Goal: Task Accomplishment & Management: Manage account settings

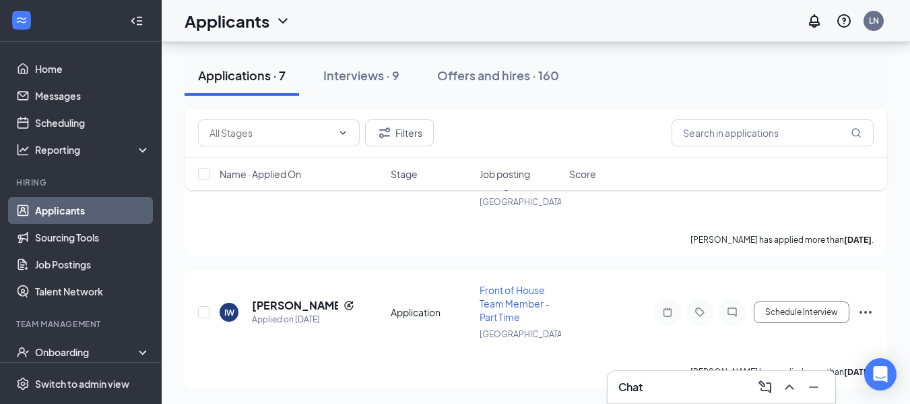
scroll to position [813, 0]
click at [814, 309] on button "Schedule Interview" at bounding box center [802, 311] width 96 height 22
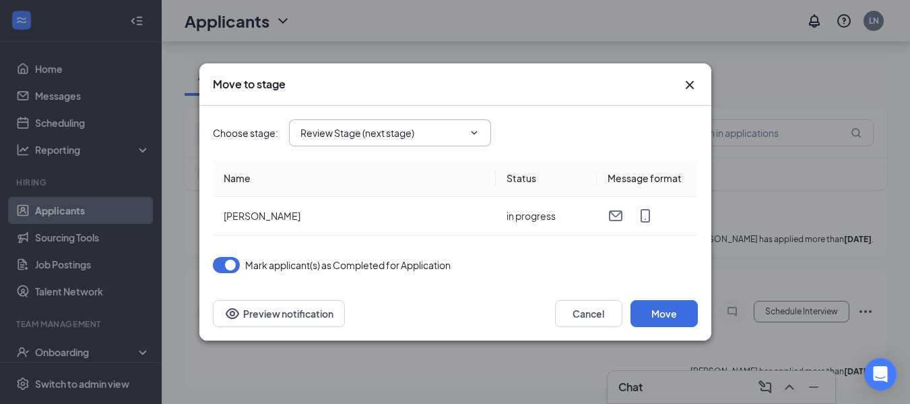
click at [350, 130] on input "Review Stage (next stage)" at bounding box center [381, 132] width 163 height 15
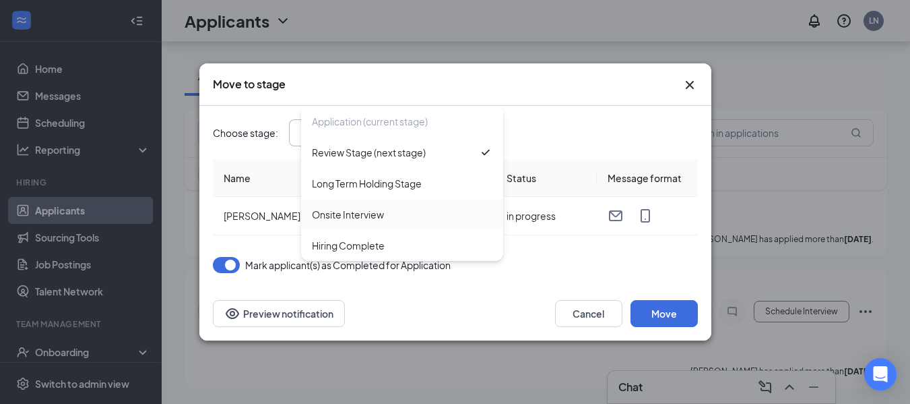
click at [353, 218] on div "Onsite Interview" at bounding box center [348, 214] width 72 height 15
type input "Onsite Interview"
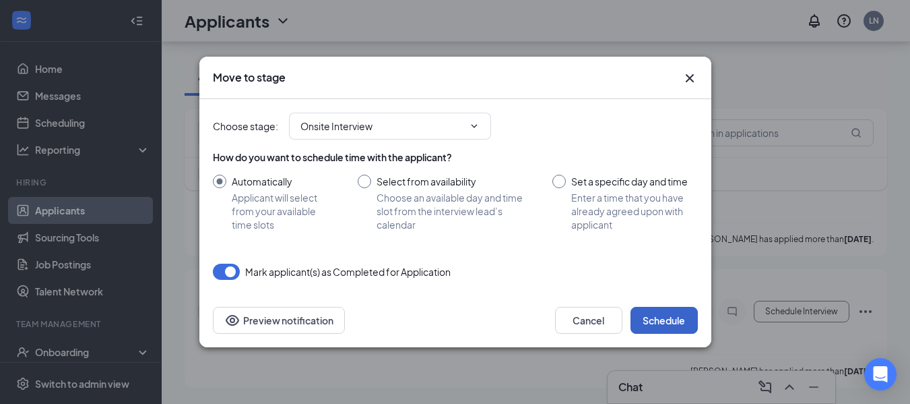
click at [643, 313] on button "Schedule" at bounding box center [664, 320] width 67 height 27
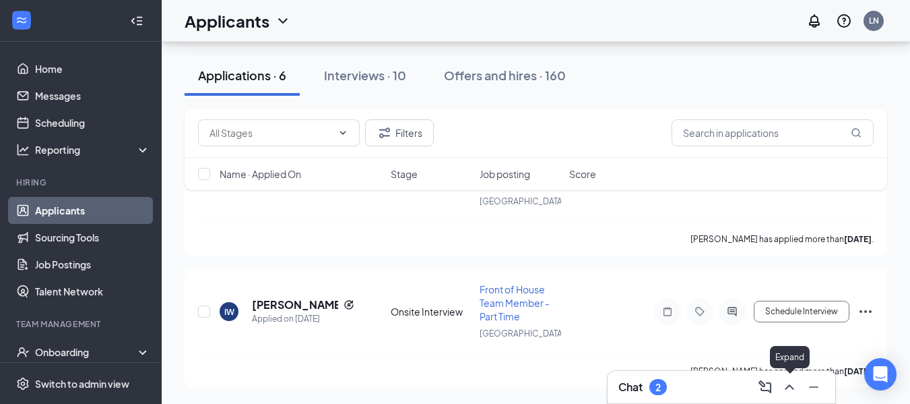
click at [787, 389] on icon "ChevronUp" at bounding box center [789, 387] width 16 height 16
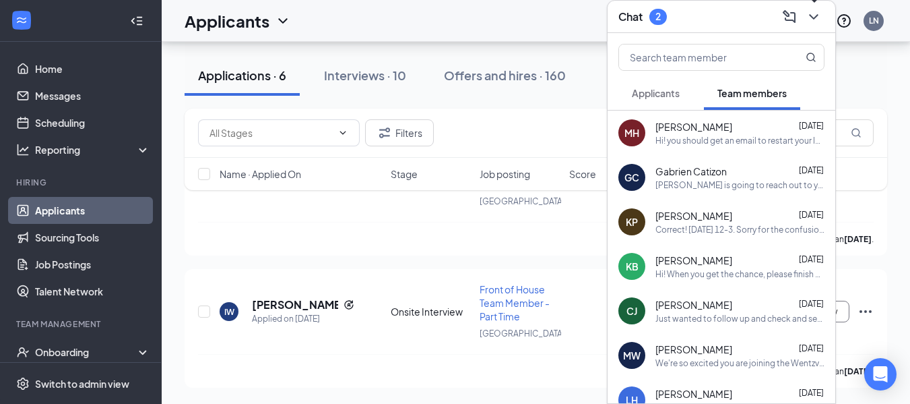
click at [812, 16] on icon "ChevronDown" at bounding box center [813, 16] width 9 height 5
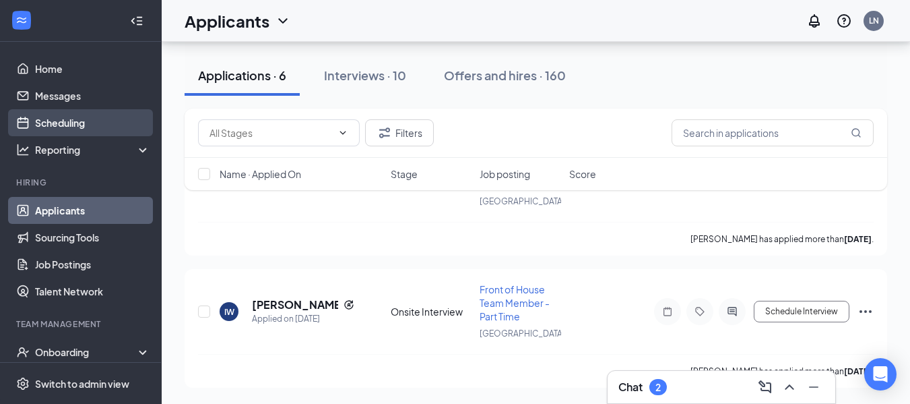
click at [73, 122] on link "Scheduling" at bounding box center [92, 122] width 115 height 27
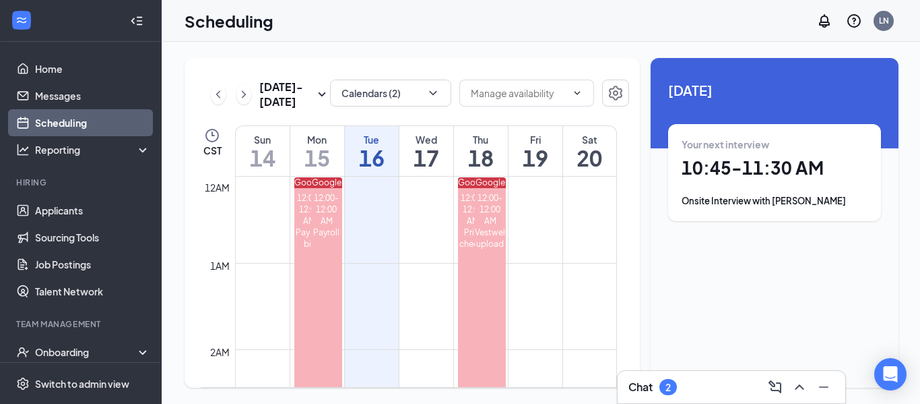
scroll to position [662, 0]
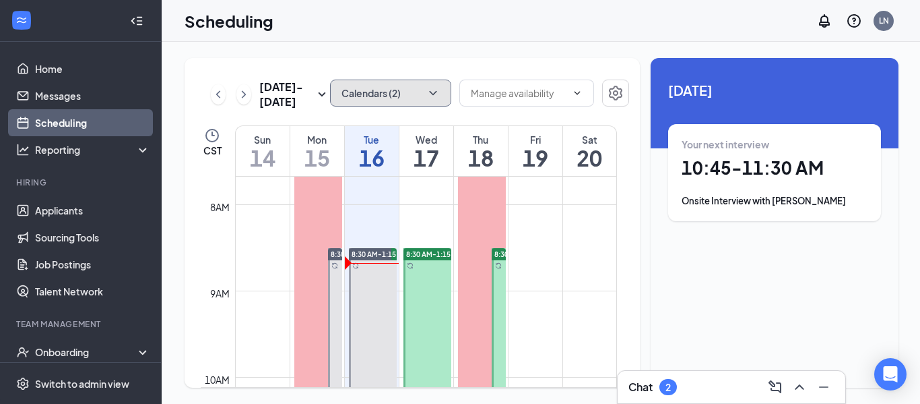
click at [430, 94] on icon "ChevronDown" at bounding box center [432, 93] width 7 height 4
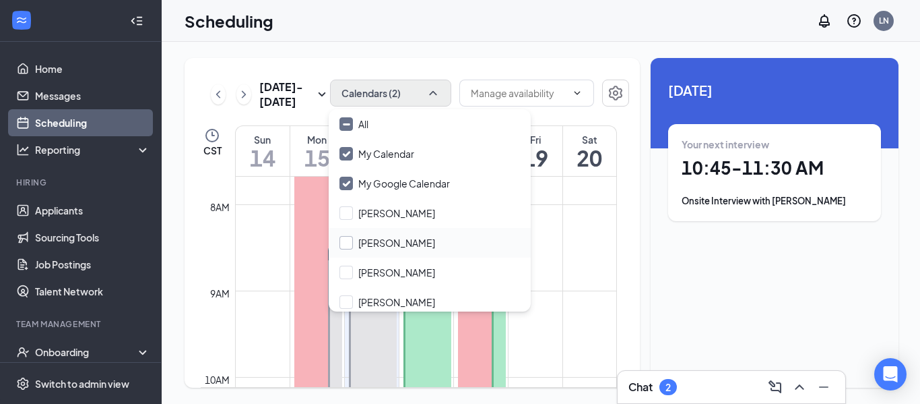
click at [346, 244] on input "Melissa Delgado" at bounding box center [388, 242] width 96 height 13
checkbox input "true"
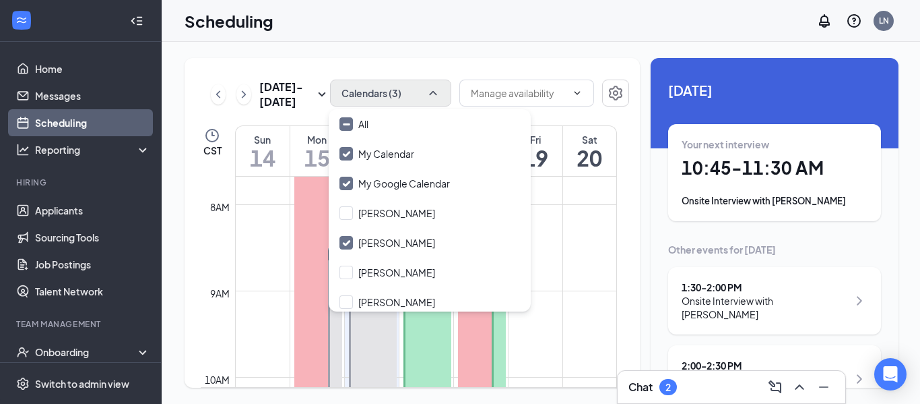
scroll to position [33, 0]
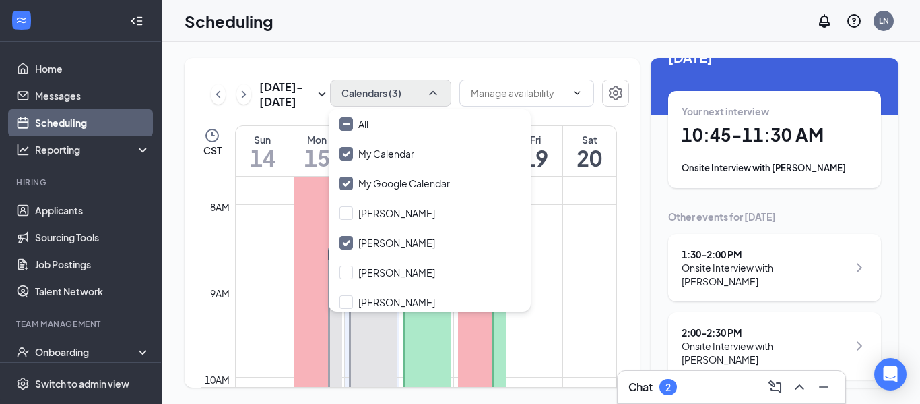
click at [801, 147] on div "Your next interview 10:45 - 11:30 AM Onsite Interview with Carmen Cowles" at bounding box center [775, 139] width 186 height 70
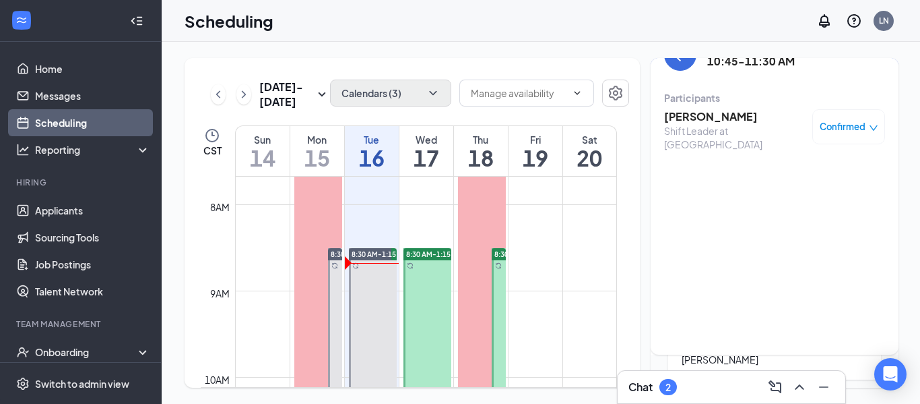
click at [726, 121] on h3 "Carmen Cowles" at bounding box center [734, 116] width 141 height 15
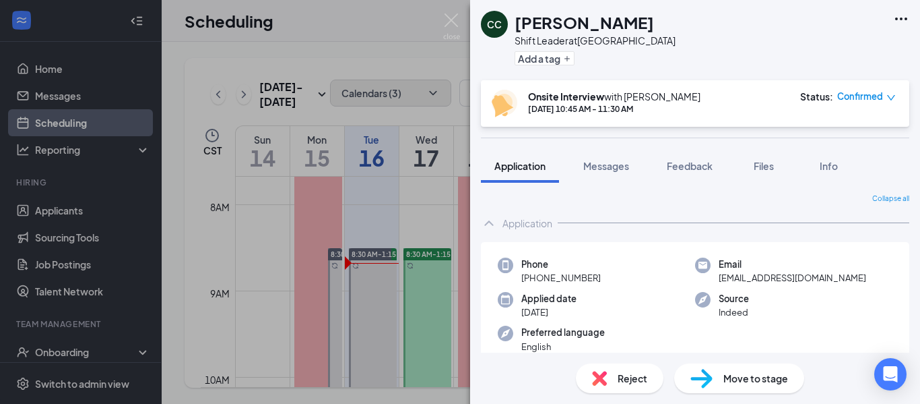
click at [898, 21] on icon "Ellipses" at bounding box center [901, 19] width 16 height 16
click at [825, 54] on link "View full application" at bounding box center [829, 49] width 146 height 13
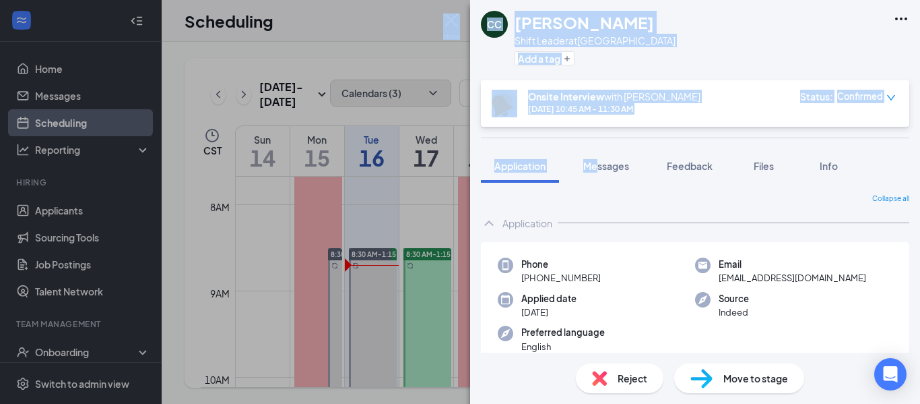
drag, startPoint x: 507, startPoint y: 19, endPoint x: 453, endPoint y: 24, distance: 54.1
click at [470, 24] on div "CC Carmen Cowles Shift Leader at Wentzville Add a tag Onsite Interview with Lis…" at bounding box center [695, 202] width 450 height 404
click at [453, 24] on img at bounding box center [451, 26] width 17 height 26
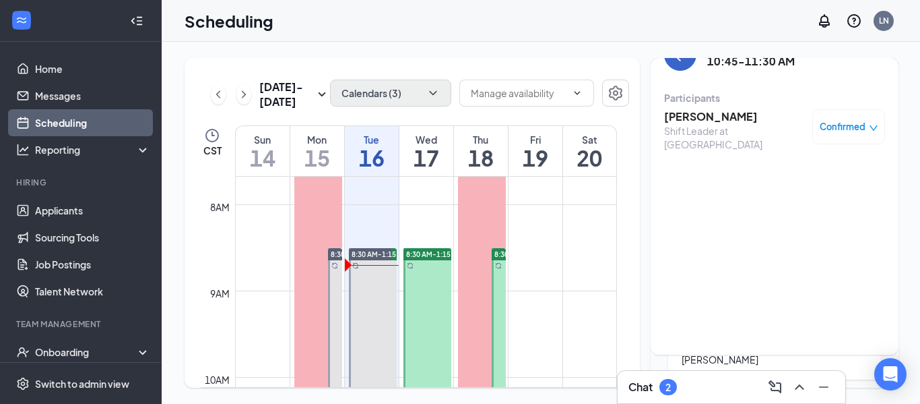
click at [681, 65] on button "back-button" at bounding box center [680, 54] width 32 height 32
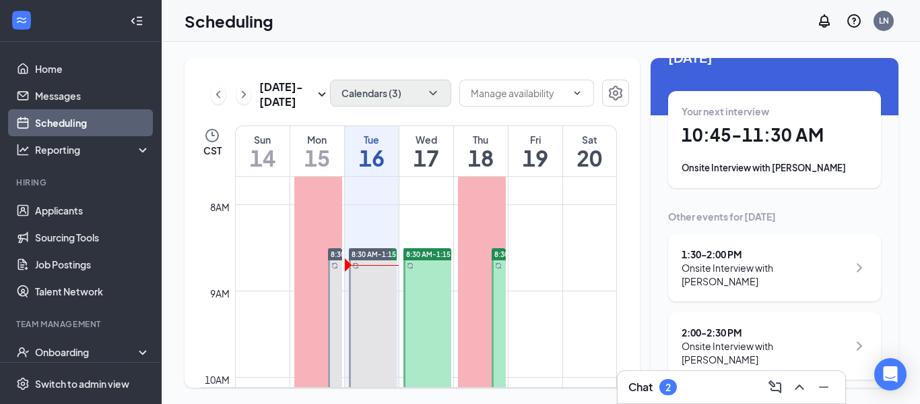
click at [779, 271] on div "Onsite Interview with Isabelle Wood" at bounding box center [765, 274] width 166 height 27
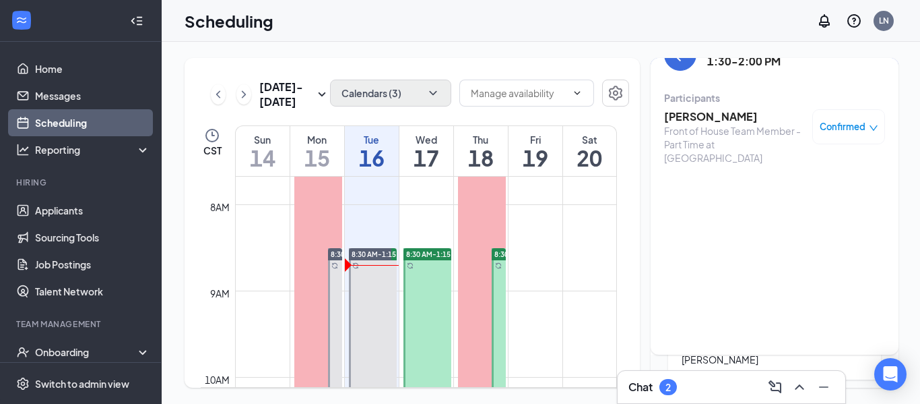
click at [719, 113] on h3 "Isabelle Wood" at bounding box center [734, 116] width 141 height 15
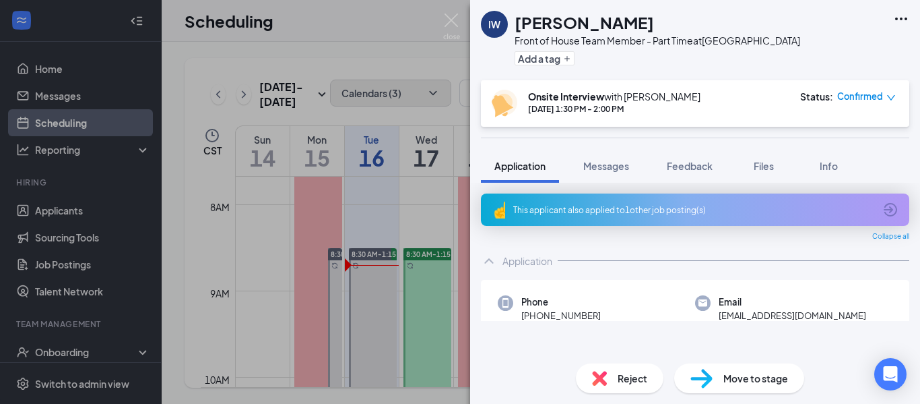
click at [899, 17] on icon "Ellipses" at bounding box center [901, 19] width 16 height 16
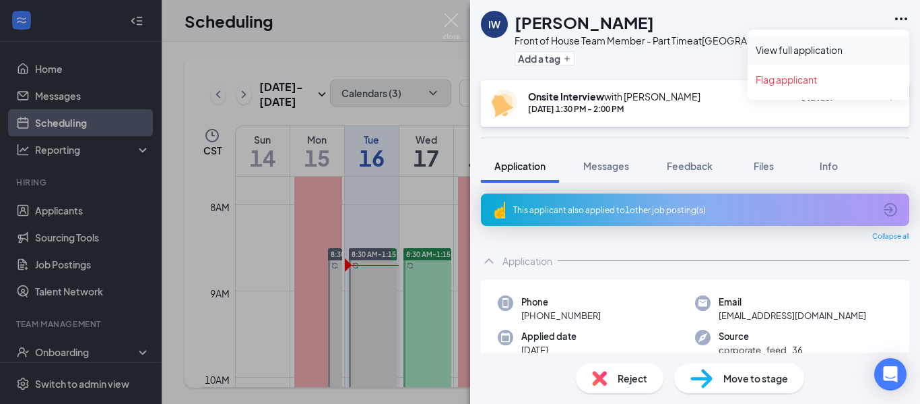
click at [795, 50] on link "View full application" at bounding box center [829, 49] width 146 height 13
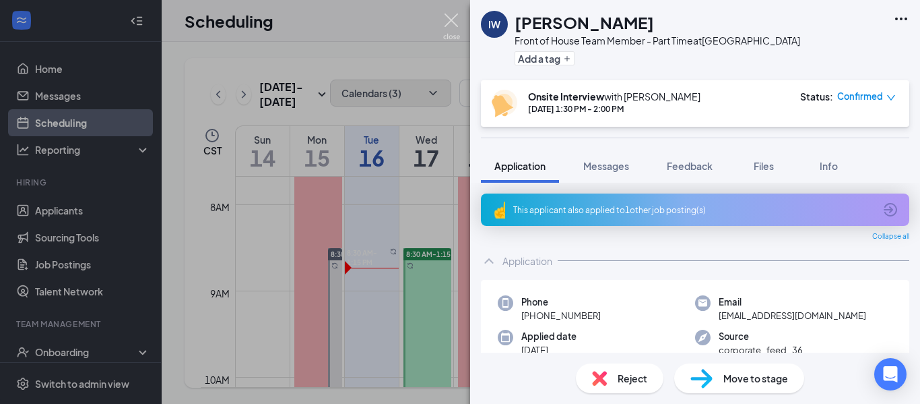
click at [449, 21] on img at bounding box center [451, 26] width 17 height 26
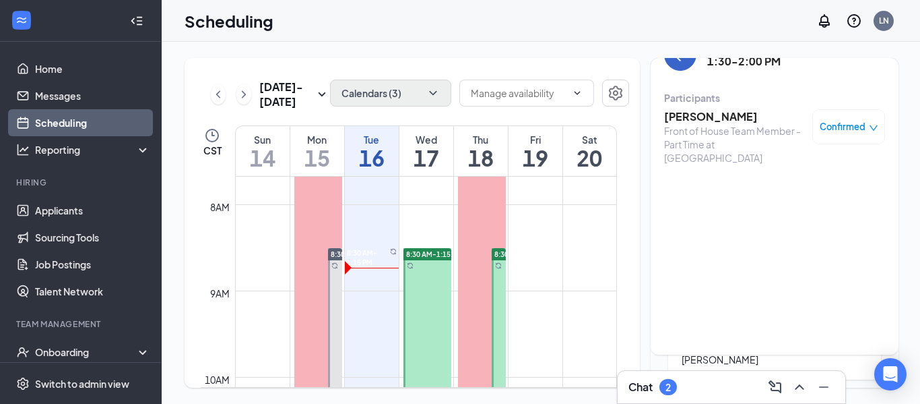
click at [678, 63] on button "back-button" at bounding box center [680, 54] width 32 height 32
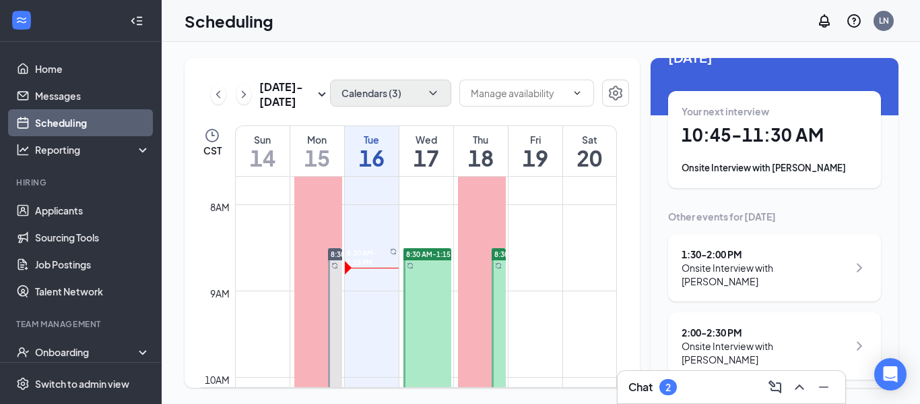
click at [808, 357] on div "2:00 - 2:30 PM Onsite Interview with Keri Eason" at bounding box center [774, 345] width 213 height 67
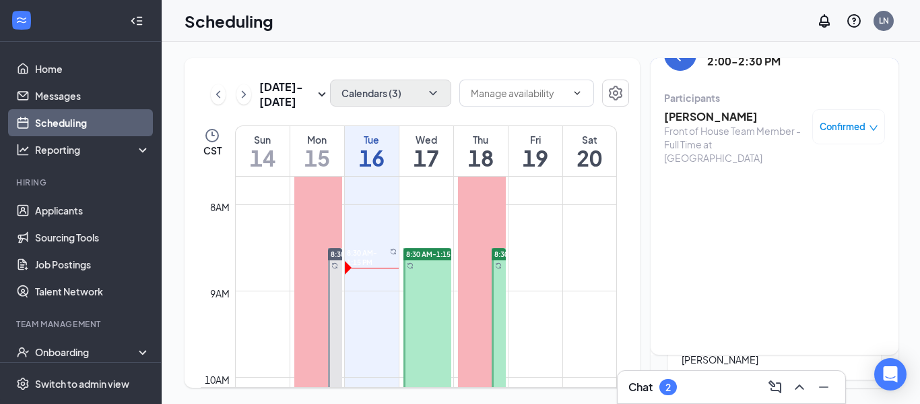
click at [704, 114] on h3 "Keri Eason" at bounding box center [734, 116] width 141 height 15
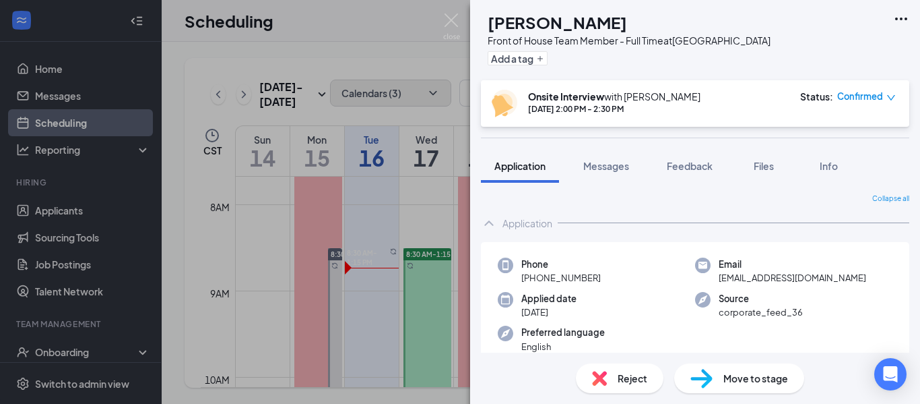
click at [898, 15] on icon "Ellipses" at bounding box center [901, 19] width 16 height 16
click at [823, 45] on link "View full application" at bounding box center [829, 49] width 146 height 13
click at [453, 18] on img at bounding box center [451, 26] width 17 height 26
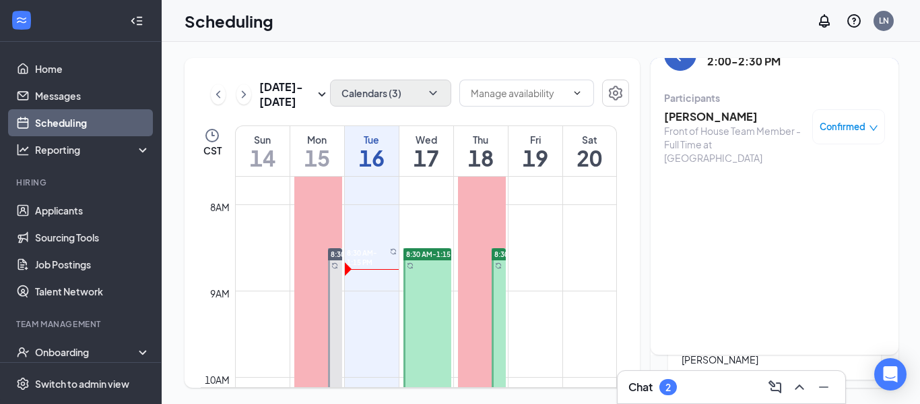
click at [677, 61] on icon "ArrowLeft" at bounding box center [680, 54] width 16 height 16
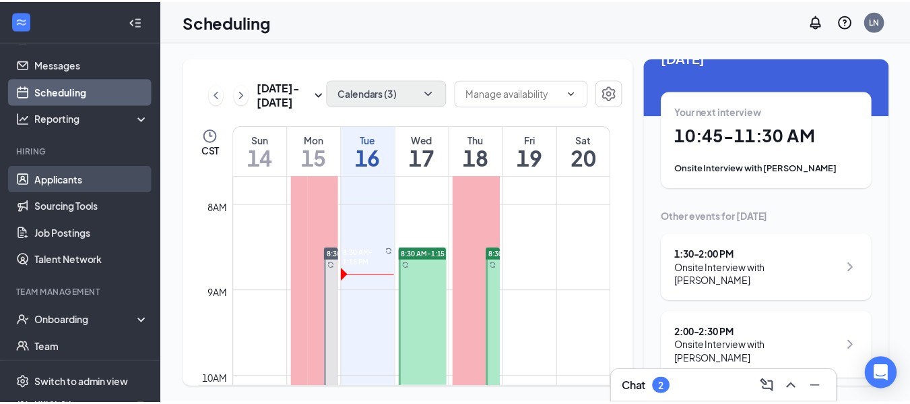
scroll to position [55, 0]
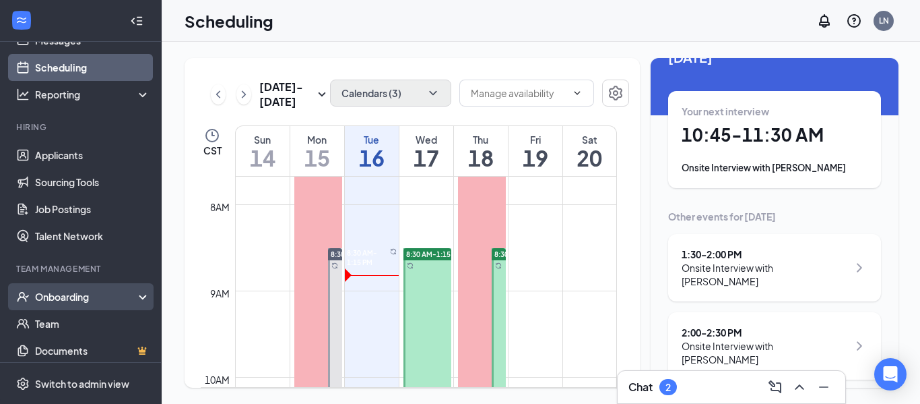
click at [80, 309] on div "Onboarding" at bounding box center [81, 296] width 162 height 27
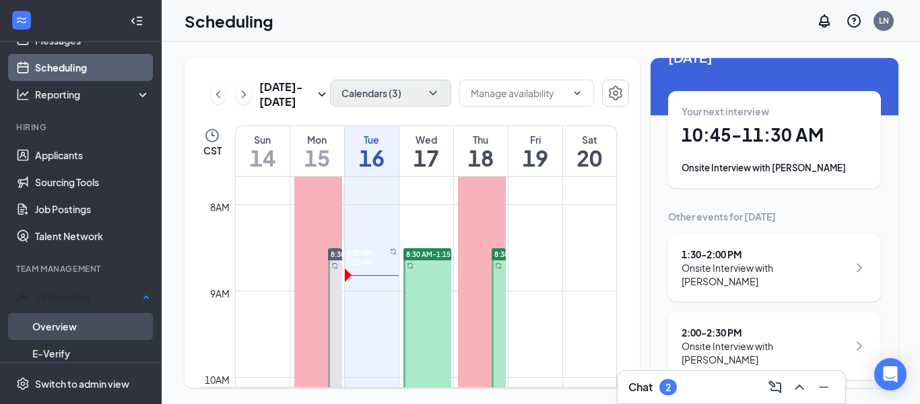
click at [82, 326] on link "Overview" at bounding box center [91, 326] width 118 height 27
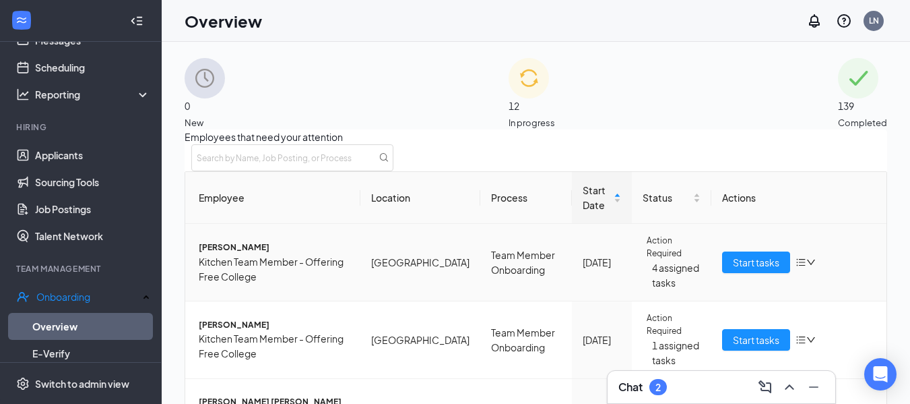
scroll to position [646, 0]
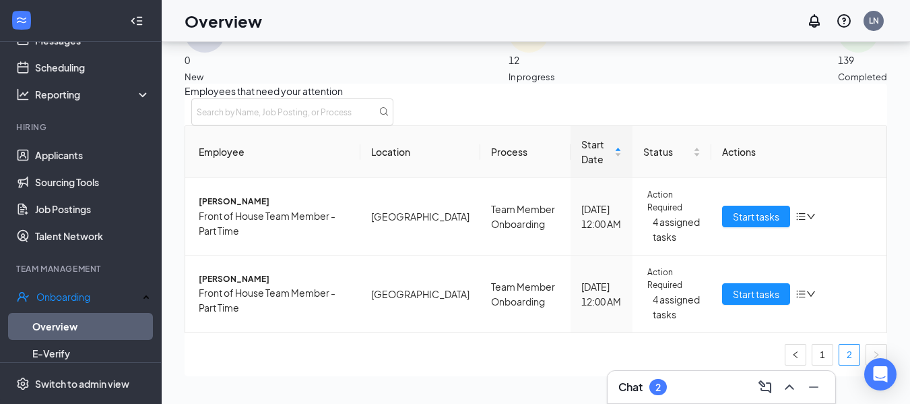
scroll to position [61, 0]
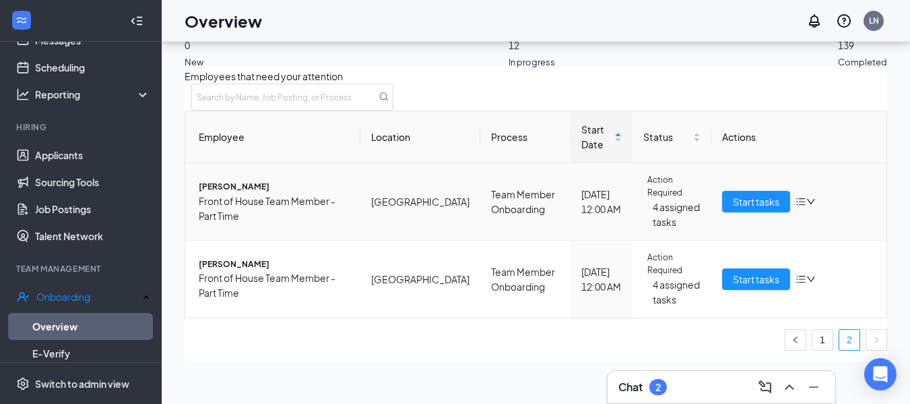
click at [246, 193] on span "Front of House Team Member - Part Time" at bounding box center [274, 208] width 151 height 30
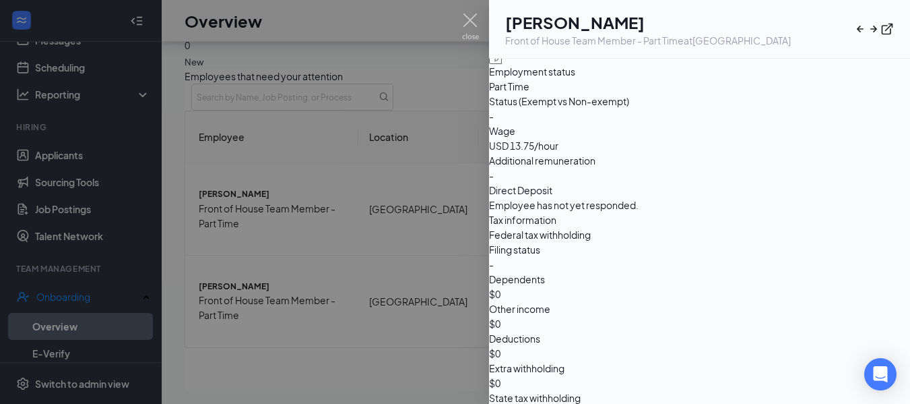
scroll to position [796, 0]
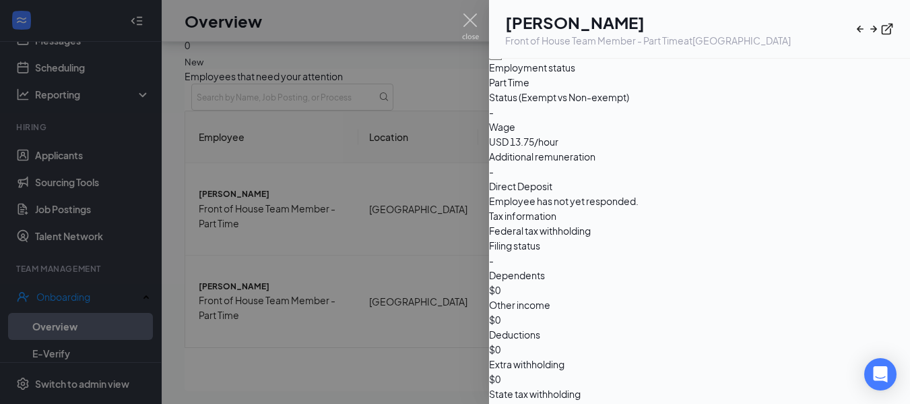
click at [465, 13] on div at bounding box center [455, 202] width 910 height 404
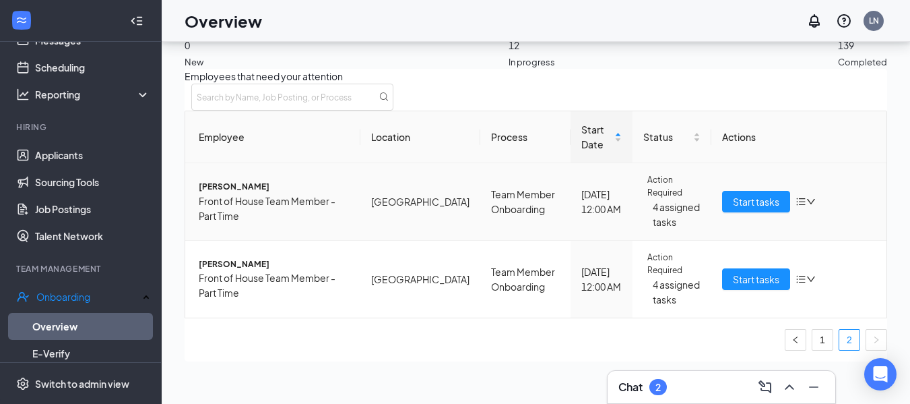
click at [296, 193] on span "Front of House Team Member - Part Time" at bounding box center [274, 208] width 151 height 30
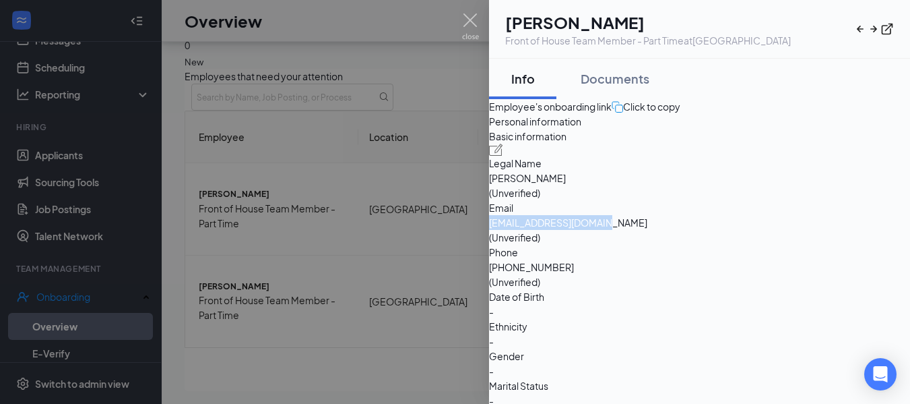
drag, startPoint x: 790, startPoint y: 284, endPoint x: 670, endPoint y: 286, distance: 119.9
click at [670, 245] on div "Email joelharpin09@gmail.com (Unverified)" at bounding box center [699, 222] width 421 height 44
copy div "joelharpin09@gmail.com"
click at [470, 26] on img at bounding box center [470, 26] width 17 height 26
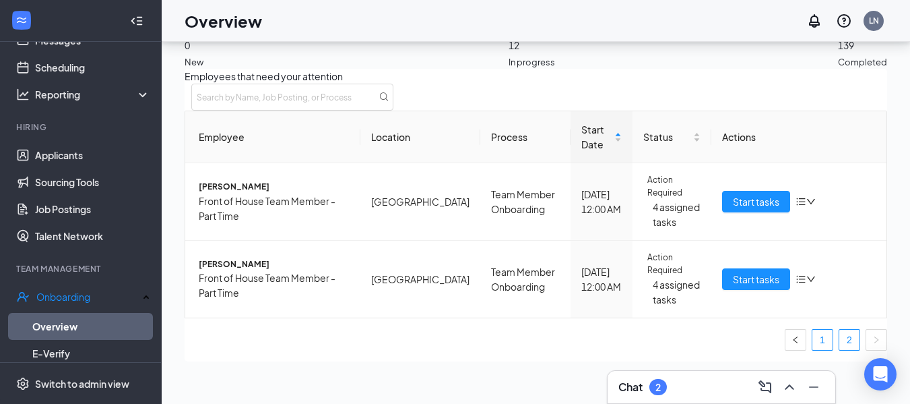
click at [812, 329] on link "1" at bounding box center [822, 339] width 20 height 20
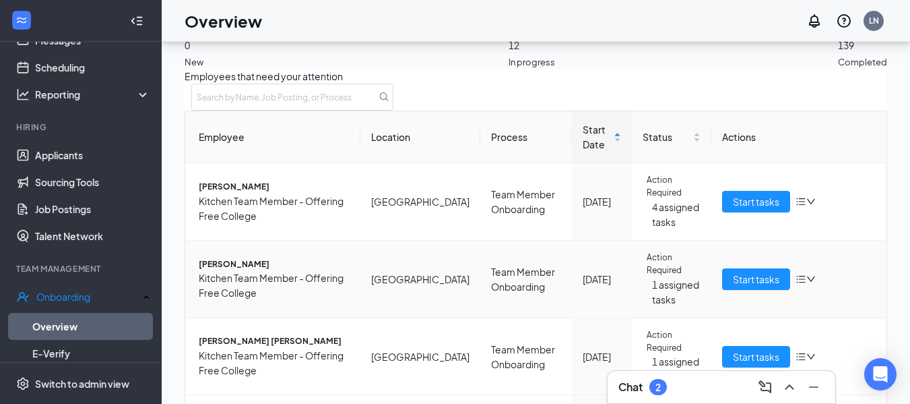
scroll to position [591, 0]
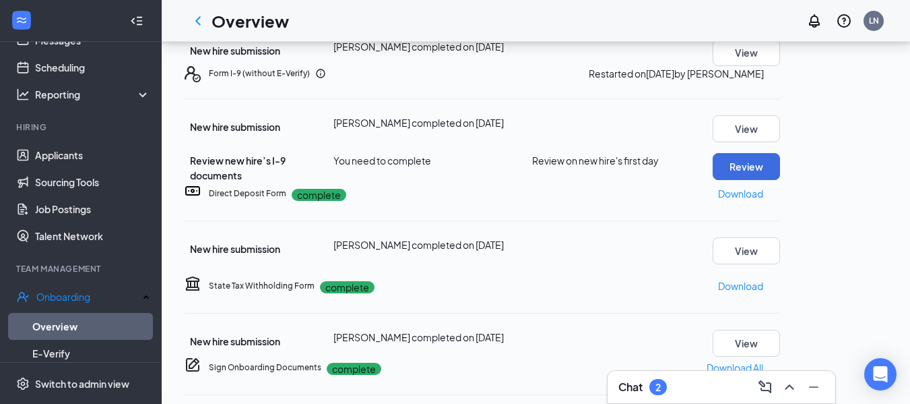
scroll to position [255, 0]
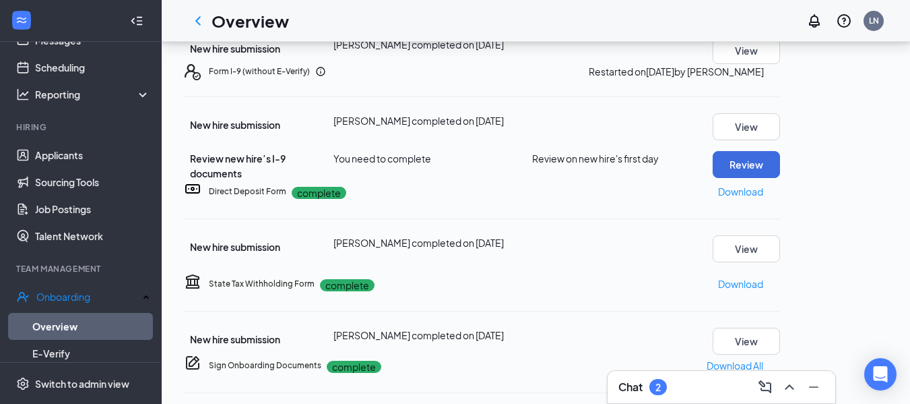
click at [780, 181] on div "Review new hire’s I-9 documents You need to complete Review on new hire's first…" at bounding box center [483, 166] width 596 height 30
click at [780, 178] on button "Review" at bounding box center [746, 164] width 67 height 27
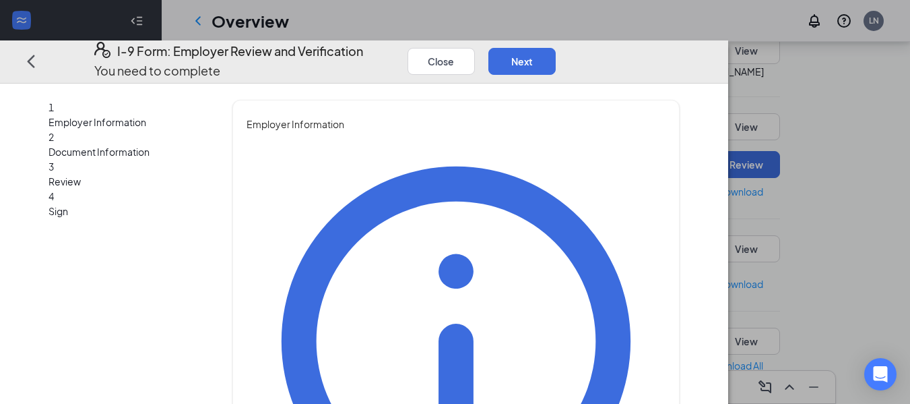
type input "Lisa"
type input "Niemeyer"
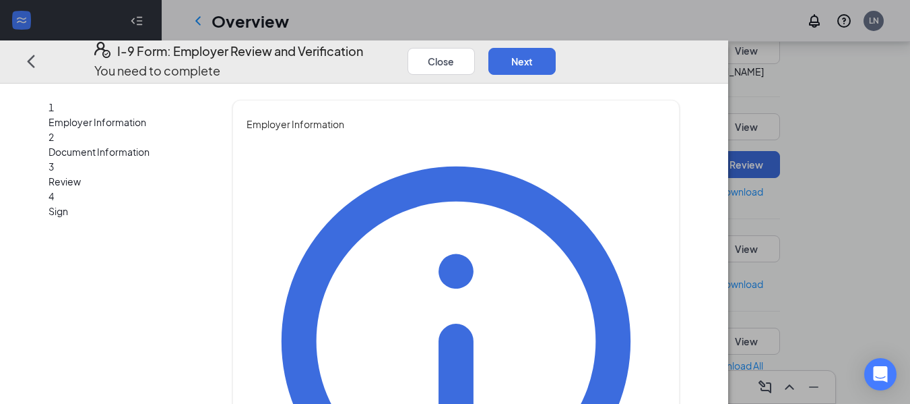
type input "director of administration"
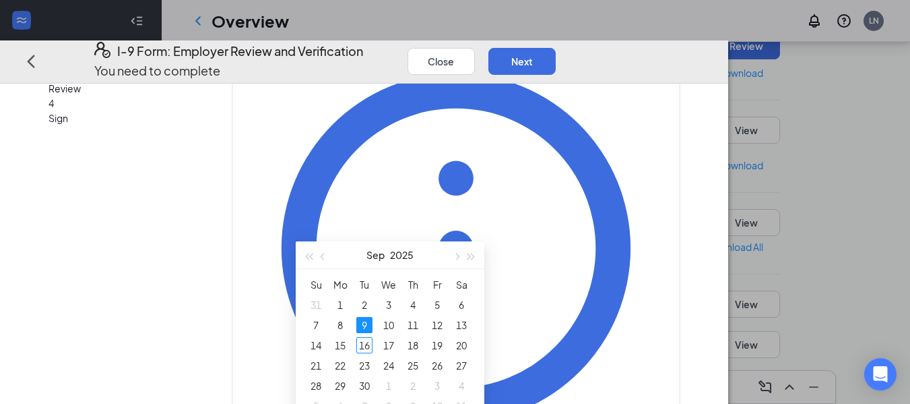
scroll to position [375, 0]
type input "09/11/2025"
click at [412, 330] on div "11" at bounding box center [413, 324] width 16 height 16
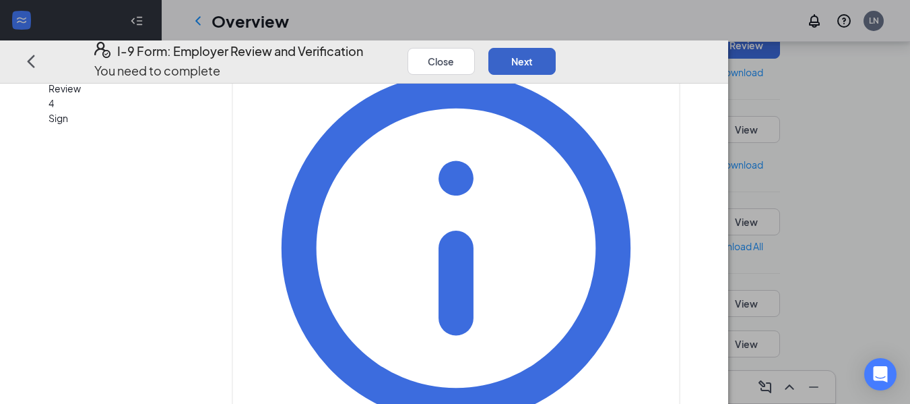
click at [556, 50] on button "Next" at bounding box center [521, 60] width 67 height 27
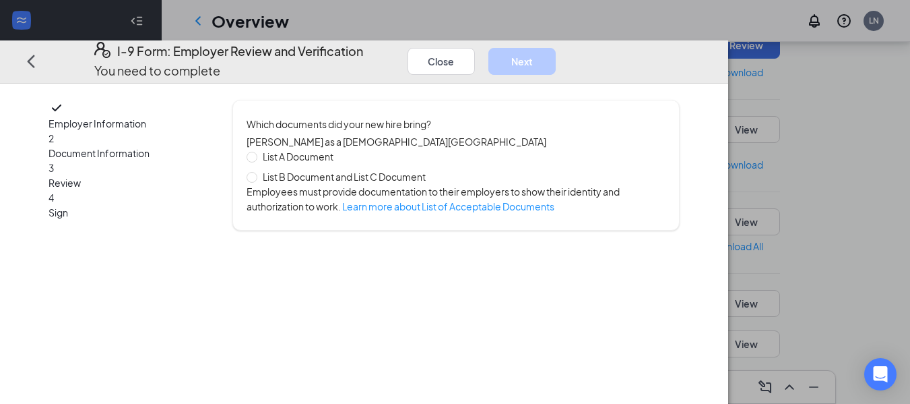
scroll to position [0, 0]
click at [356, 179] on span "List B Document and List C Document" at bounding box center [344, 176] width 174 height 15
click at [256, 179] on input "List B Document and List C Document" at bounding box center [251, 176] width 9 height 9
radio input "true"
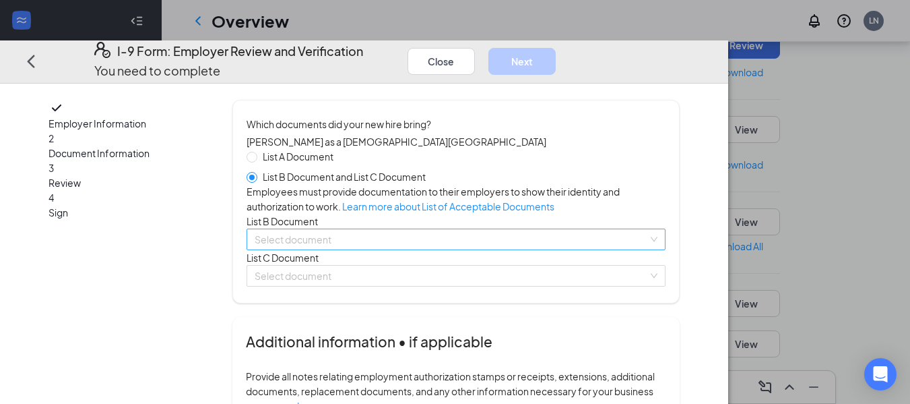
click at [364, 249] on input "search" at bounding box center [451, 239] width 393 height 20
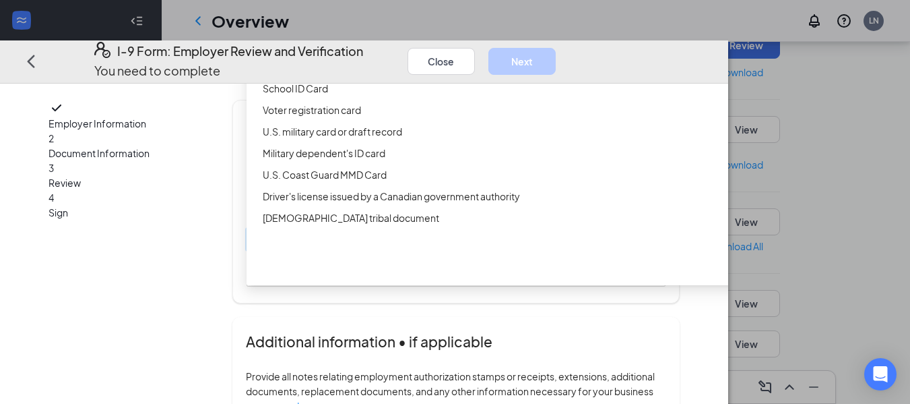
click at [382, 53] on div "Driver’s License issued by U.S State or outlying US possession" at bounding box center [523, 45] width 520 height 15
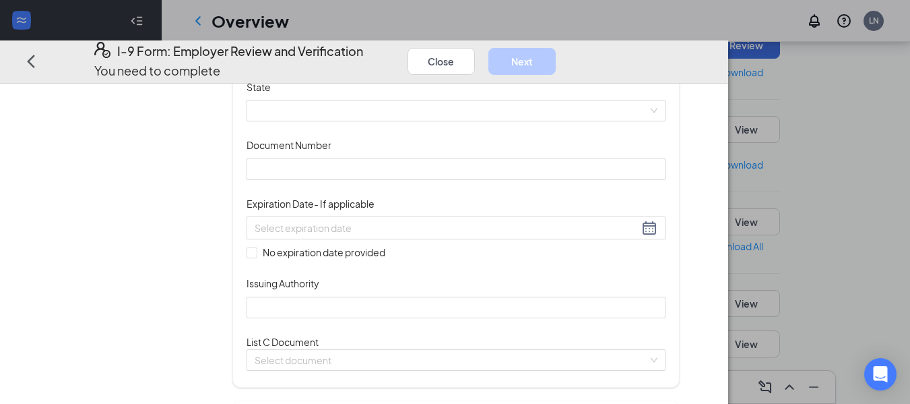
scroll to position [171, 0]
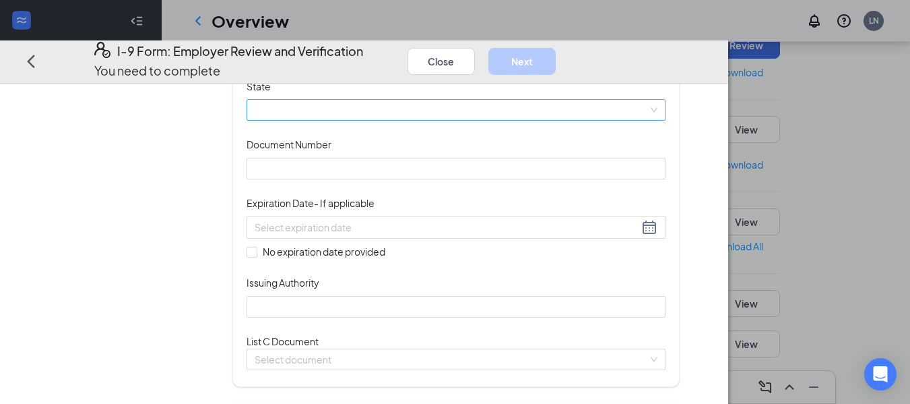
click at [371, 120] on span at bounding box center [456, 110] width 403 height 20
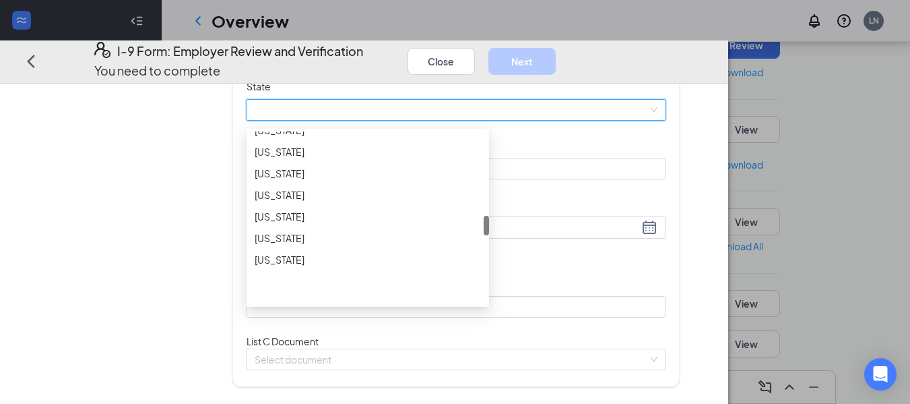
scroll to position [730, 0]
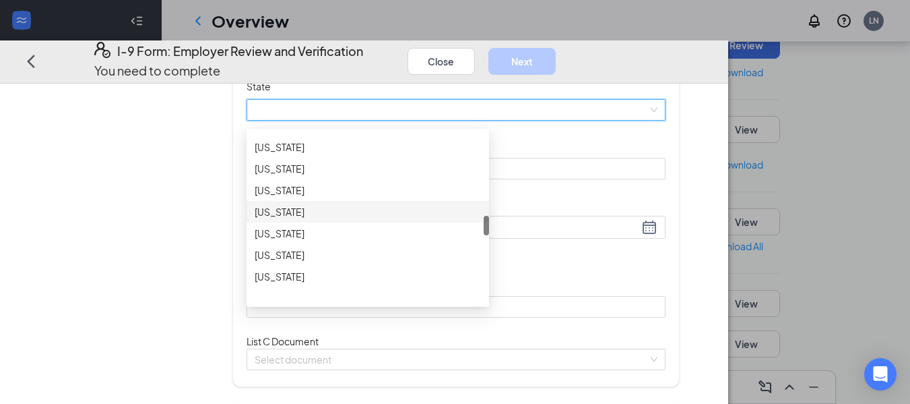
click at [350, 219] on div "Missouri" at bounding box center [368, 211] width 226 height 15
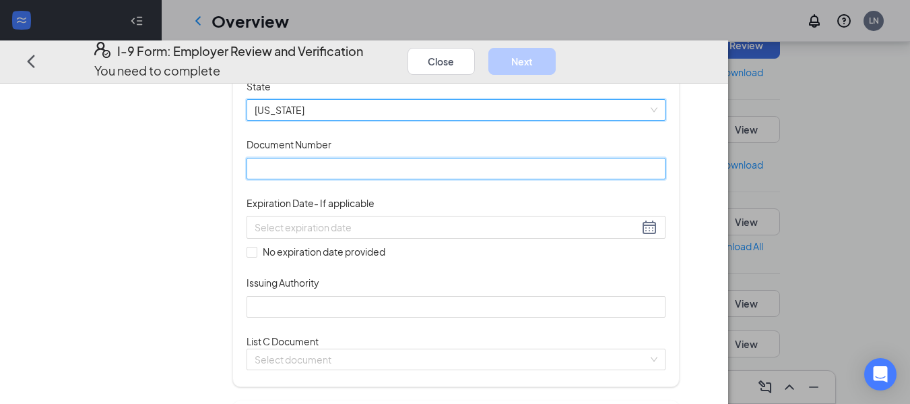
click at [319, 179] on input "Document Number" at bounding box center [456, 169] width 419 height 22
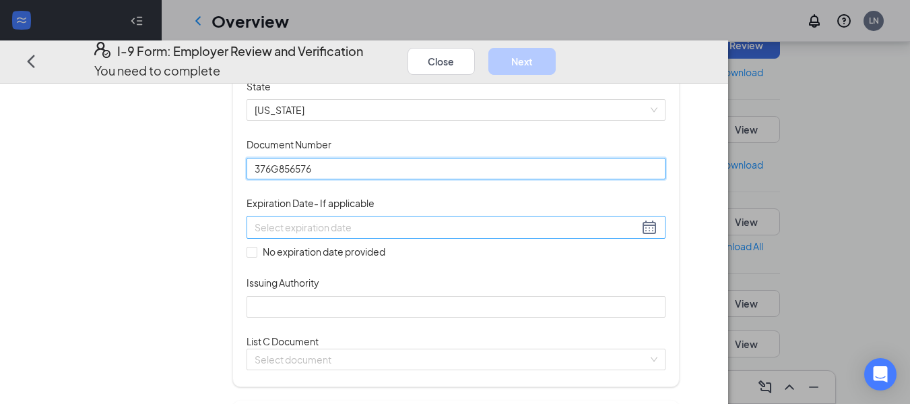
type input "376G856576"
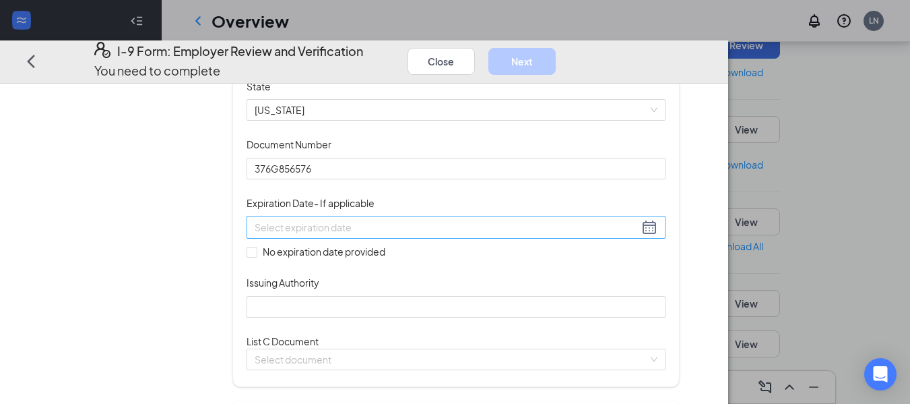
click at [329, 234] on input at bounding box center [447, 227] width 384 height 15
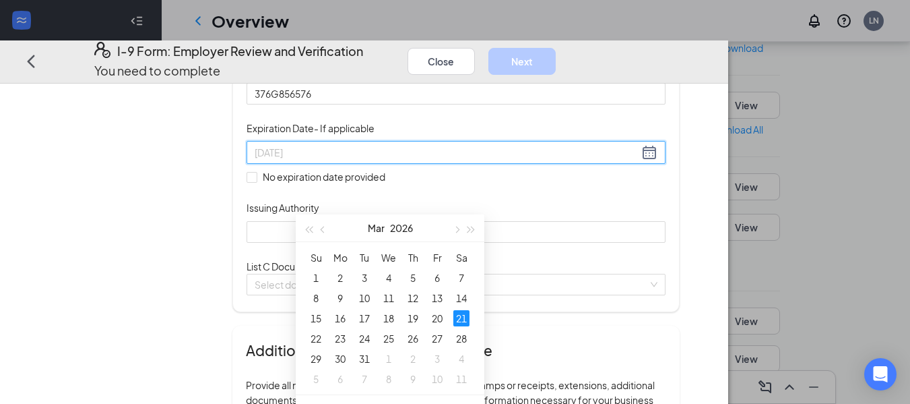
scroll to position [492, 0]
click at [459, 316] on div "21" at bounding box center [461, 317] width 16 height 16
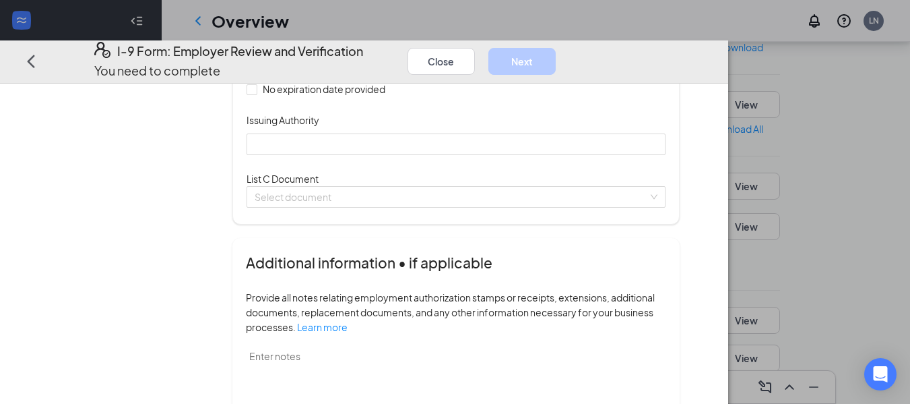
scroll to position [333, 0]
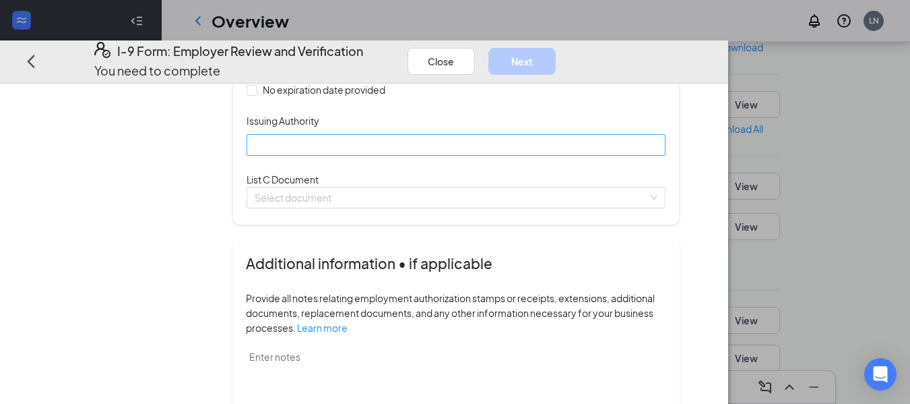
type input "03/21/2026"
click at [377, 156] on input "Issuing Authority" at bounding box center [456, 145] width 419 height 22
type input "MO"
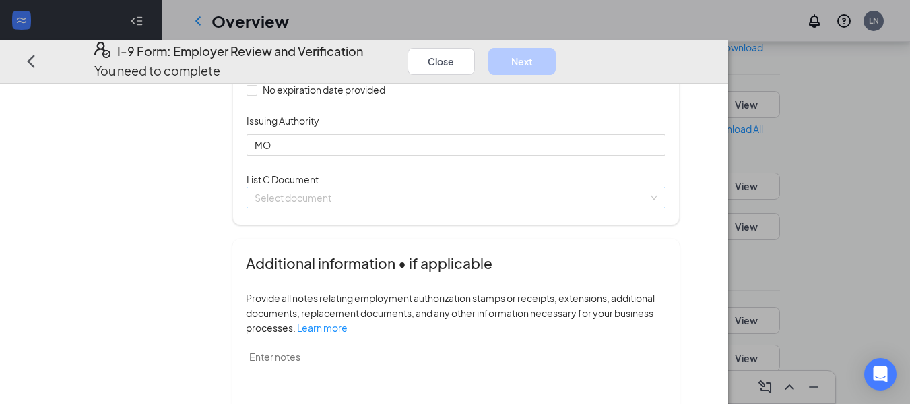
click at [387, 207] on input "search" at bounding box center [451, 197] width 393 height 20
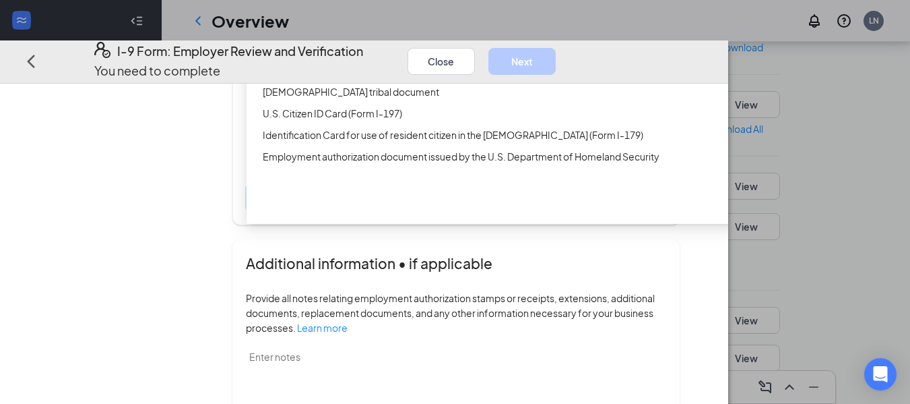
click at [387, 121] on div "U.S. Citizen ID Card (Form I-197)" at bounding box center [523, 113] width 520 height 15
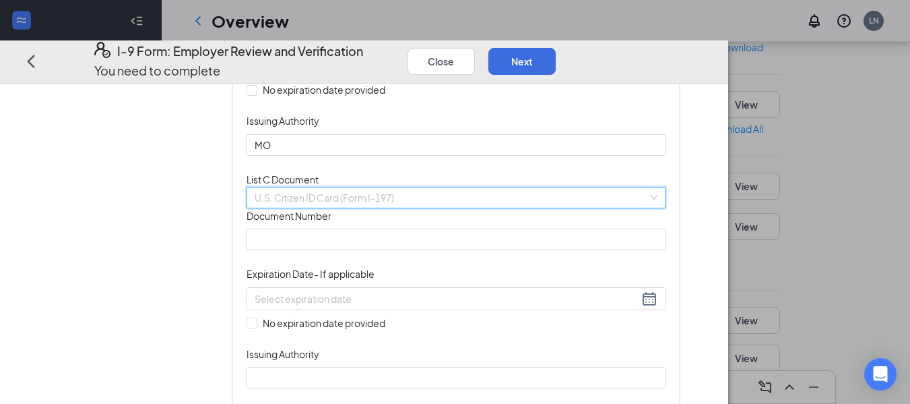
click at [365, 207] on span "U.S. Citizen ID Card (Form I-197)" at bounding box center [456, 197] width 403 height 20
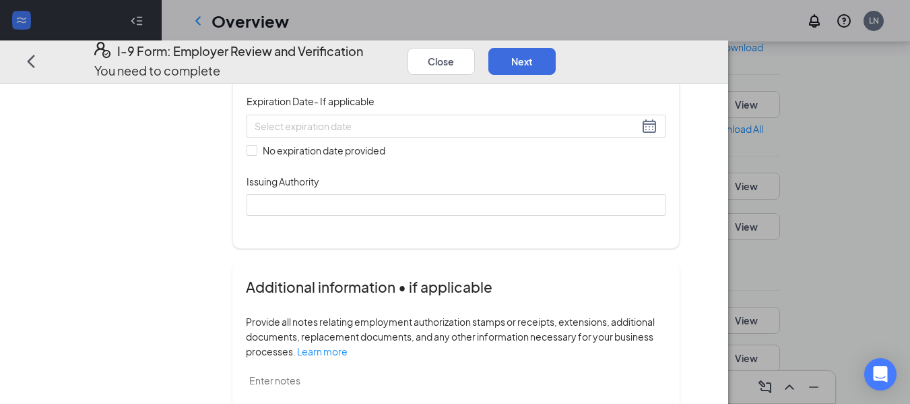
scroll to position [507, 0]
click at [377, 76] on input "Document Number" at bounding box center [456, 66] width 419 height 22
type input "486274592"
click at [256, 153] on input "No expiration date provided" at bounding box center [251, 147] width 9 height 9
checkbox input "true"
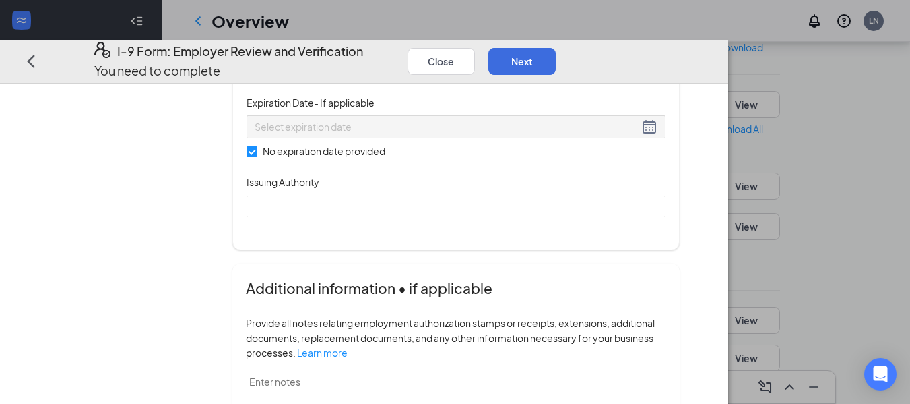
scroll to position [563, 0]
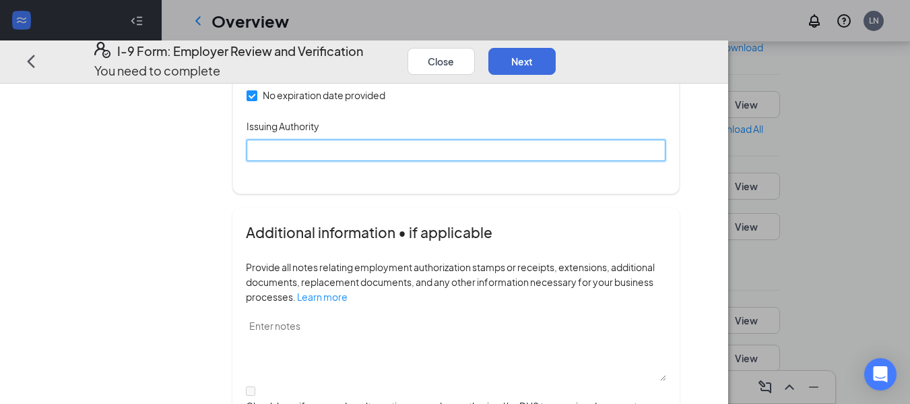
click at [381, 160] on input "Issuing Authority" at bounding box center [456, 150] width 419 height 22
type input "Soc Sec Administration"
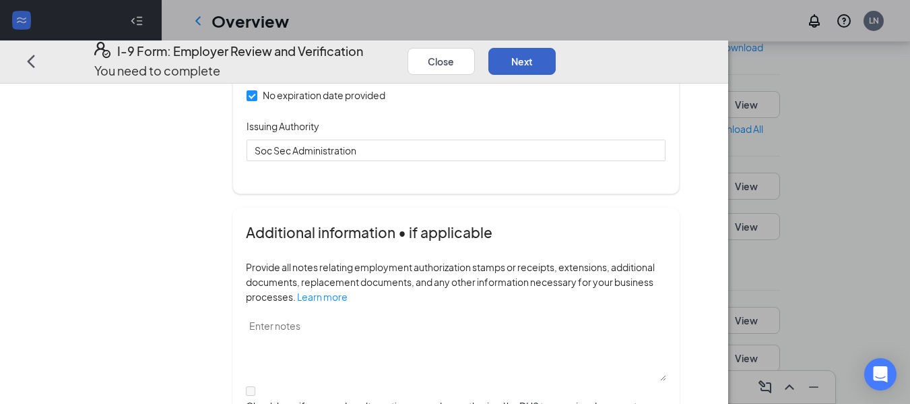
click at [556, 47] on button "Next" at bounding box center [521, 60] width 67 height 27
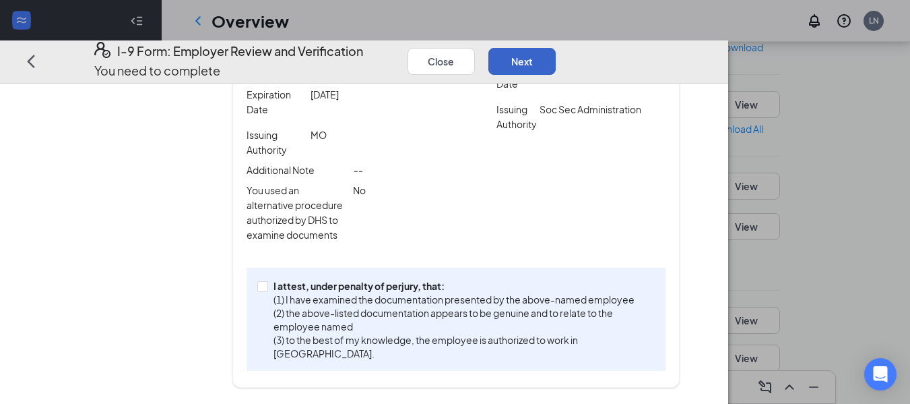
scroll to position [385, 0]
click at [267, 290] on input "I attest, under penalty of perjury, that: (1) I have examined the documentation…" at bounding box center [261, 285] width 9 height 9
checkbox input "true"
click at [556, 47] on button "Next" at bounding box center [521, 60] width 67 height 27
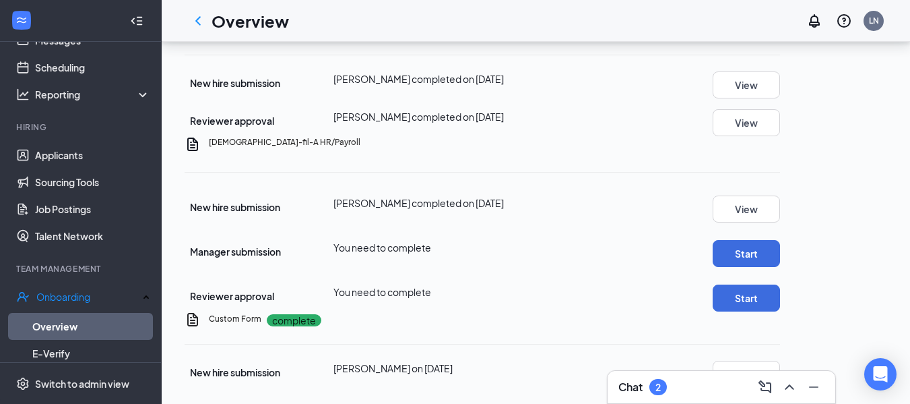
scroll to position [982, 0]
click at [780, 240] on button "Start" at bounding box center [746, 253] width 67 height 27
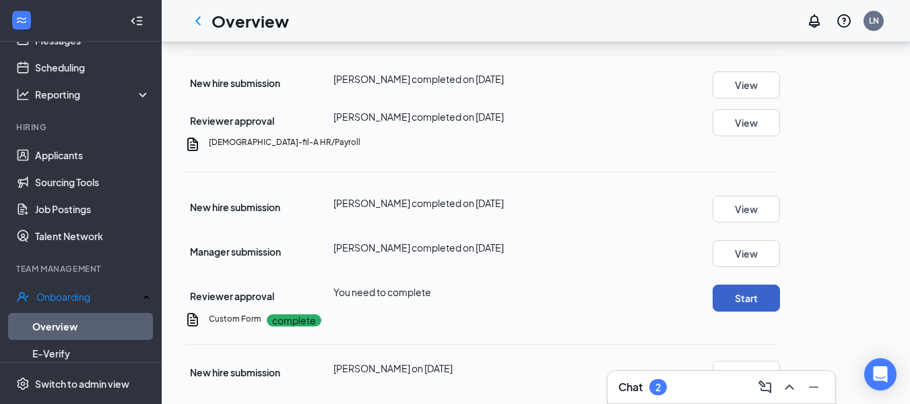
click at [780, 284] on button "Start" at bounding box center [746, 297] width 67 height 27
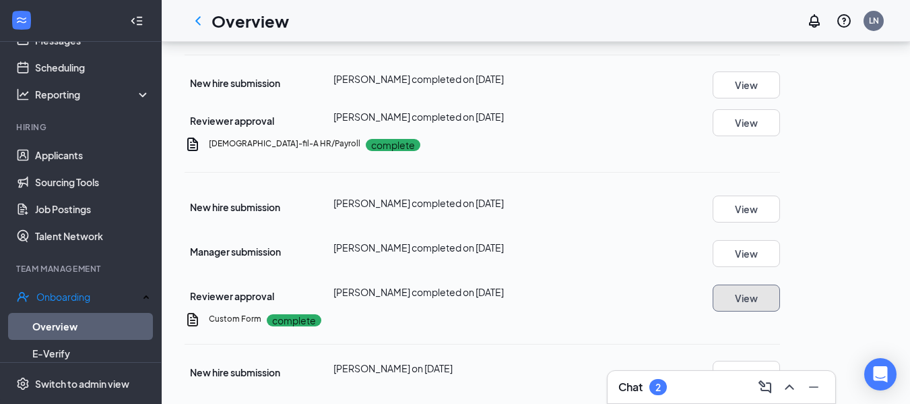
scroll to position [1035, 0]
click at [73, 325] on link "Overview" at bounding box center [91, 326] width 118 height 27
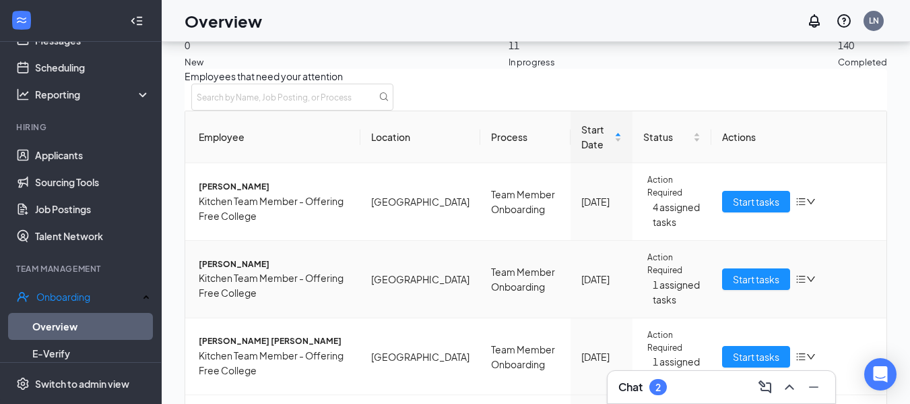
scroll to position [646, 0]
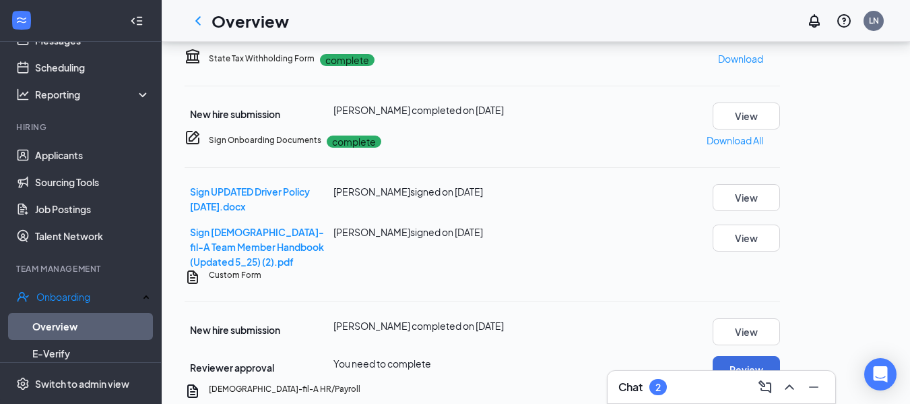
scroll to position [484, 0]
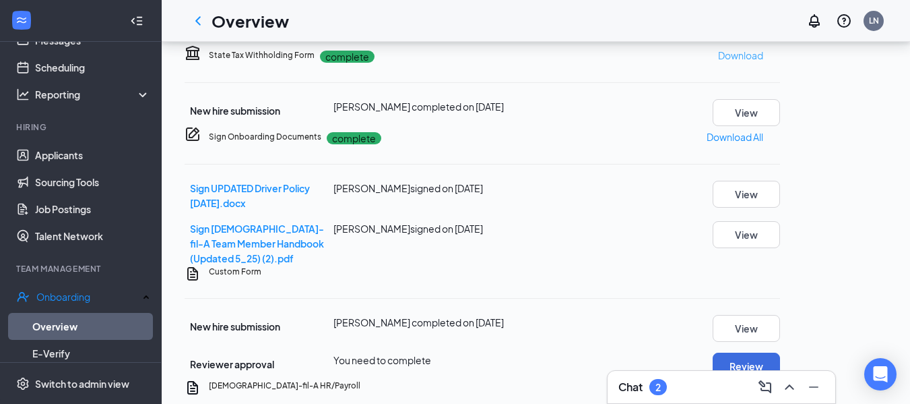
click at [763, 63] on p "Download" at bounding box center [740, 55] width 45 height 15
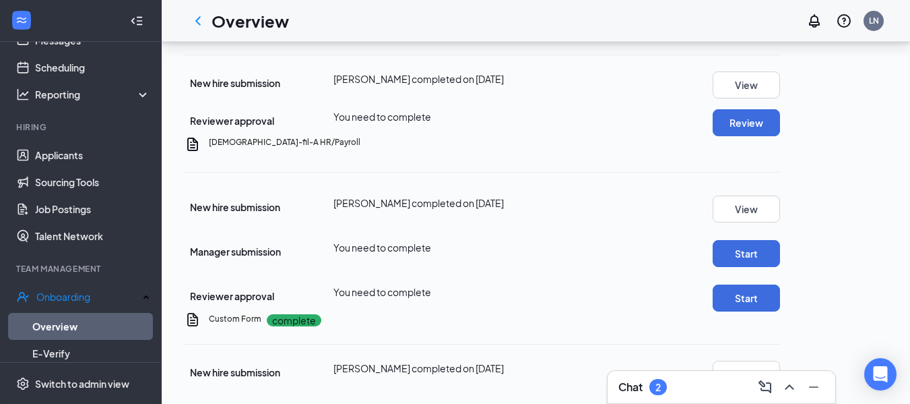
scroll to position [789, 0]
click at [780, 136] on button "Review" at bounding box center [746, 122] width 67 height 27
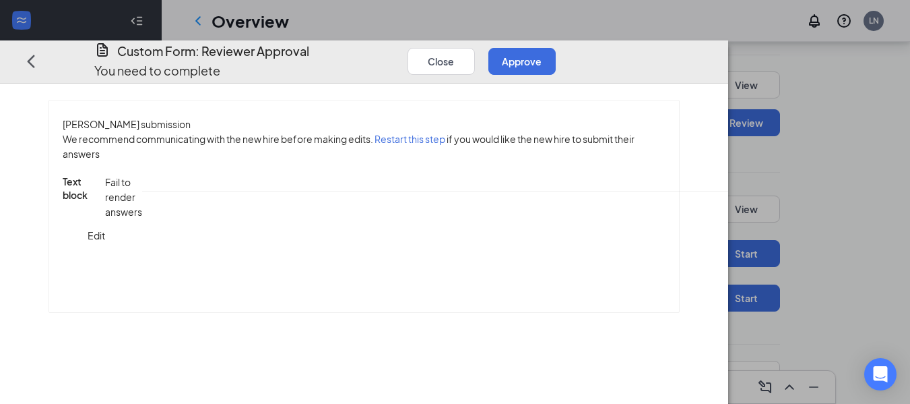
click at [556, 49] on button "Approve" at bounding box center [521, 60] width 67 height 27
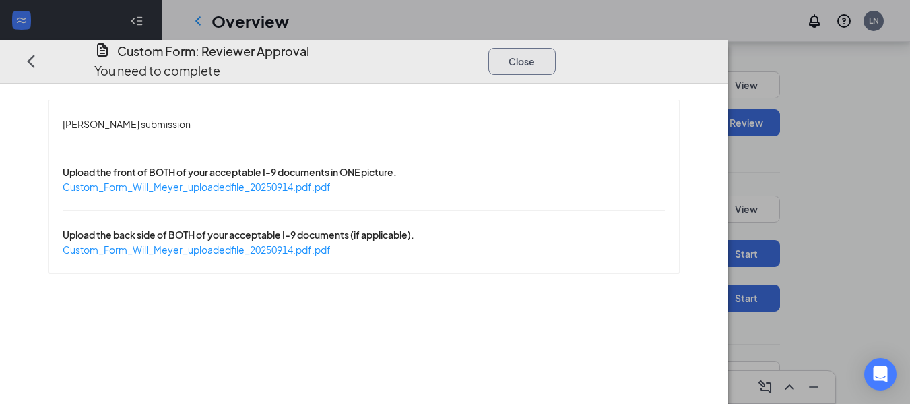
click at [556, 47] on button "Close" at bounding box center [521, 60] width 67 height 27
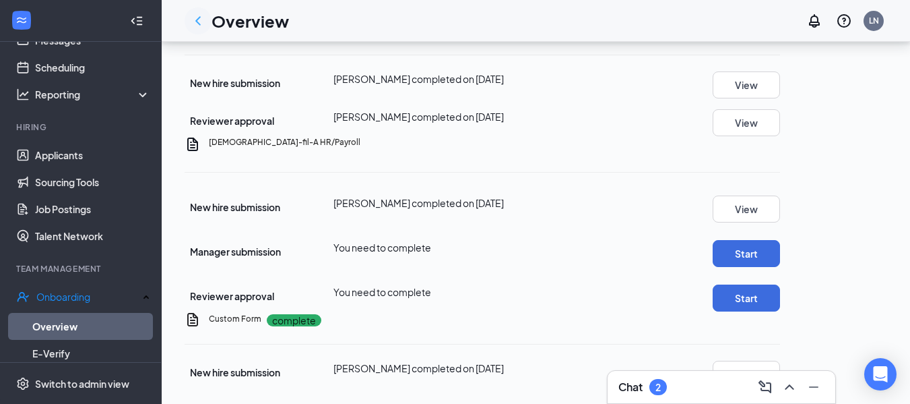
click at [199, 21] on icon "ChevronLeft" at bounding box center [198, 21] width 16 height 16
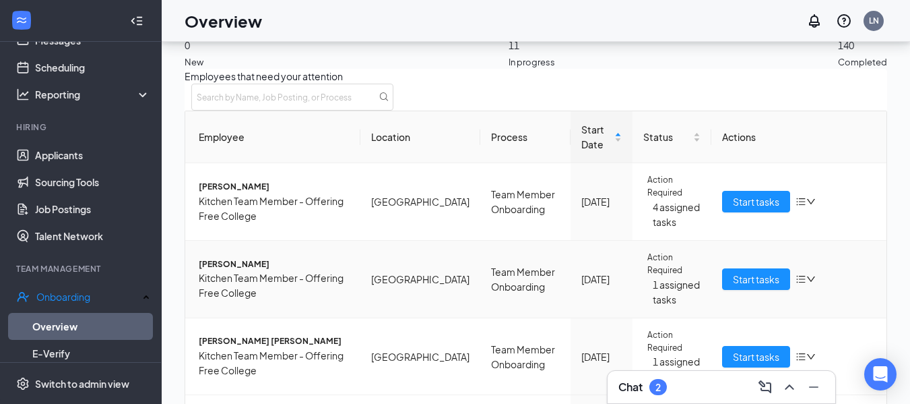
scroll to position [646, 0]
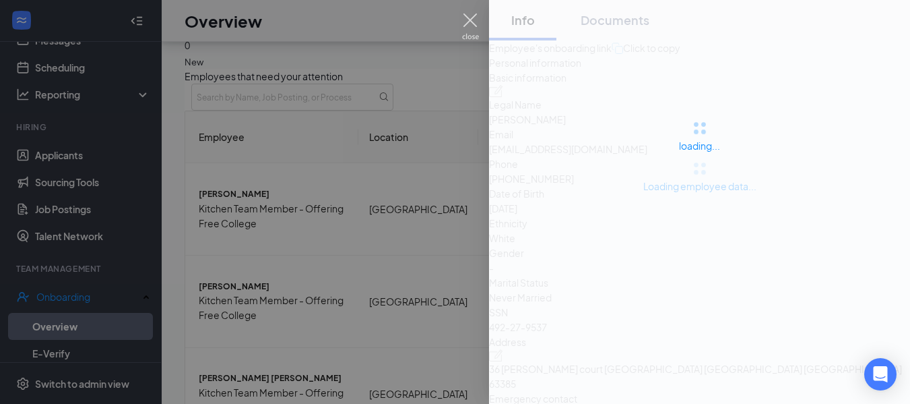
click at [465, 27] on img at bounding box center [470, 26] width 17 height 26
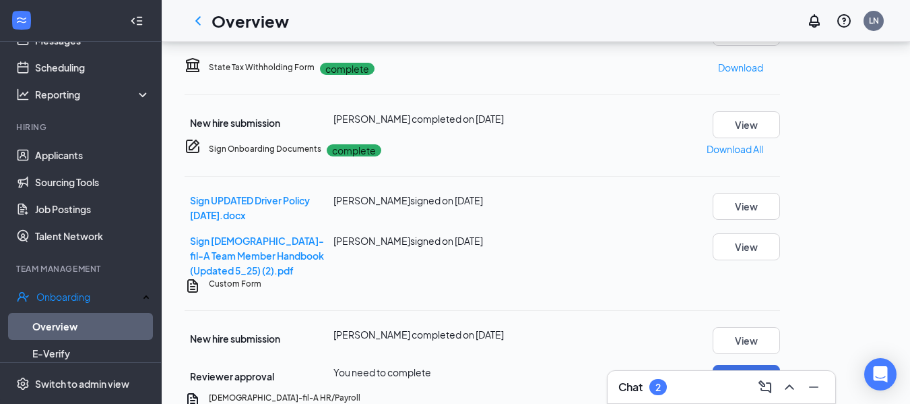
scroll to position [472, 0]
click at [763, 74] on p "Download" at bounding box center [740, 66] width 45 height 15
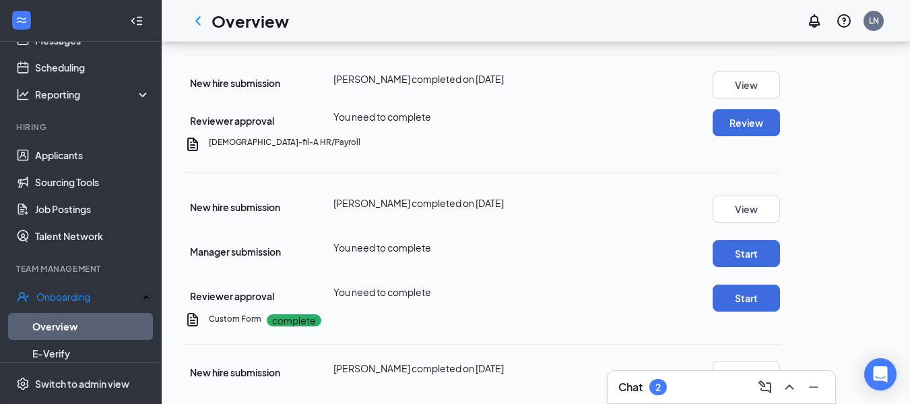
scroll to position [749, 0]
click at [780, 136] on button "Review" at bounding box center [746, 122] width 67 height 27
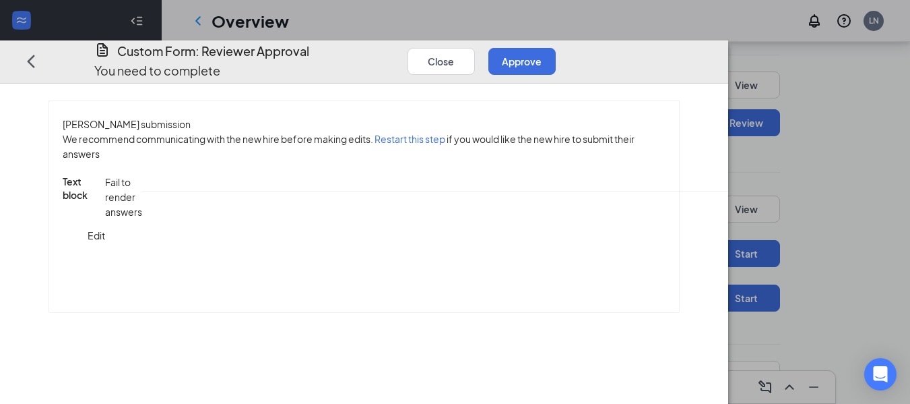
click at [556, 49] on button "Approve" at bounding box center [521, 60] width 67 height 27
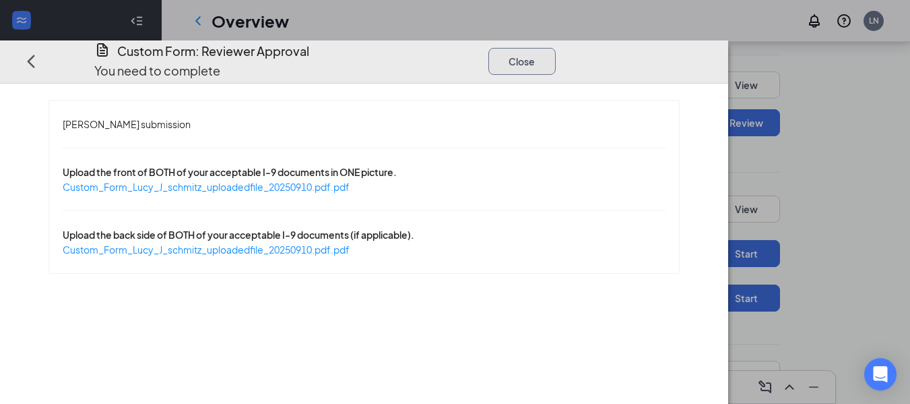
click at [556, 47] on button "Close" at bounding box center [521, 60] width 67 height 27
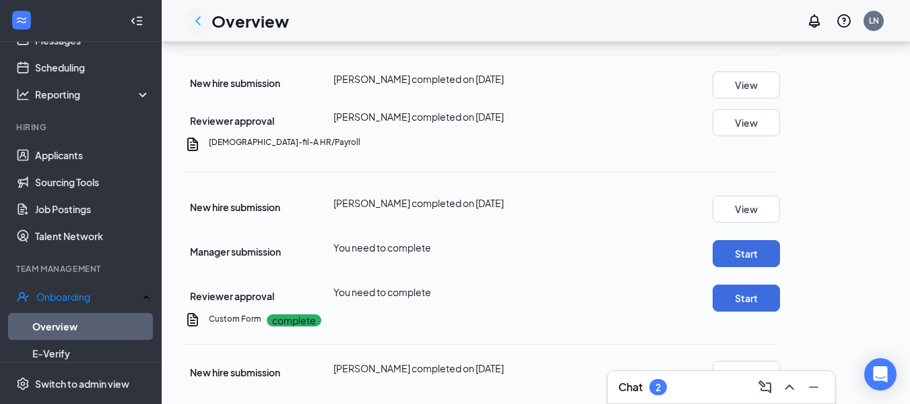
click at [198, 25] on icon "ChevronLeft" at bounding box center [198, 21] width 16 height 16
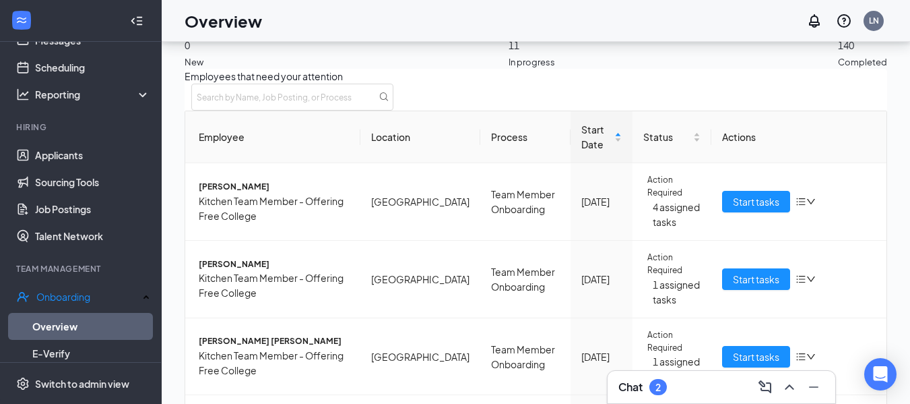
scroll to position [617, 0]
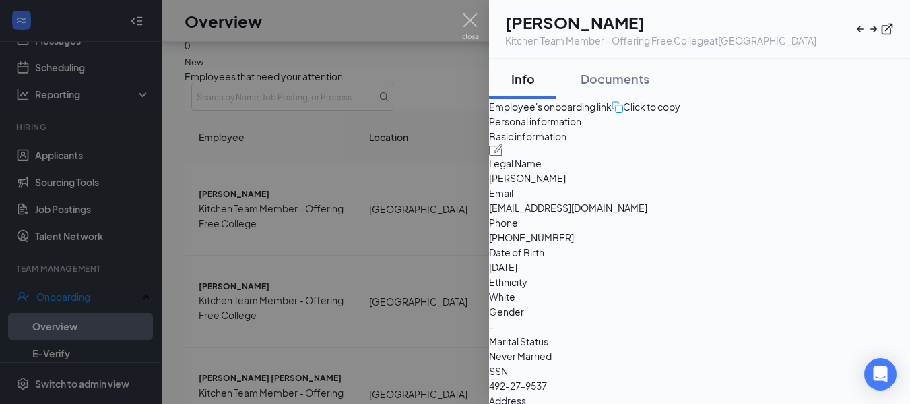
click at [459, 20] on div at bounding box center [455, 202] width 910 height 404
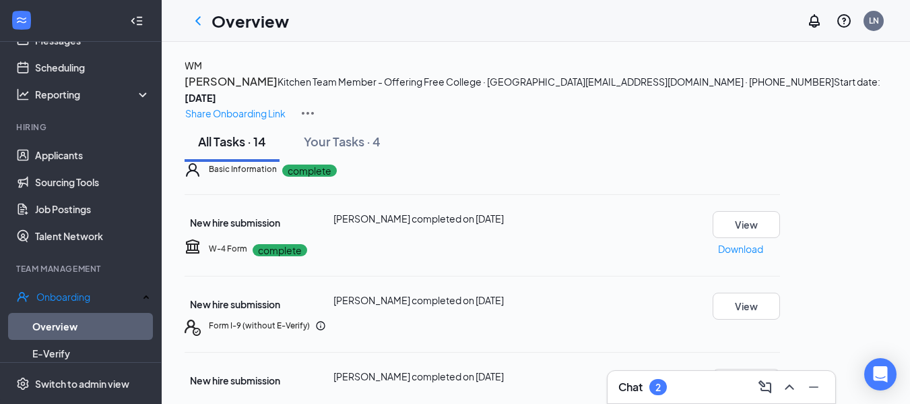
click at [788, 389] on icon "ChevronUp" at bounding box center [789, 387] width 16 height 16
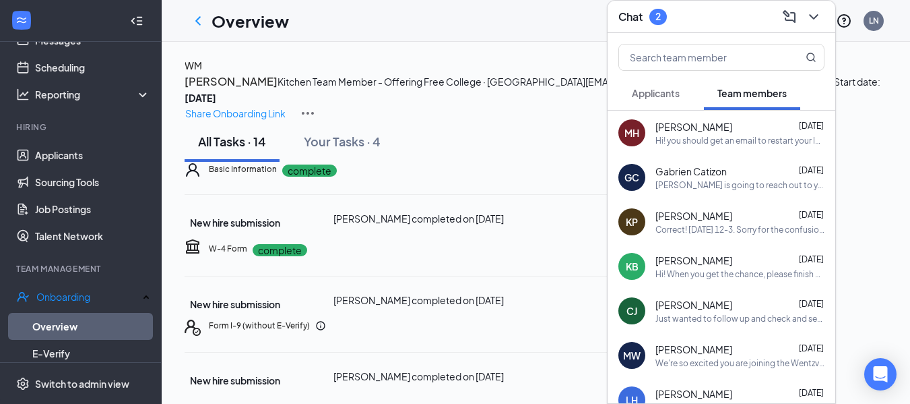
click at [676, 100] on button "Applicants" at bounding box center [655, 93] width 75 height 34
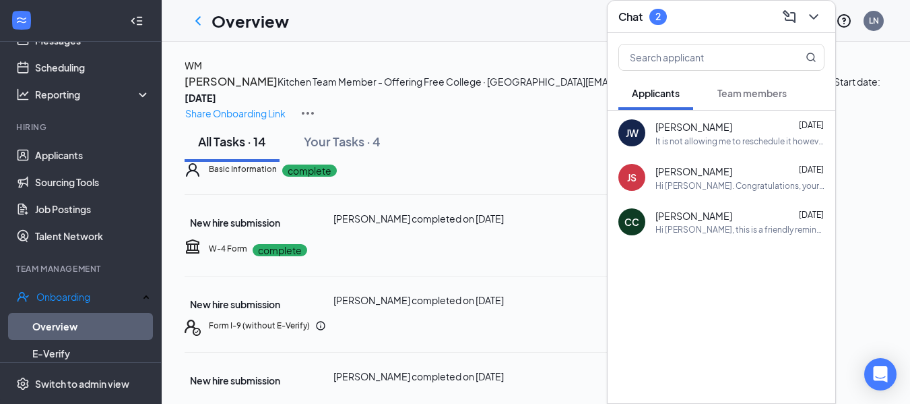
click at [703, 180] on div "Hi Jace Shannon. Congratulations, your onsite interview with Chick-fil-A for Fr…" at bounding box center [739, 185] width 169 height 11
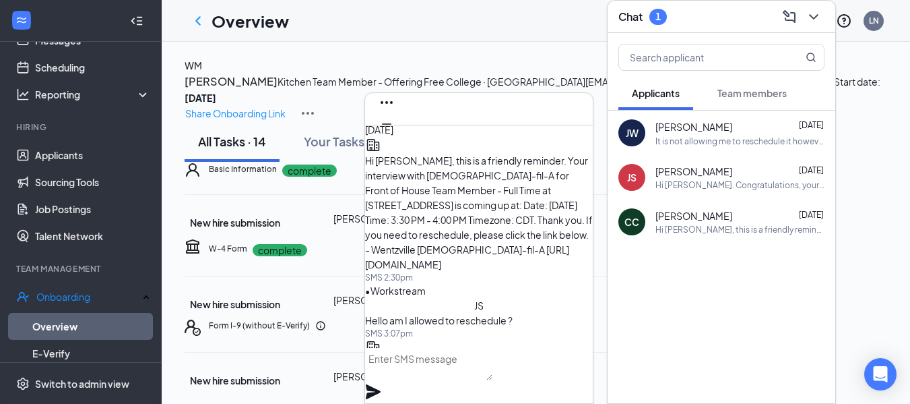
scroll to position [-153, 0]
click at [395, 137] on icon "Cross" at bounding box center [387, 145] width 16 height 16
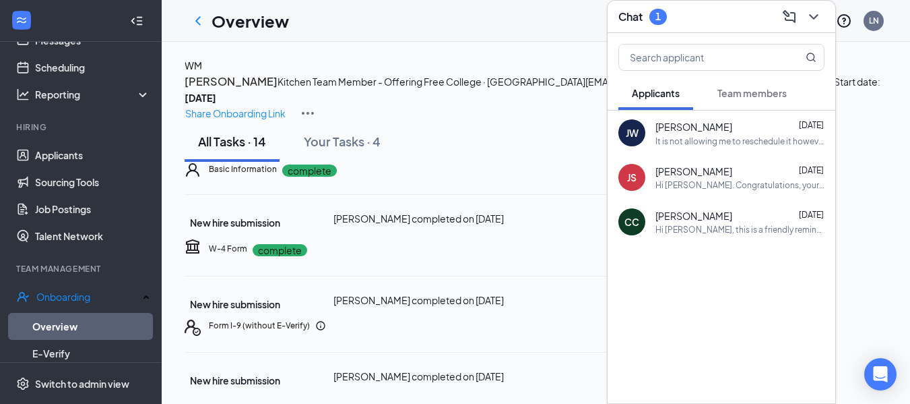
click at [674, 120] on span "Jacqueline Welch" at bounding box center [693, 126] width 77 height 15
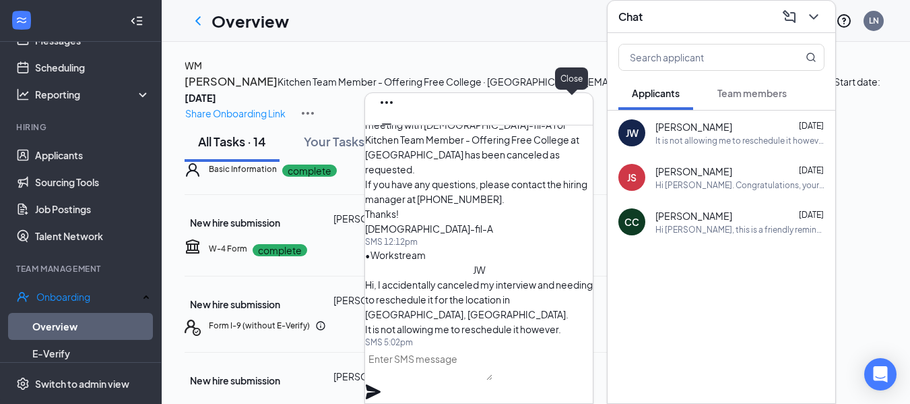
click at [395, 137] on icon "Cross" at bounding box center [387, 145] width 16 height 16
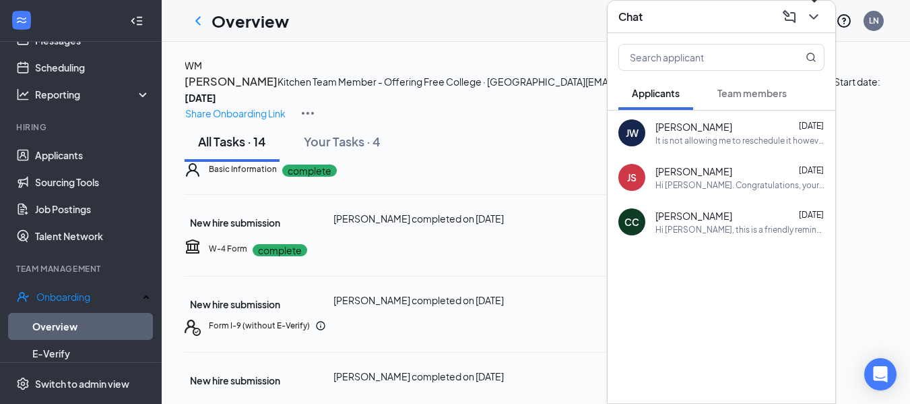
click at [810, 15] on icon "ChevronDown" at bounding box center [814, 17] width 16 height 16
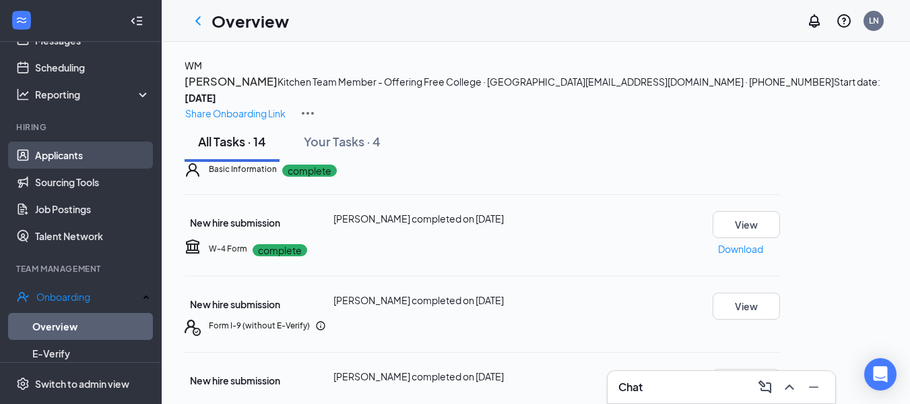
click at [94, 160] on link "Applicants" at bounding box center [92, 154] width 115 height 27
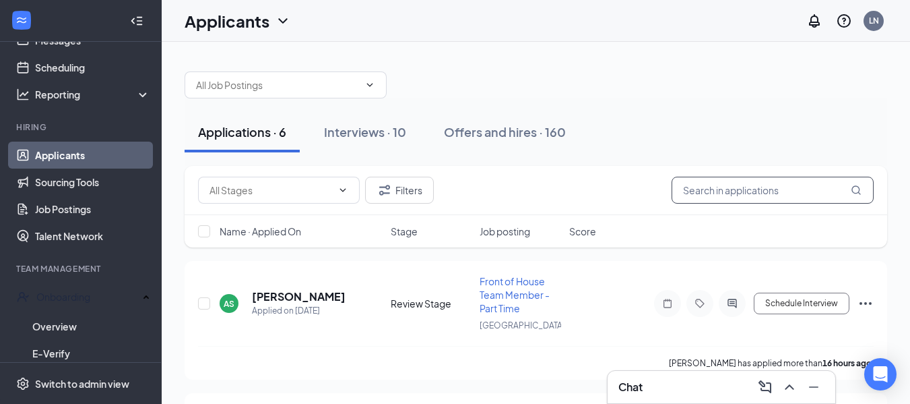
click at [755, 192] on input "text" at bounding box center [773, 189] width 202 height 27
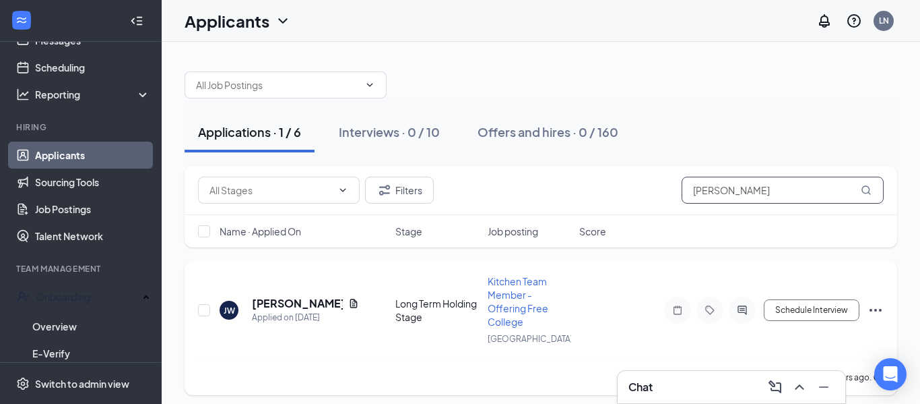
type input "welch"
click at [874, 302] on icon "Ellipses" at bounding box center [876, 310] width 16 height 16
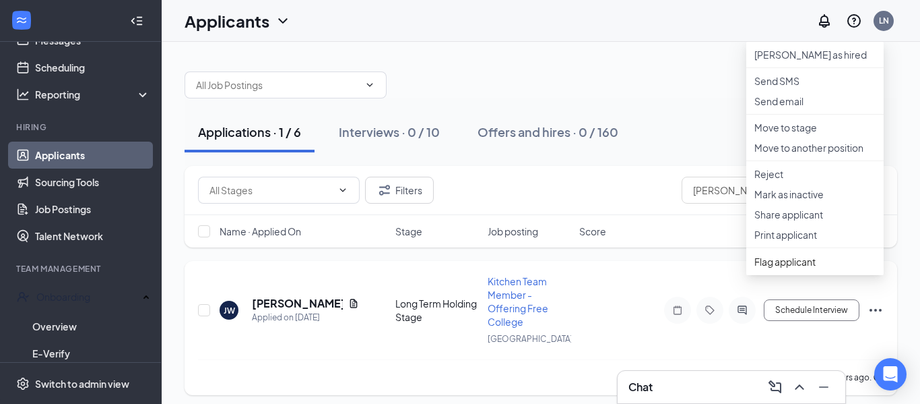
click at [560, 334] on div "JW Jacqueline Welch Applied on Sep 12 Long Term Holding Stage Kitchen Team Memb…" at bounding box center [541, 316] width 686 height 85
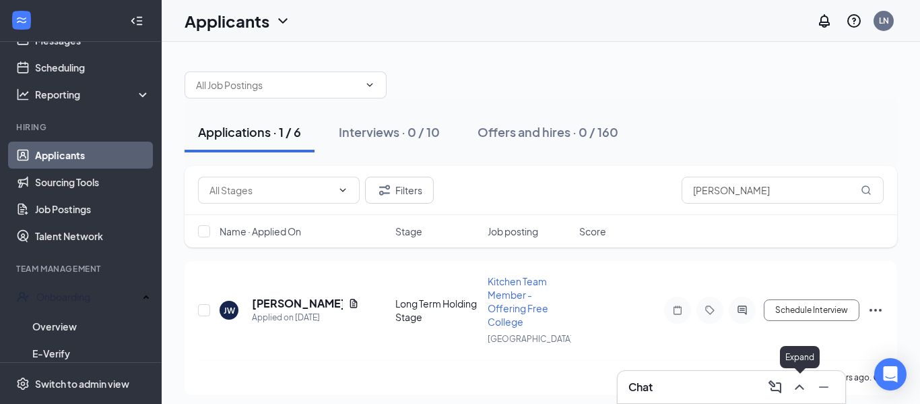
click at [797, 389] on icon "ChevronUp" at bounding box center [800, 387] width 16 height 16
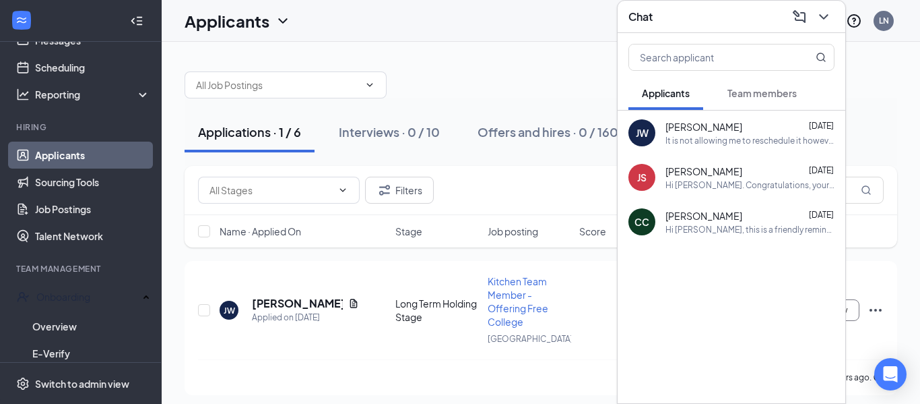
click at [828, 15] on icon "ChevronDown" at bounding box center [824, 17] width 16 height 16
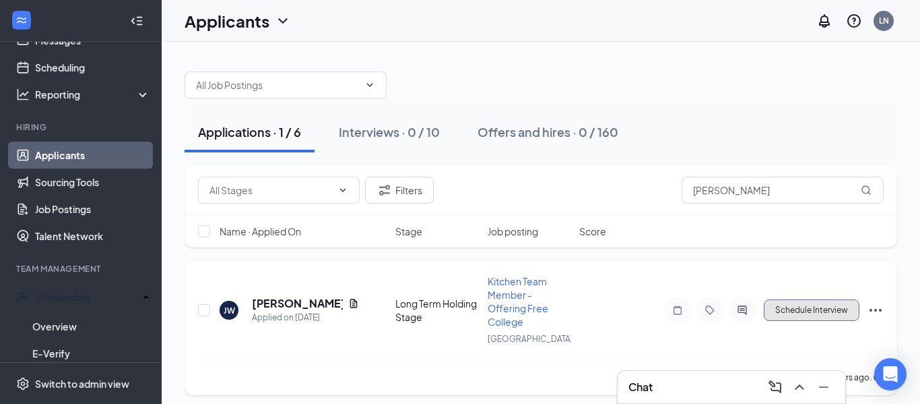
click at [812, 302] on button "Schedule Interview" at bounding box center [812, 310] width 96 height 22
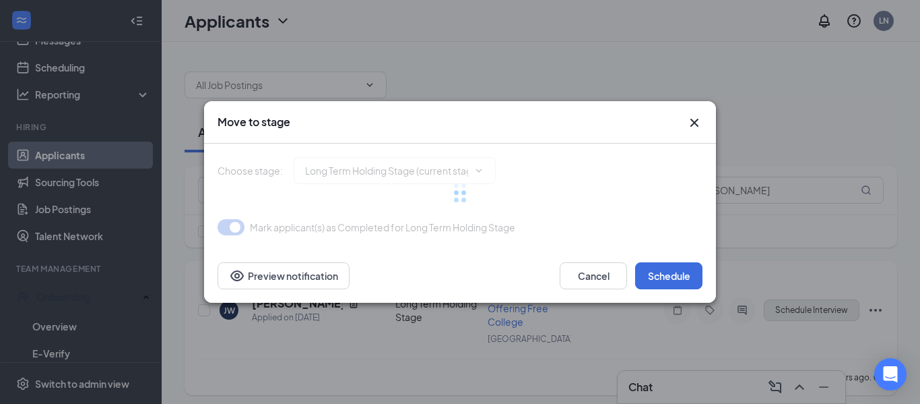
type input "Onsite Interview (next stage)"
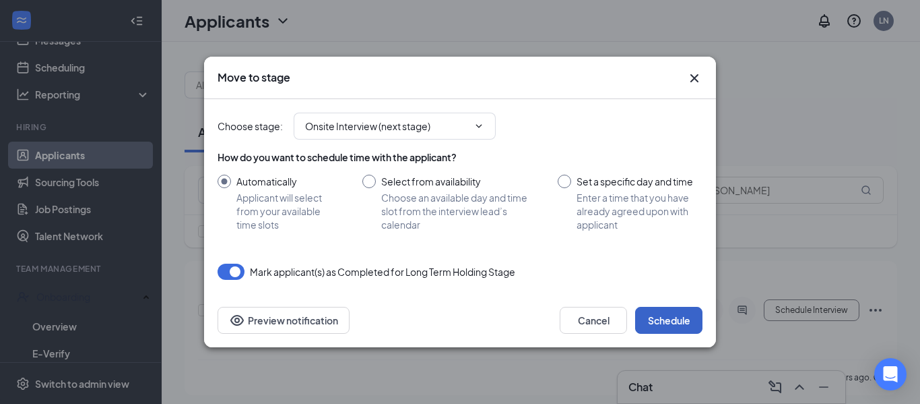
click at [666, 319] on button "Schedule" at bounding box center [668, 320] width 67 height 27
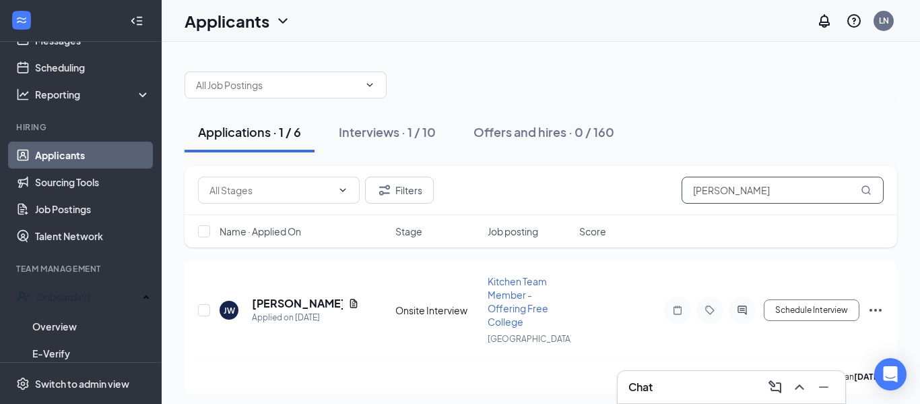
drag, startPoint x: 730, startPoint y: 194, endPoint x: 647, endPoint y: 181, distance: 83.8
click at [647, 181] on div "Filters welch" at bounding box center [541, 189] width 686 height 27
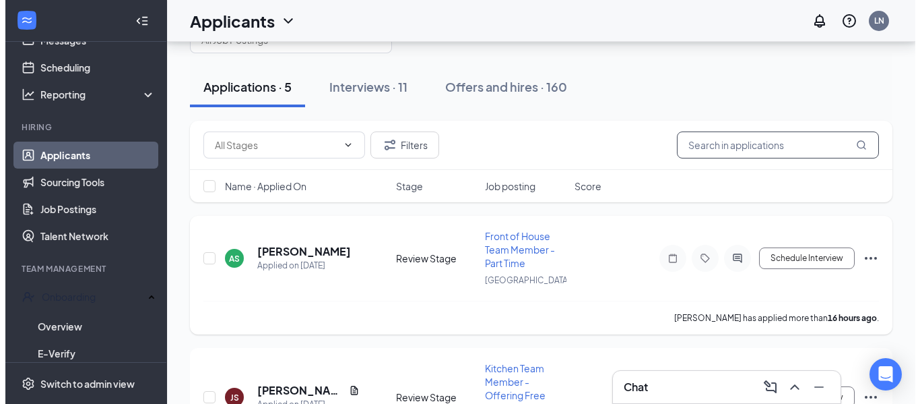
scroll to position [46, 0]
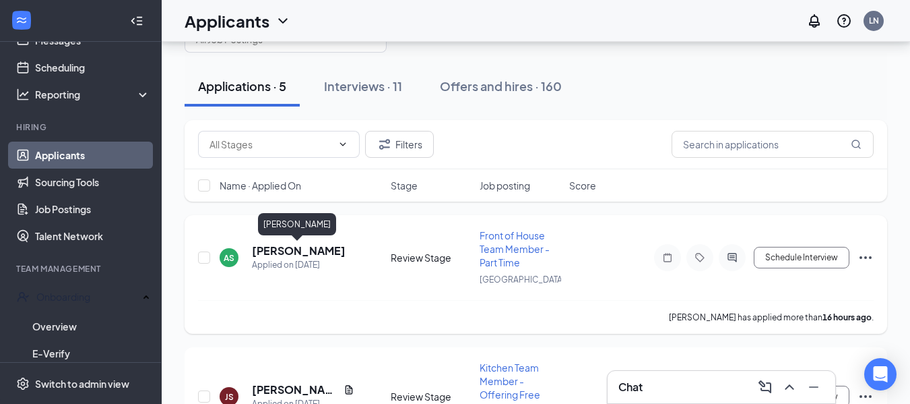
click at [298, 251] on h5 "[PERSON_NAME]" at bounding box center [299, 250] width 94 height 15
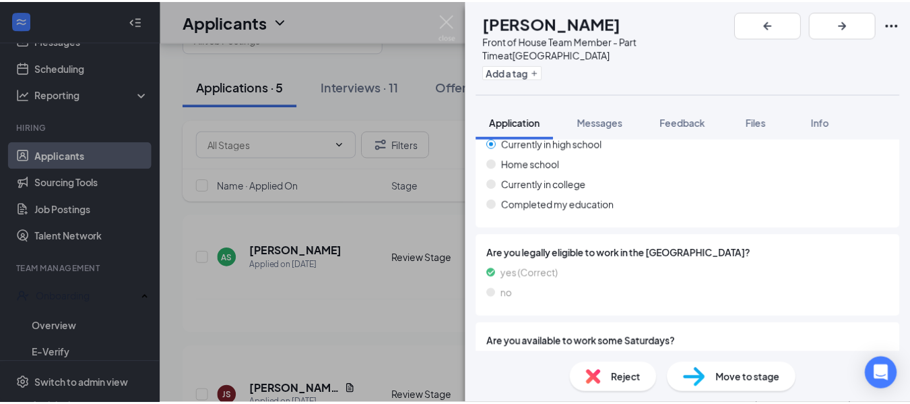
scroll to position [1097, 0]
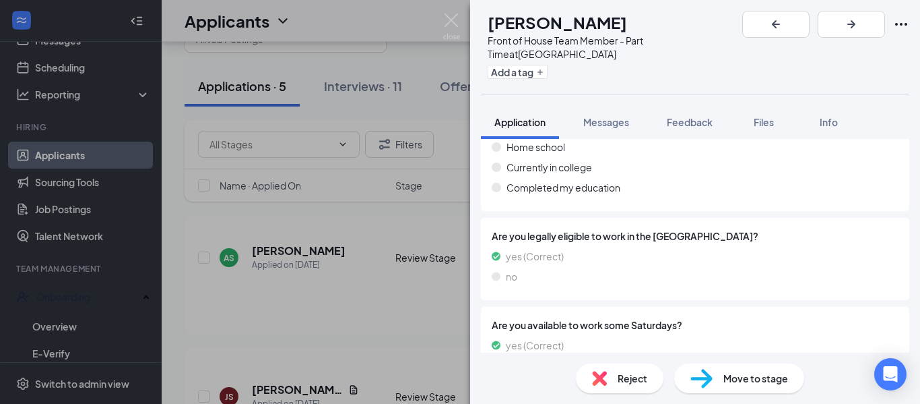
click at [444, 13] on div "AS Addison Schiele Front of House Team Member - Part Time at Wentzville Add a t…" at bounding box center [460, 202] width 920 height 404
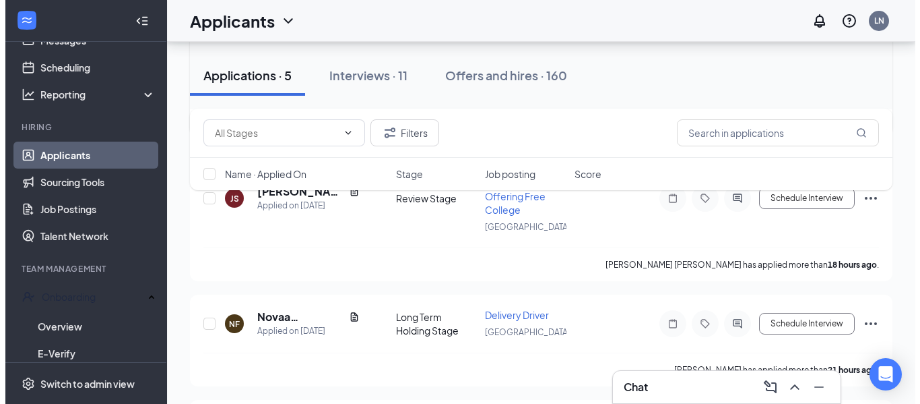
scroll to position [211, 0]
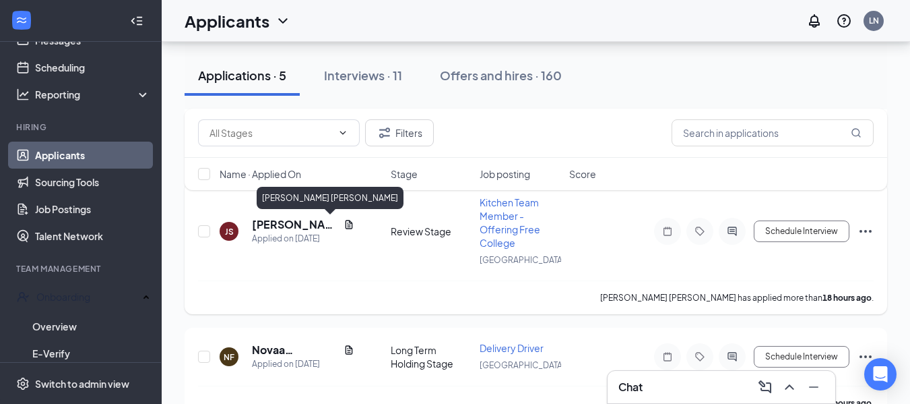
click at [315, 226] on h5 "Jackson Smith" at bounding box center [295, 224] width 86 height 15
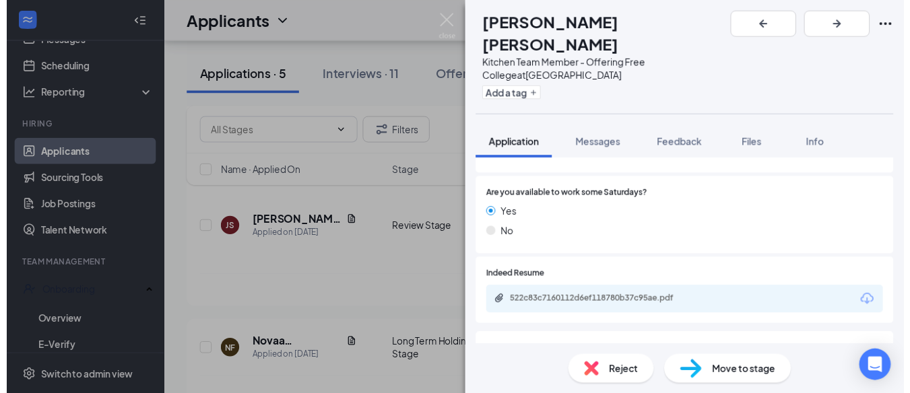
scroll to position [1062, 0]
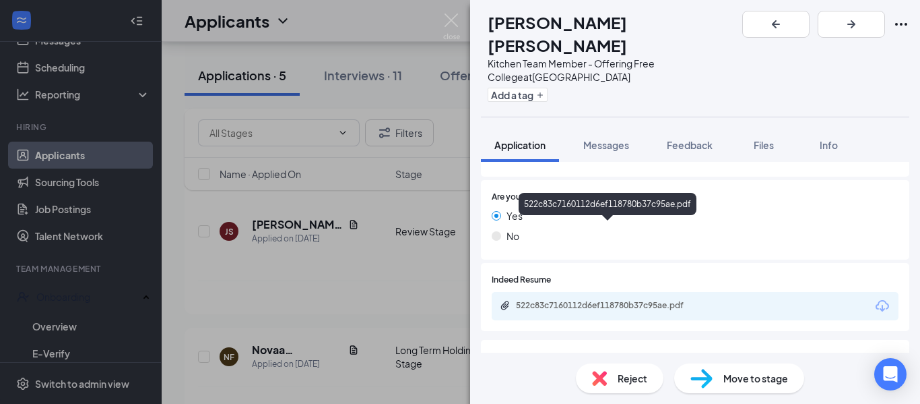
click at [651, 300] on div "522c83c7160112d6ef118780b37c95ae.pdf" at bounding box center [610, 305] width 189 height 11
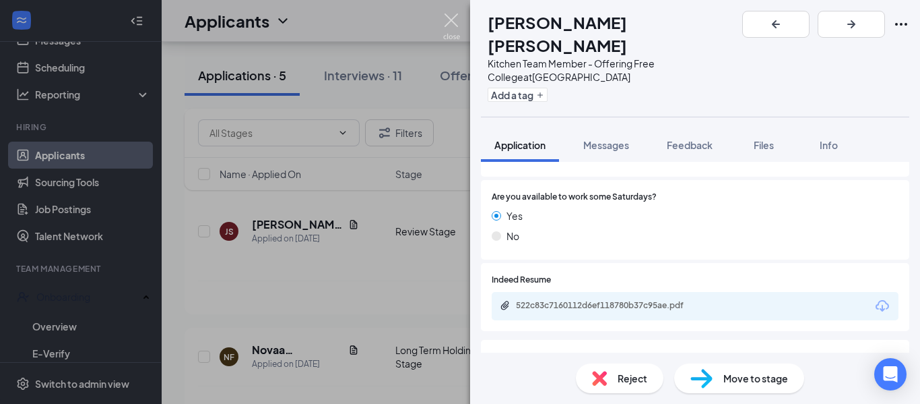
click at [452, 24] on img at bounding box center [451, 26] width 17 height 26
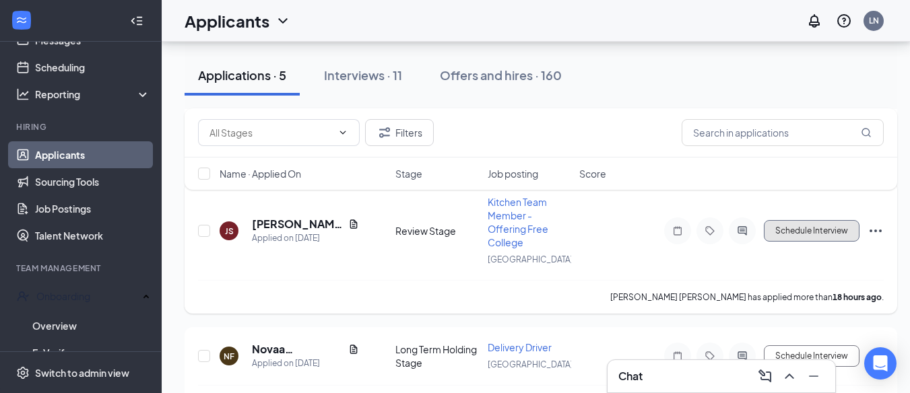
click at [818, 220] on button "Schedule Interview" at bounding box center [812, 231] width 96 height 22
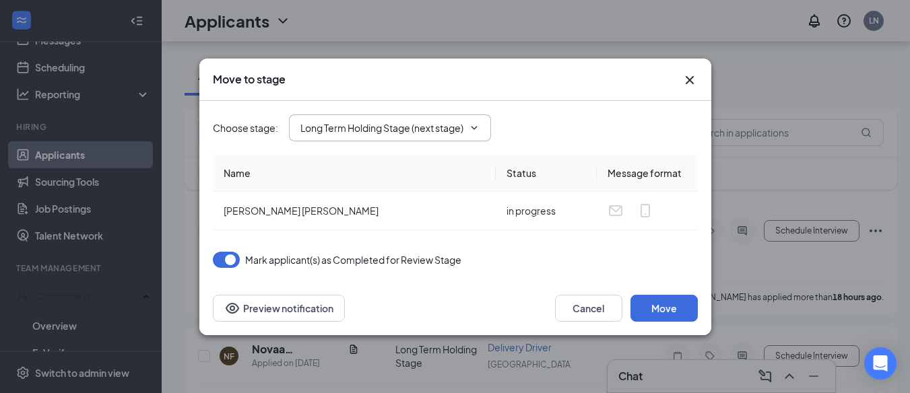
click at [388, 131] on input "Long Term Holding Stage (next stage)" at bounding box center [381, 128] width 163 height 15
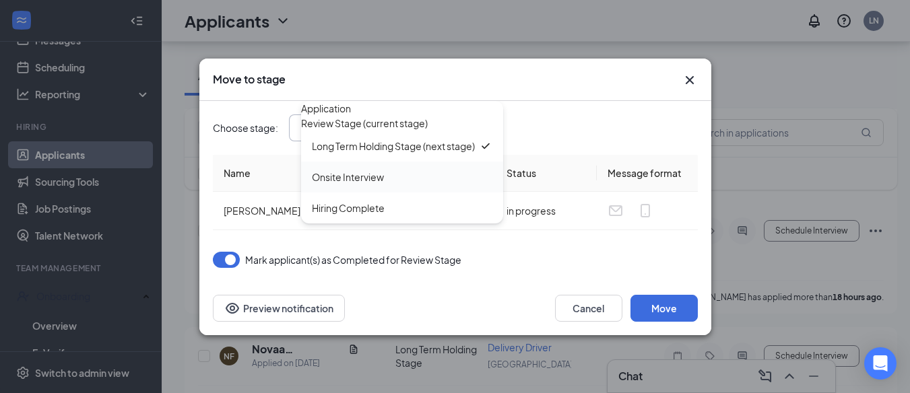
click at [354, 193] on div "Onsite Interview" at bounding box center [402, 177] width 202 height 31
type input "Onsite Interview"
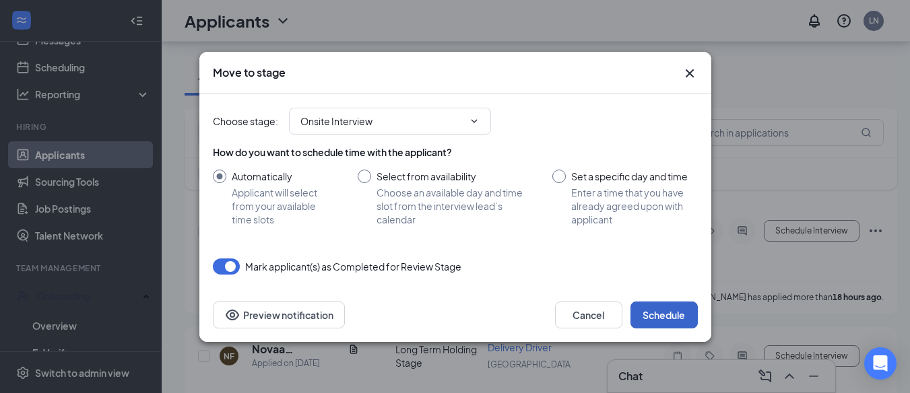
click at [651, 317] on button "Schedule" at bounding box center [664, 315] width 67 height 27
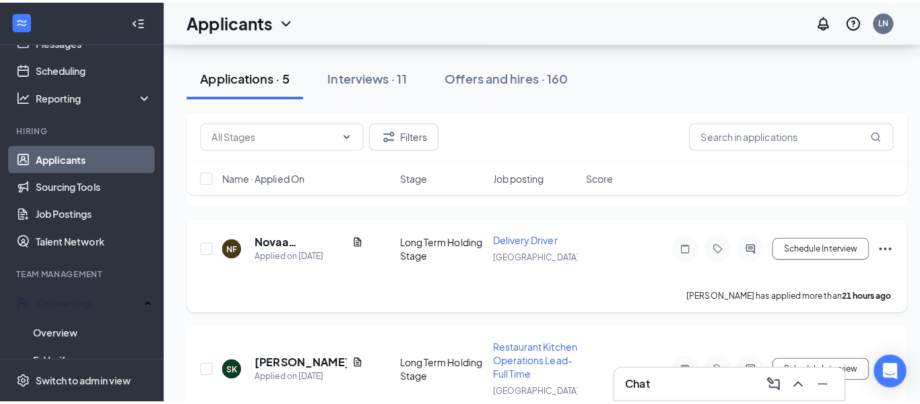
scroll to position [178, 0]
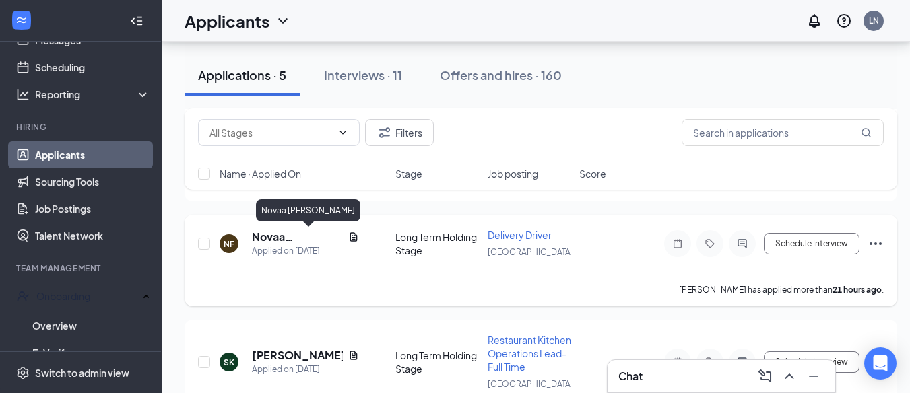
click at [294, 236] on h5 "Novaa Furner" at bounding box center [297, 237] width 91 height 15
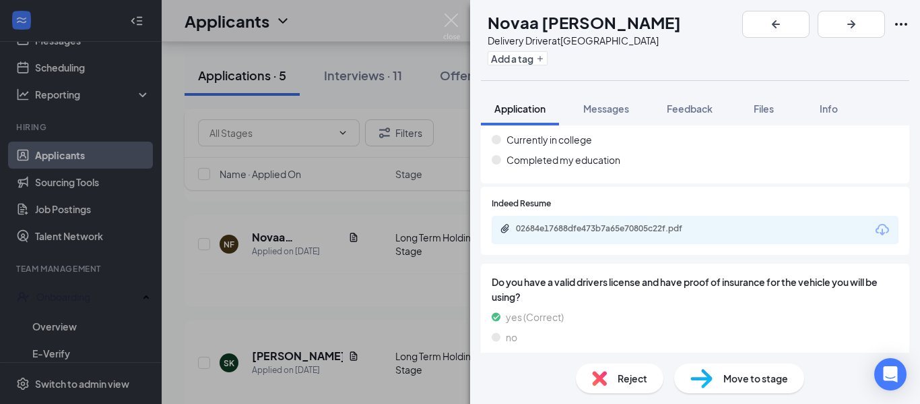
scroll to position [975, 0]
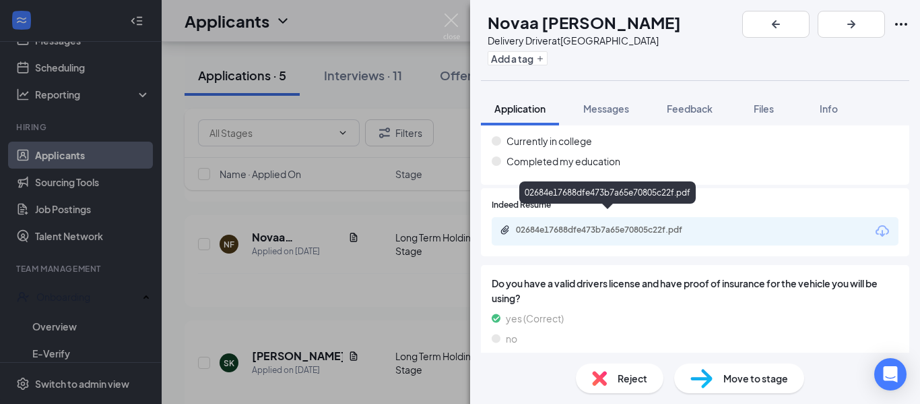
click at [640, 224] on div "02684e17688dfe473b7a65e70805c22f.pdf" at bounding box center [610, 229] width 189 height 11
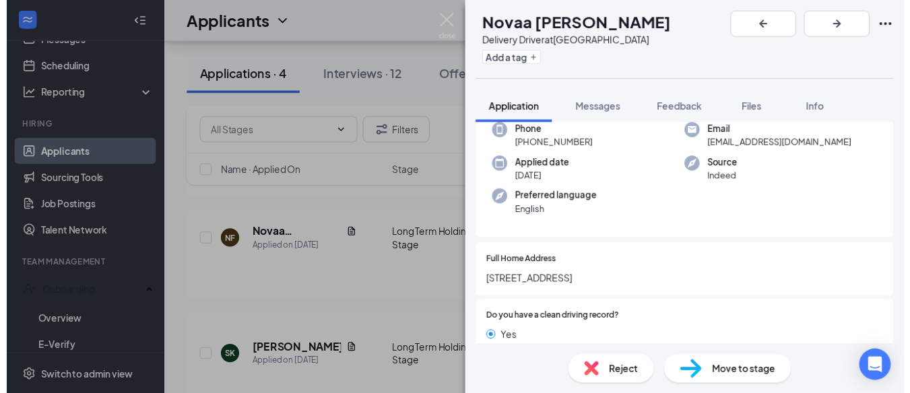
scroll to position [0, 0]
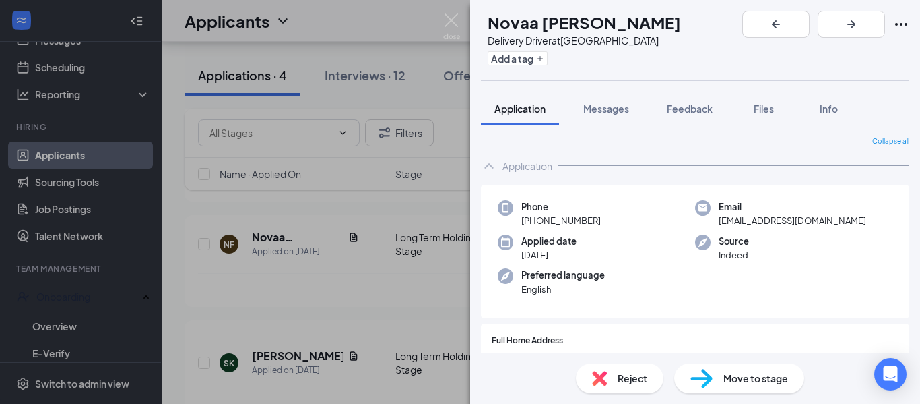
click at [456, 22] on img at bounding box center [451, 26] width 17 height 26
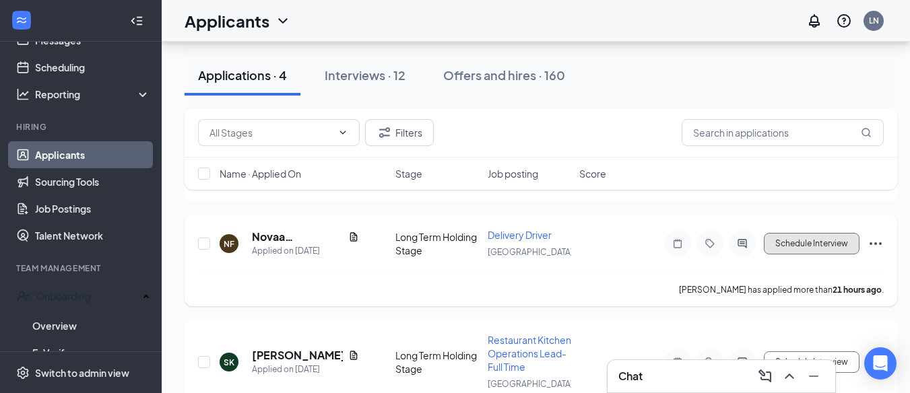
click at [806, 247] on button "Schedule Interview" at bounding box center [812, 244] width 96 height 22
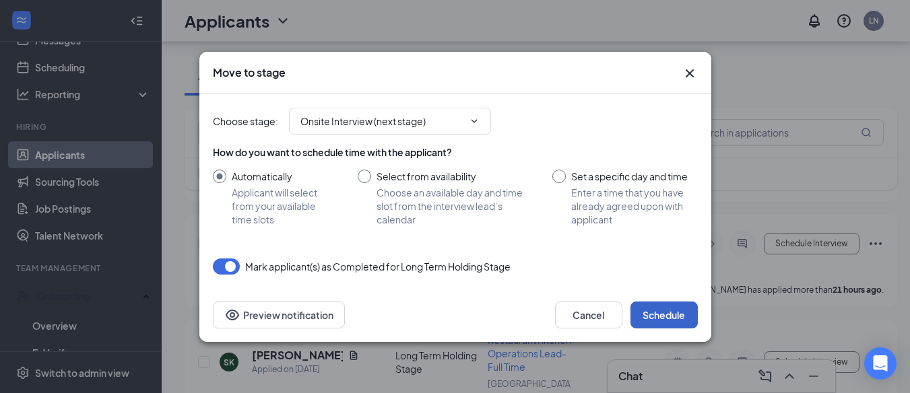
click at [674, 319] on button "Schedule" at bounding box center [664, 315] width 67 height 27
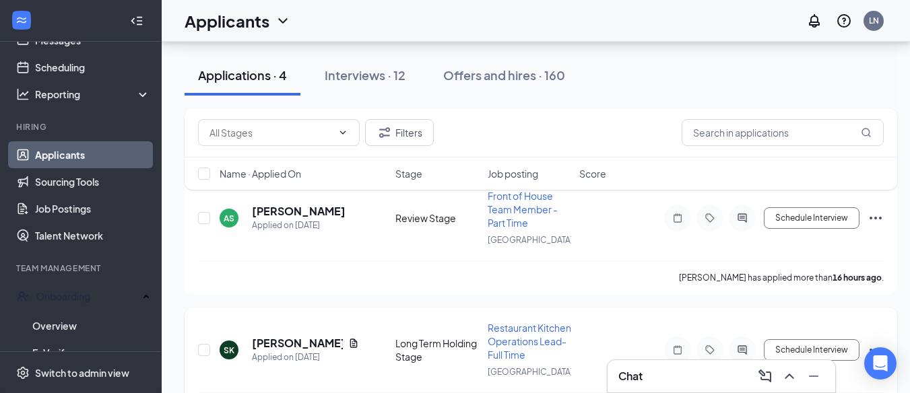
scroll to position [145, 0]
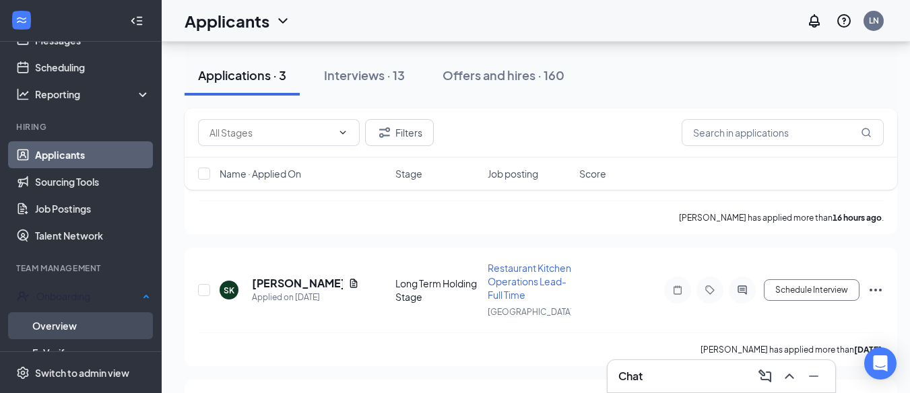
click at [55, 322] on link "Overview" at bounding box center [91, 326] width 118 height 27
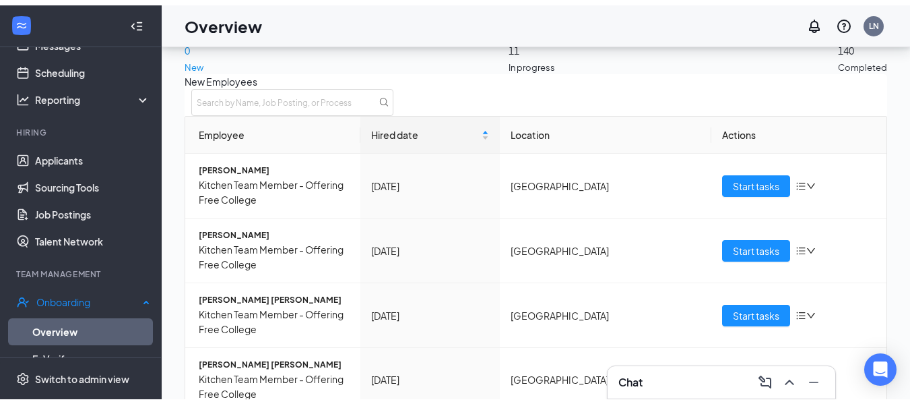
scroll to position [61, 0]
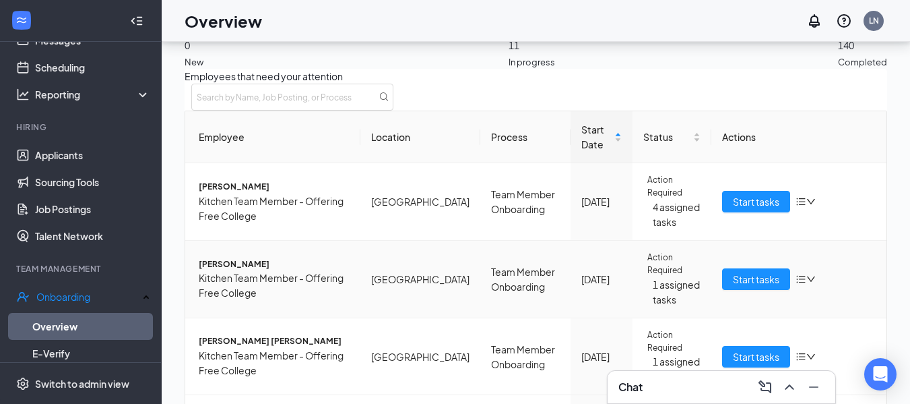
scroll to position [615, 0]
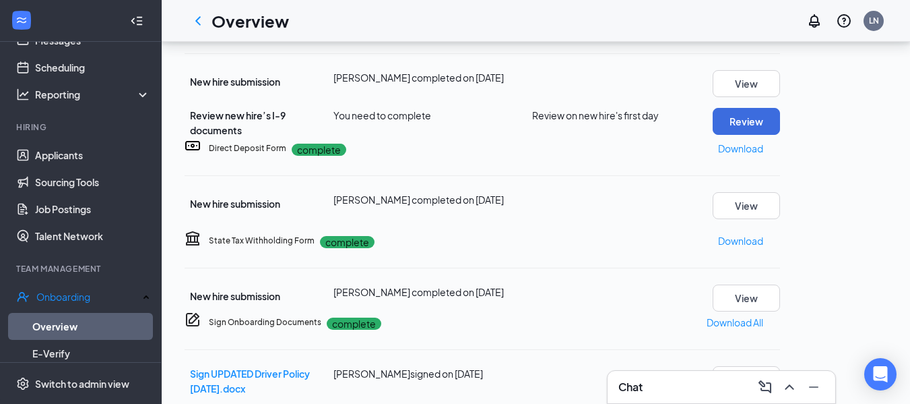
scroll to position [299, 0]
click at [780, 134] on button "Review" at bounding box center [746, 120] width 67 height 27
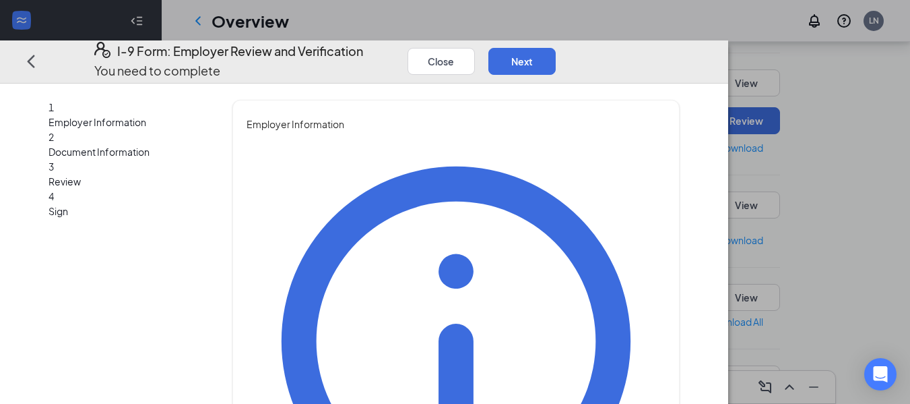
type input "Lisa"
type input "Niemeyer"
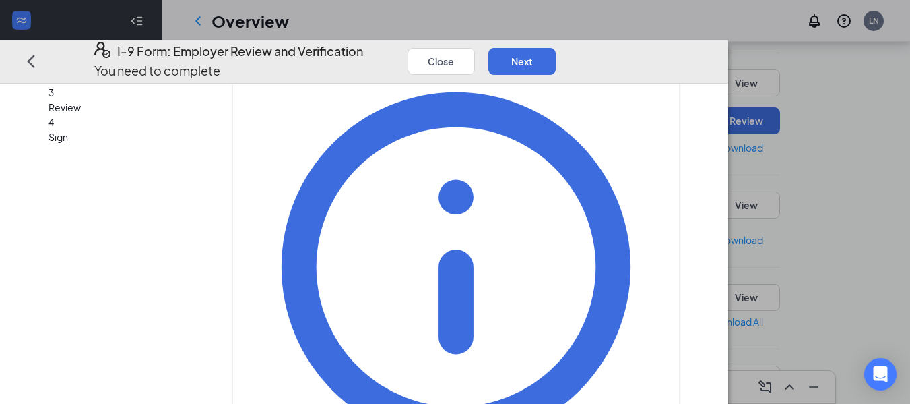
type input "director of administration"
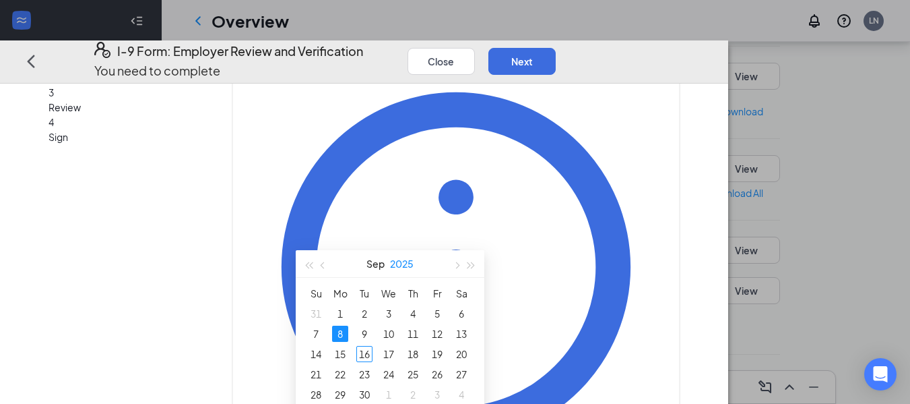
scroll to position [435, 0]
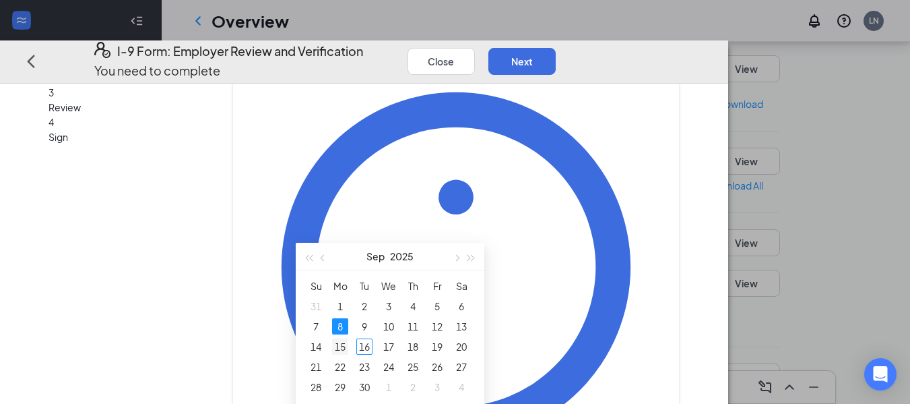
type input "09/15/2025"
click at [336, 352] on div "15" at bounding box center [340, 346] width 16 height 16
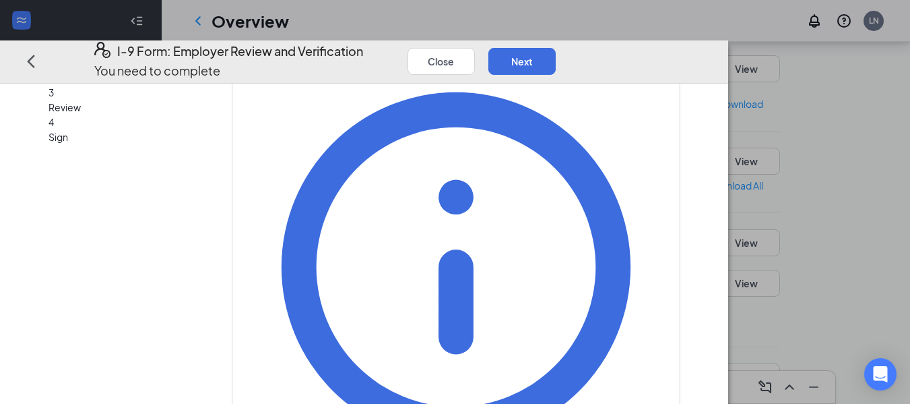
scroll to position [93, 0]
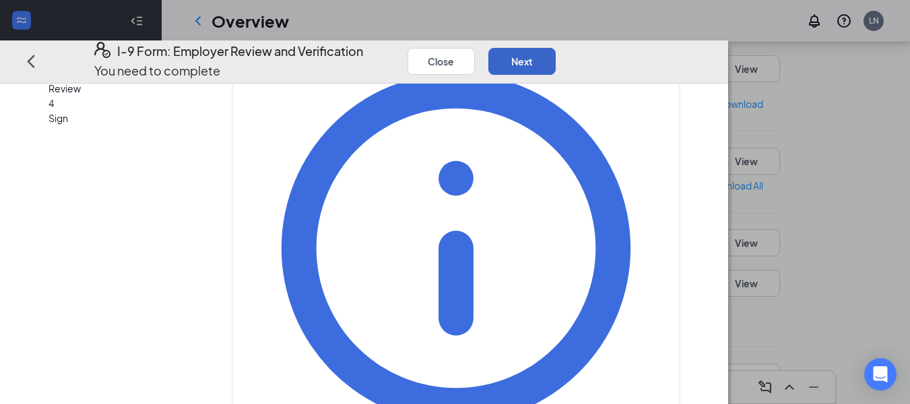
click at [556, 47] on button "Next" at bounding box center [521, 60] width 67 height 27
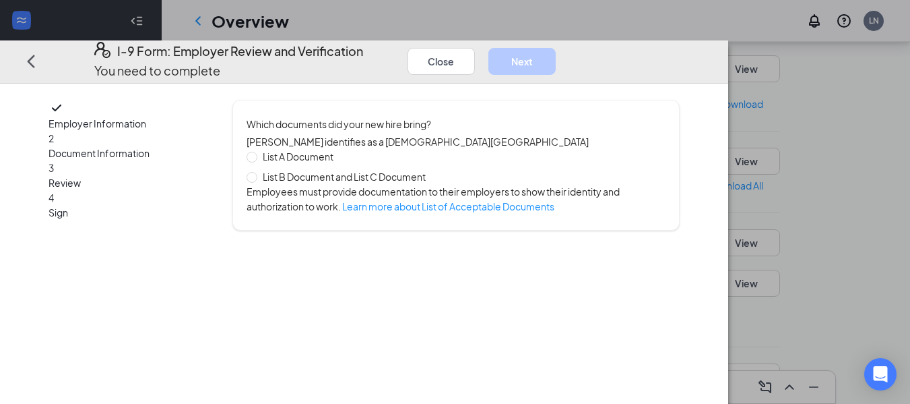
click at [333, 176] on span "List B Document and List C Document" at bounding box center [344, 176] width 174 height 15
click at [256, 176] on input "List B Document and List C Document" at bounding box center [251, 176] width 9 height 9
radio input "true"
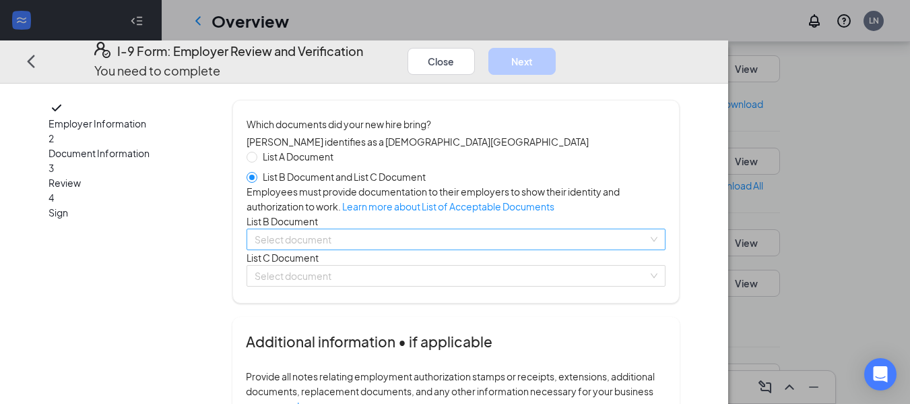
click at [363, 249] on input "search" at bounding box center [451, 239] width 393 height 20
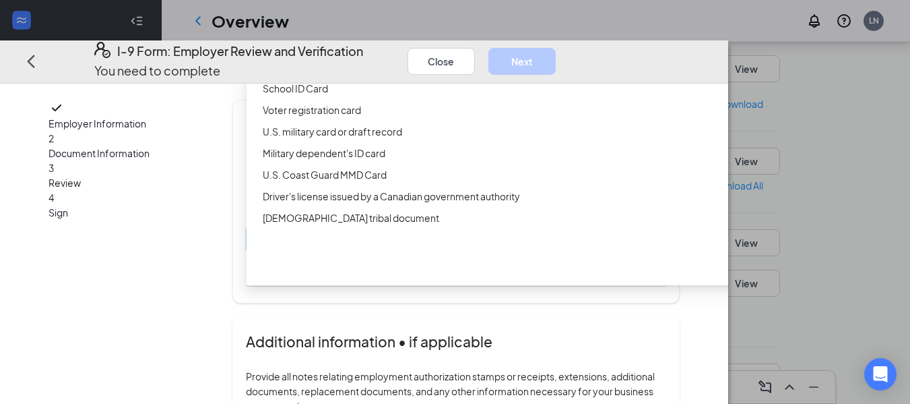
click at [398, 53] on div "Driver’s License issued by U.S State or outlying US possession" at bounding box center [523, 45] width 520 height 15
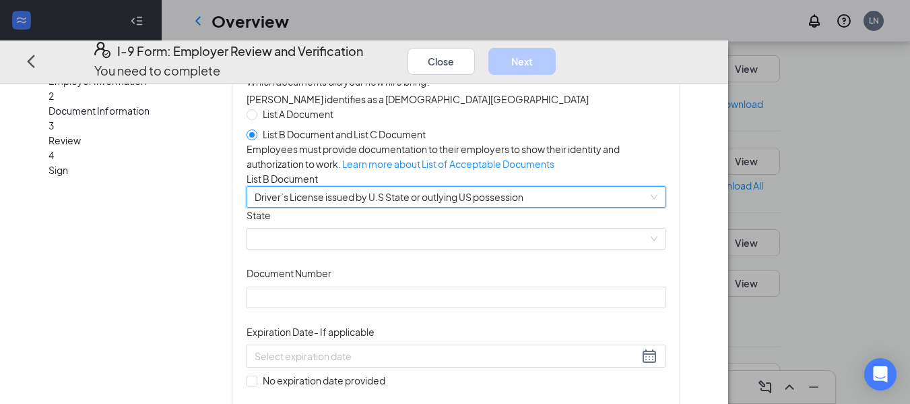
scroll to position [44, 0]
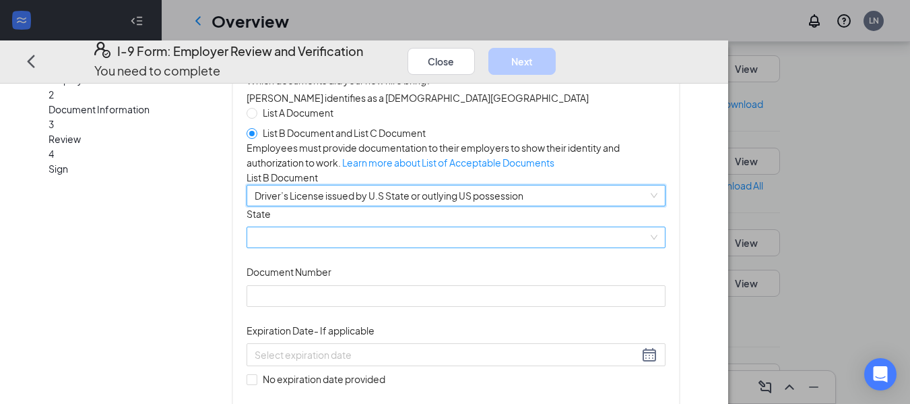
click at [368, 247] on span at bounding box center [456, 237] width 403 height 20
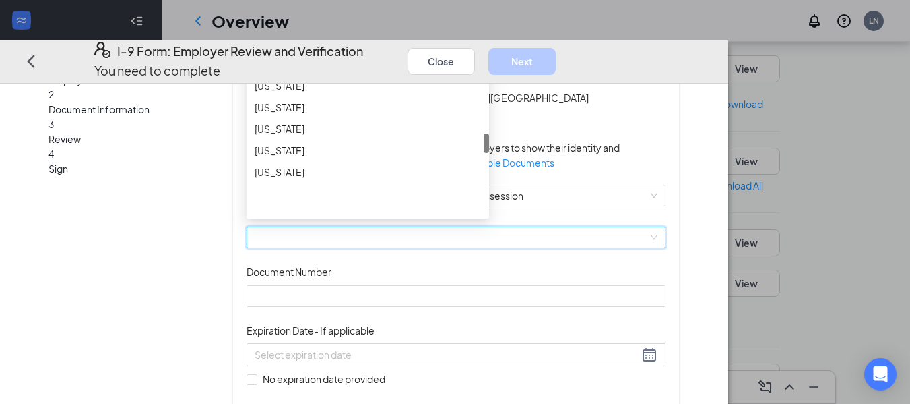
scroll to position [787, 0]
click at [354, 92] on div "Missouri" at bounding box center [368, 84] width 226 height 15
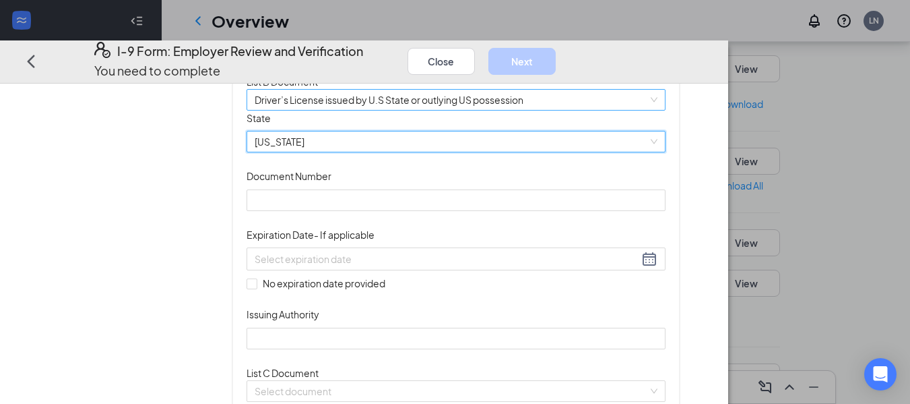
scroll to position [142, 0]
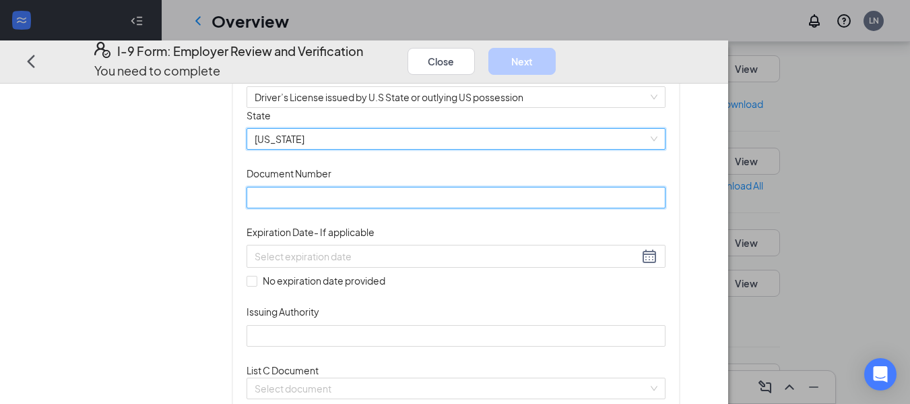
click at [354, 208] on input "Document Number" at bounding box center [456, 198] width 419 height 22
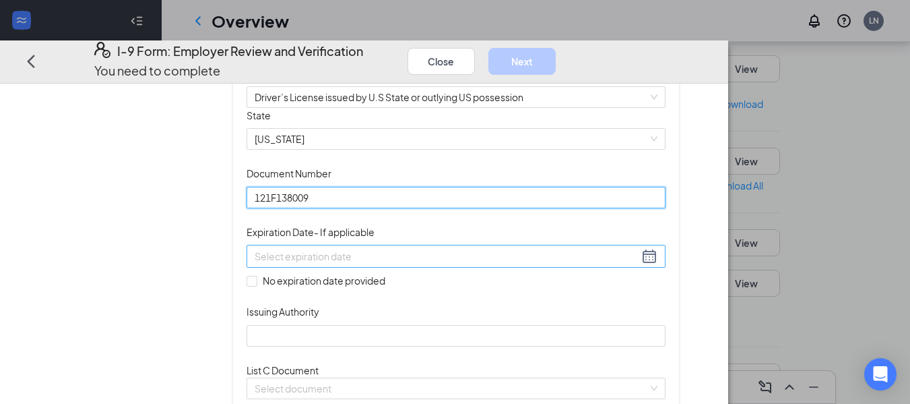
type input "121F138009"
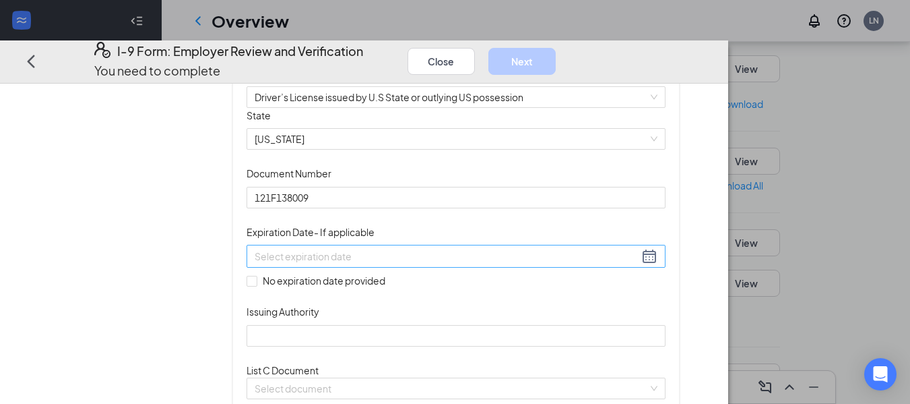
click at [350, 267] on div at bounding box center [456, 256] width 419 height 23
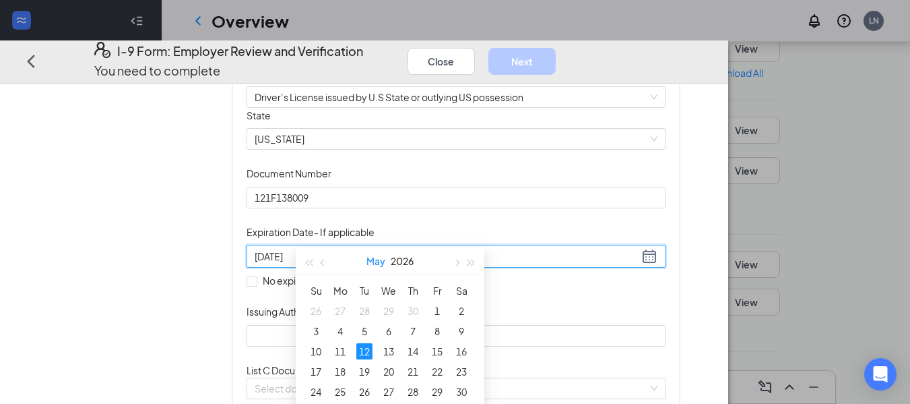
scroll to position [562, 0]
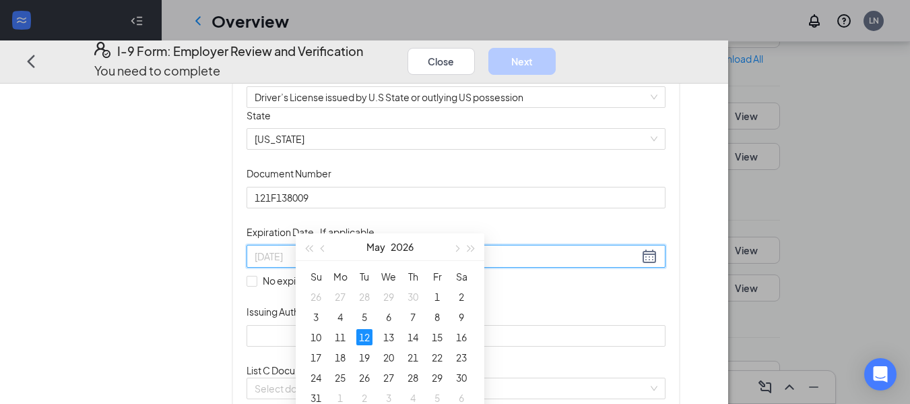
click at [366, 336] on div "12" at bounding box center [364, 337] width 16 height 16
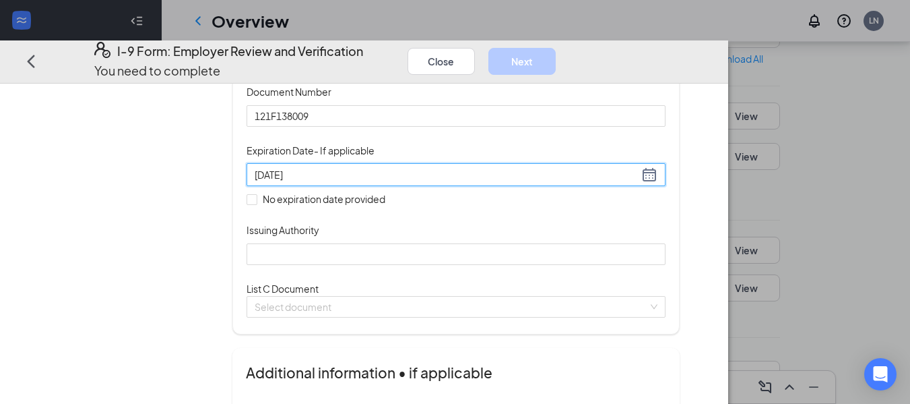
scroll to position [227, 0]
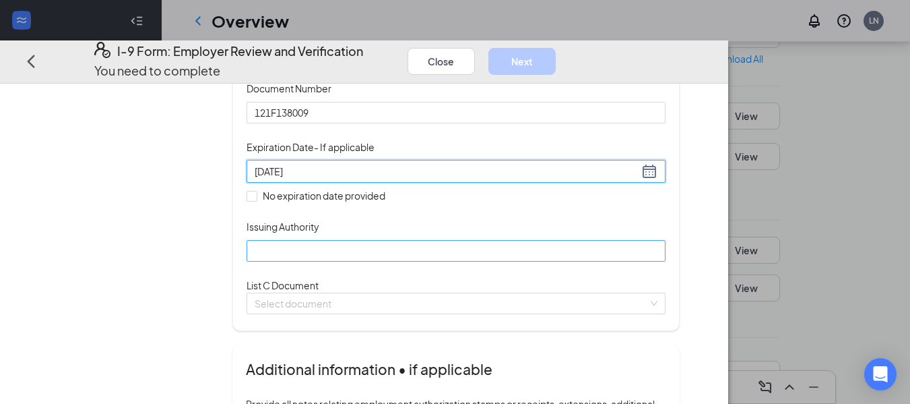
type input "05/12/2026"
click at [368, 261] on input "Issuing Authority" at bounding box center [456, 251] width 419 height 22
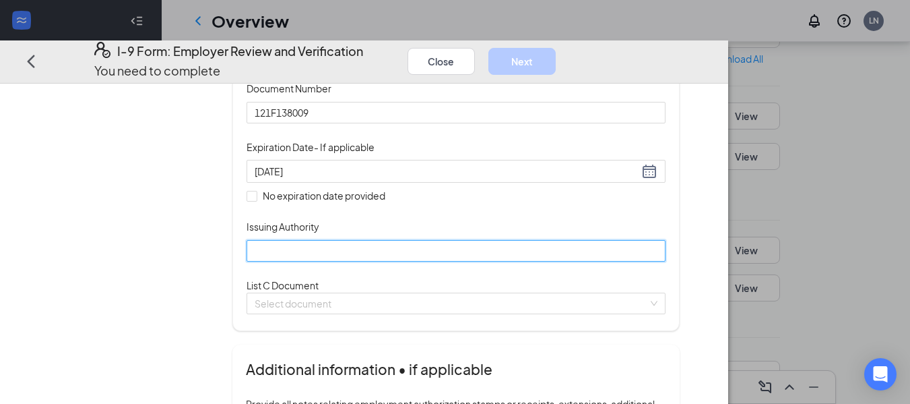
type input "MO"
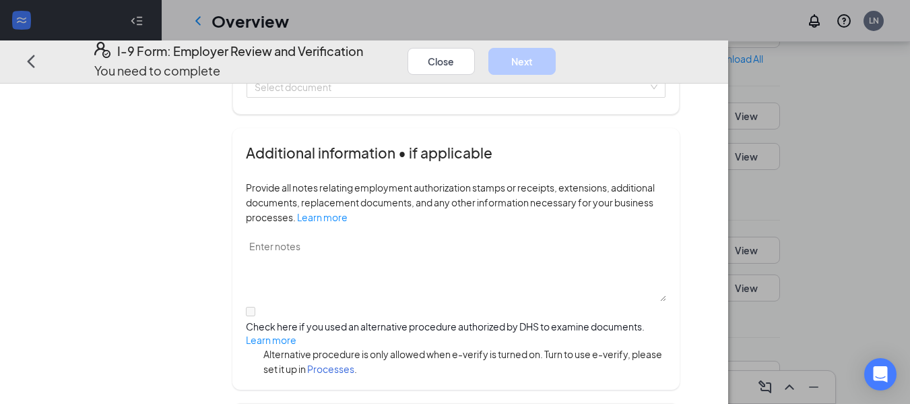
scroll to position [447, 0]
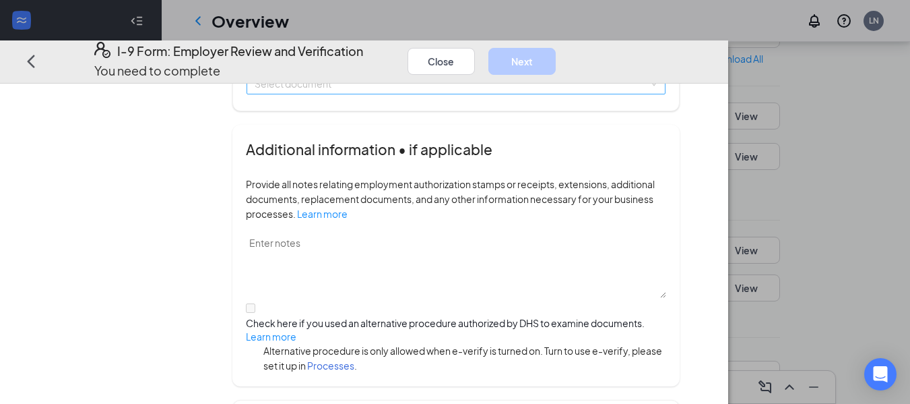
click at [372, 94] on input "search" at bounding box center [451, 83] width 393 height 20
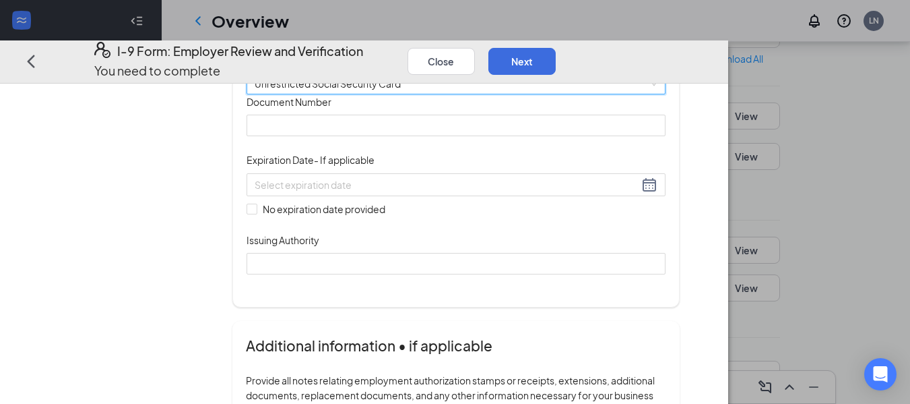
scroll to position [544, 0]
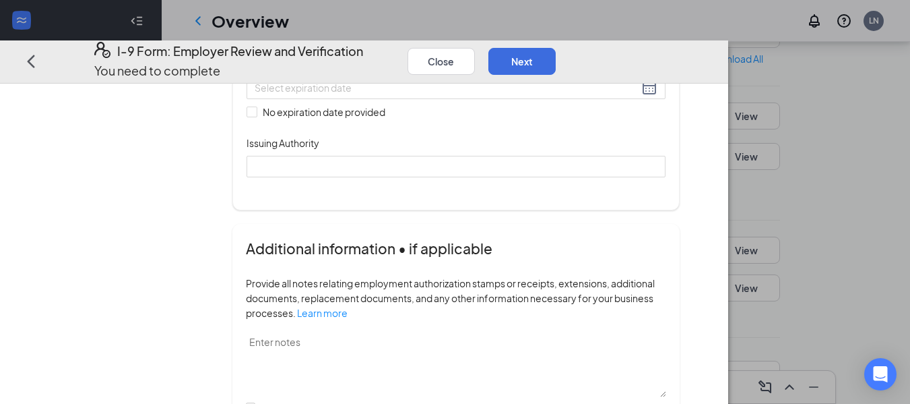
click at [364, 39] on input "Document Number" at bounding box center [456, 29] width 419 height 22
type input "492279537"
click at [256, 116] on input "No expiration date provided" at bounding box center [251, 110] width 9 height 9
checkbox input "true"
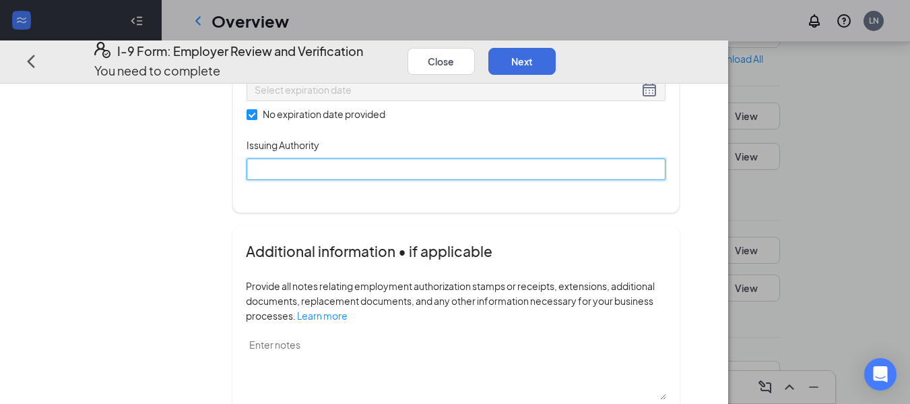
click at [329, 179] on input "Issuing Authority" at bounding box center [456, 169] width 419 height 22
type input "Soc Sec Administration"
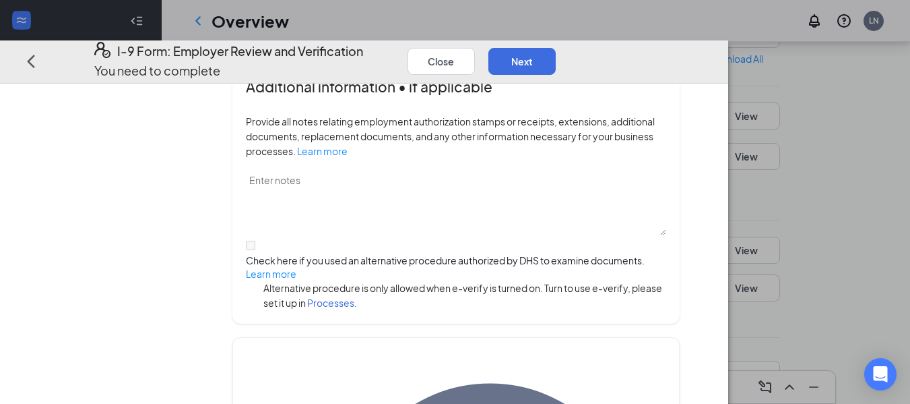
scroll to position [709, 0]
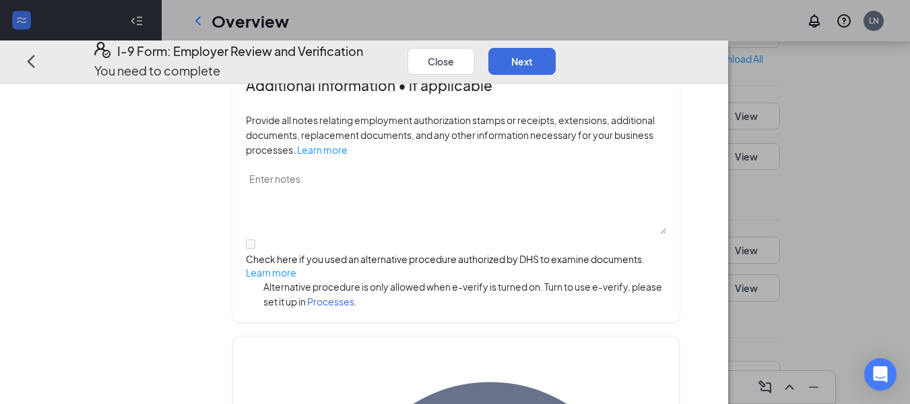
click at [449, 256] on div "Additional information • if applicable Provide all notes relating employment au…" at bounding box center [455, 190] width 447 height 261
click at [556, 47] on button "Next" at bounding box center [521, 60] width 67 height 27
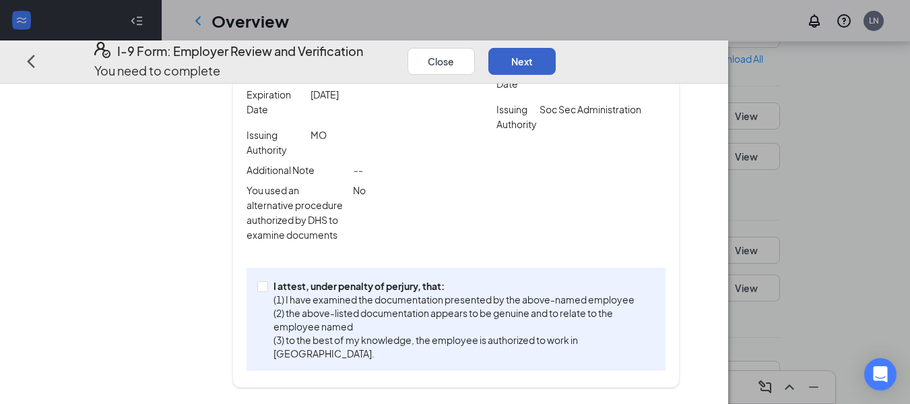
scroll to position [385, 0]
click at [267, 290] on input "I attest, under penalty of perjury, that: (1) I have examined the documentation…" at bounding box center [261, 285] width 9 height 9
checkbox input "true"
click at [556, 47] on button "Next" at bounding box center [521, 60] width 67 height 27
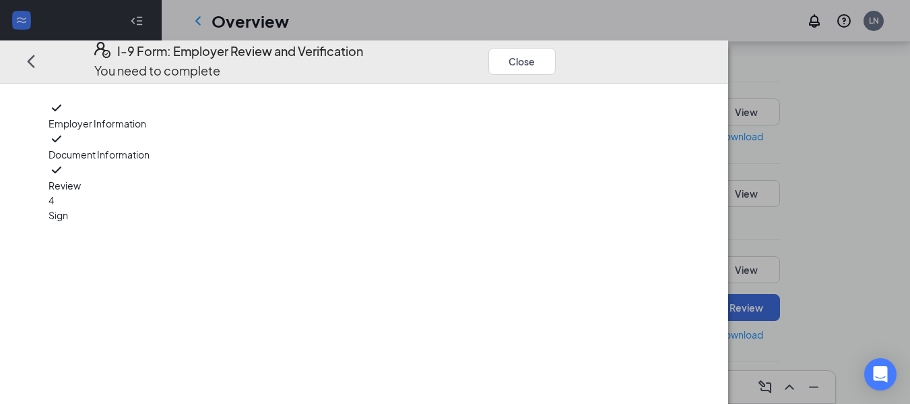
scroll to position [0, 0]
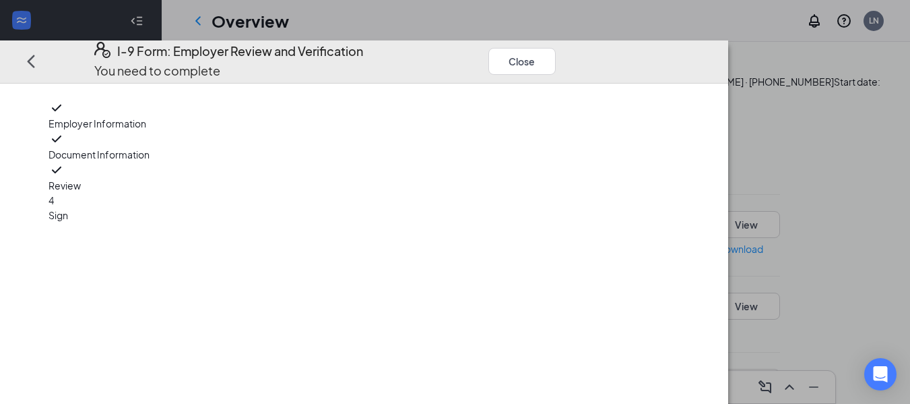
click at [569, 61] on icon "Ellipses" at bounding box center [569, 61] width 0 height 0
click at [54, 206] on span "4" at bounding box center [51, 200] width 5 height 12
click at [98, 210] on span "Sign" at bounding box center [128, 214] width 158 height 15
click at [108, 178] on span "Review" at bounding box center [128, 185] width 158 height 15
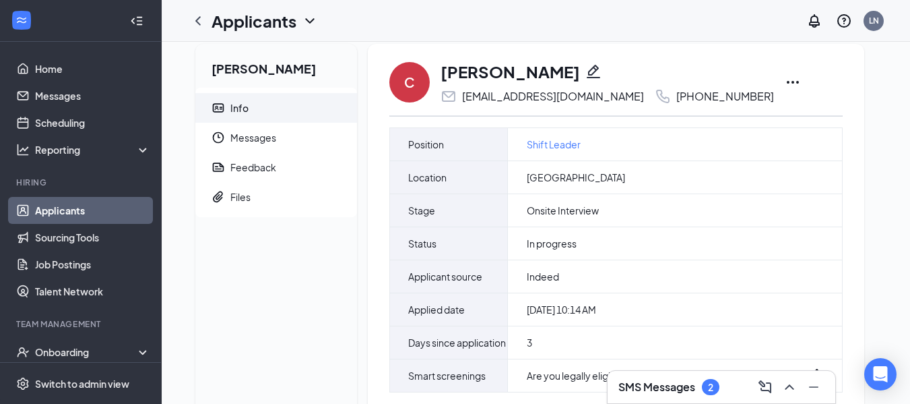
scroll to position [15, 0]
click at [785, 80] on icon "Ellipses" at bounding box center [793, 81] width 16 height 16
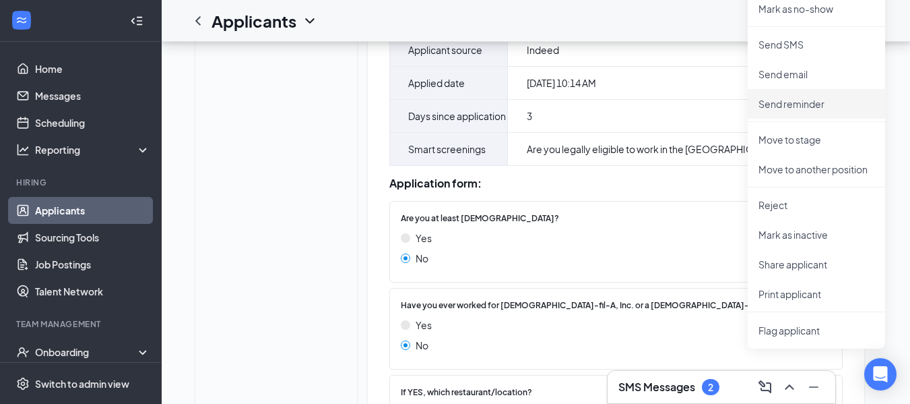
scroll to position [241, 0]
click at [808, 286] on li "Print applicant" at bounding box center [816, 293] width 137 height 30
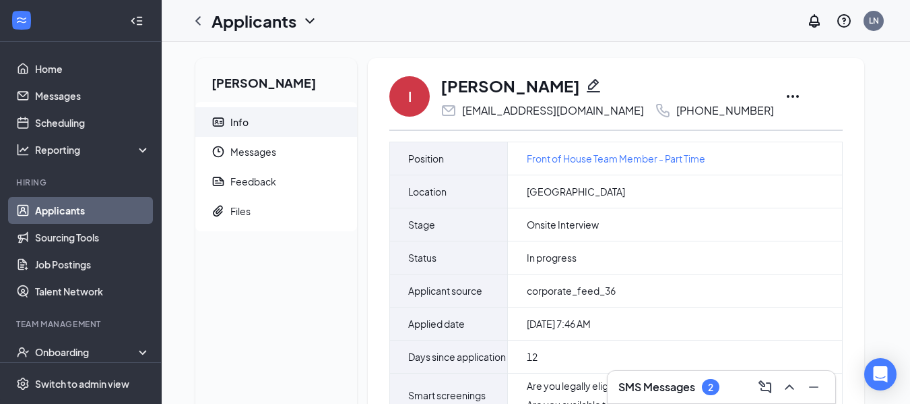
click at [787, 96] on icon "Ellipses" at bounding box center [793, 96] width 12 height 3
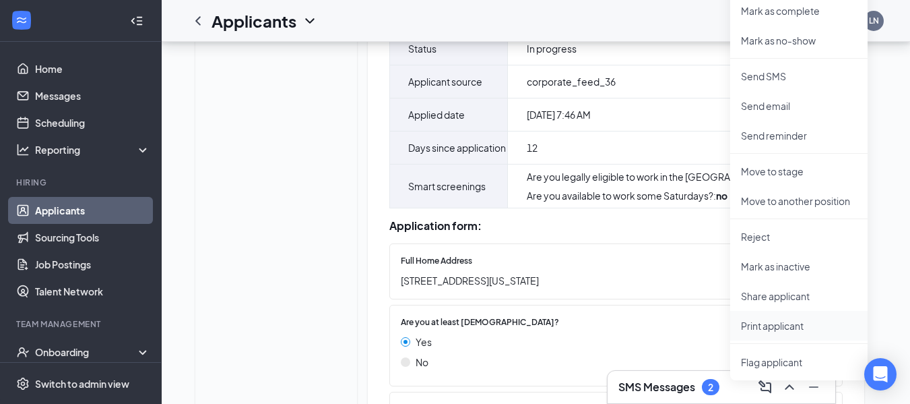
scroll to position [210, 0]
click at [795, 329] on p "Print applicant" at bounding box center [799, 324] width 116 height 13
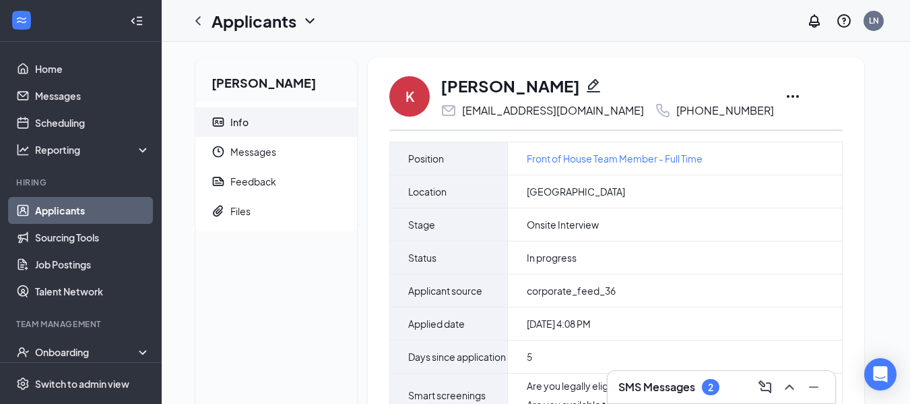
click at [785, 98] on icon "Ellipses" at bounding box center [793, 96] width 16 height 16
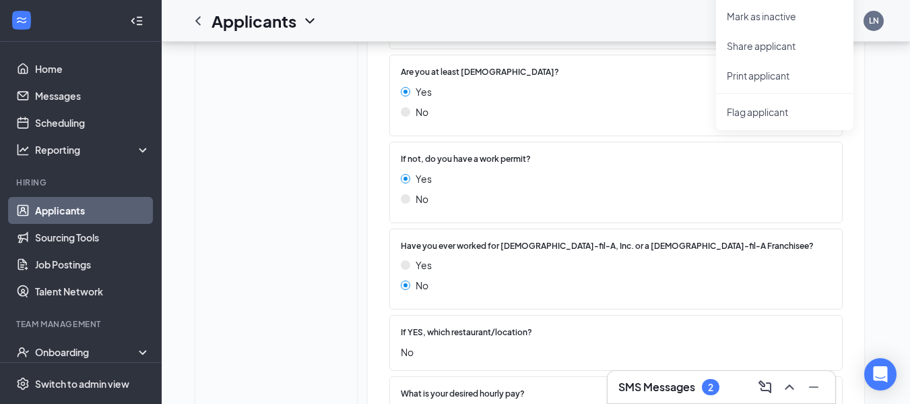
scroll to position [413, 0]
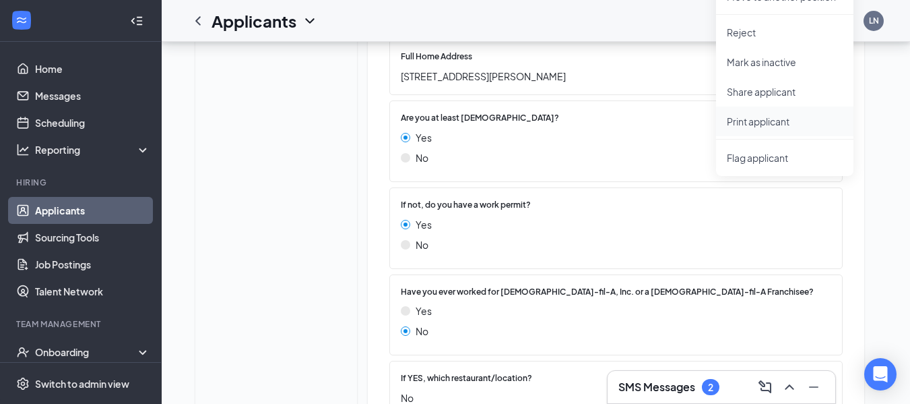
click at [775, 125] on p "Print applicant" at bounding box center [785, 121] width 116 height 13
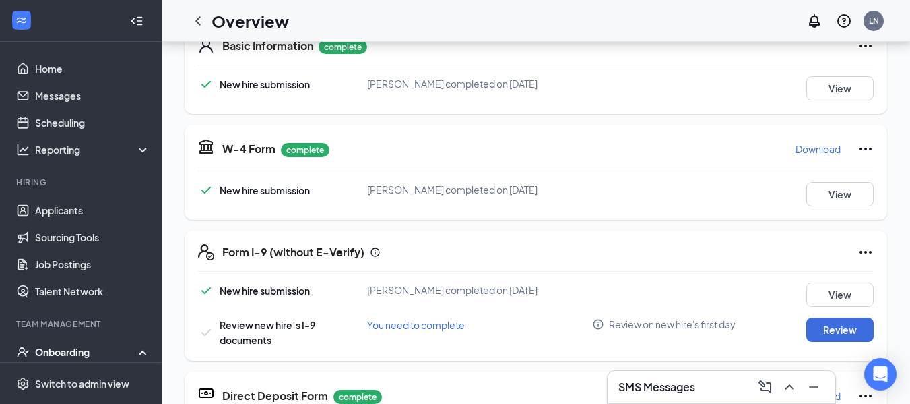
scroll to position [280, 0]
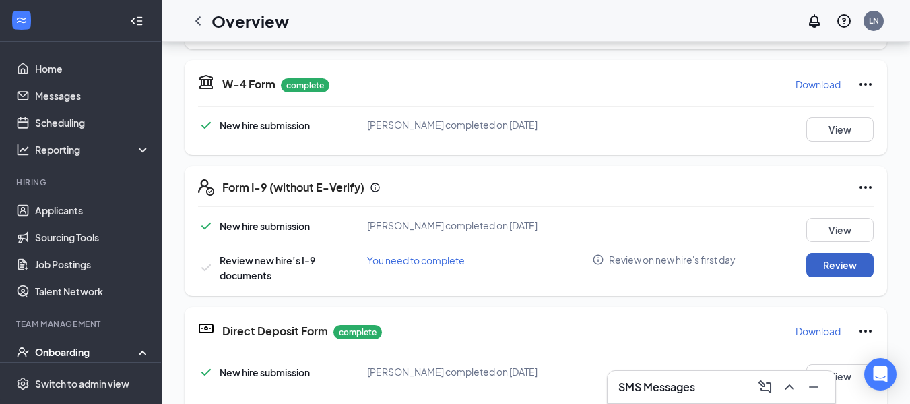
click at [833, 264] on button "Review" at bounding box center [839, 265] width 67 height 24
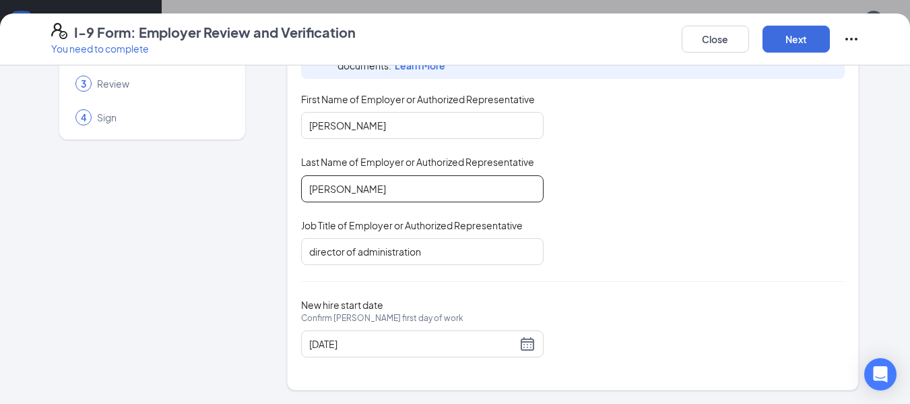
scroll to position [92, 0]
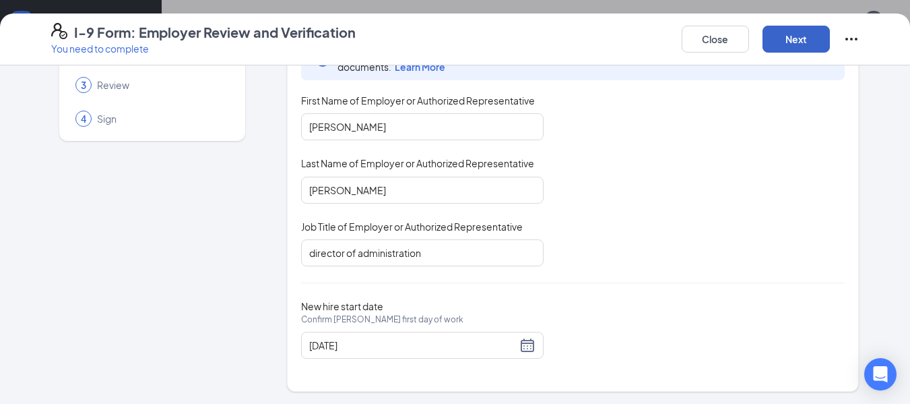
click at [804, 42] on button "Next" at bounding box center [796, 39] width 67 height 27
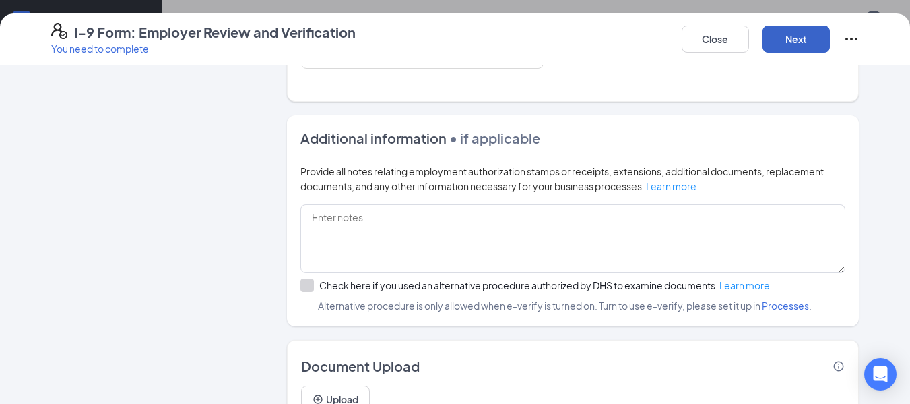
scroll to position [870, 0]
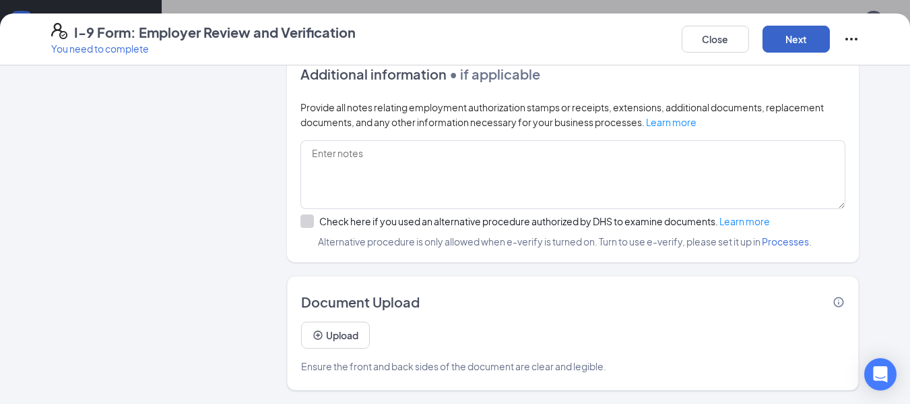
click at [809, 31] on button "Next" at bounding box center [796, 39] width 67 height 27
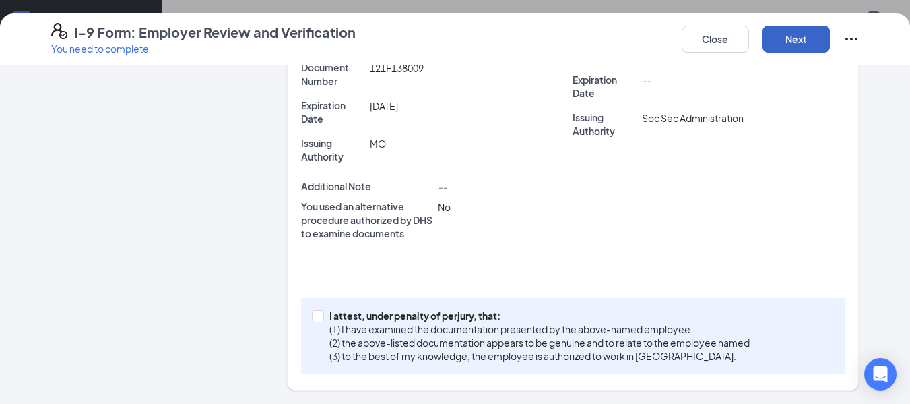
scroll to position [385, 0]
click at [312, 319] on input "I attest, under penalty of perjury, that: (1) I have examined the documentation…" at bounding box center [316, 314] width 9 height 9
checkbox input "true"
click at [789, 38] on button "Next" at bounding box center [796, 39] width 67 height 27
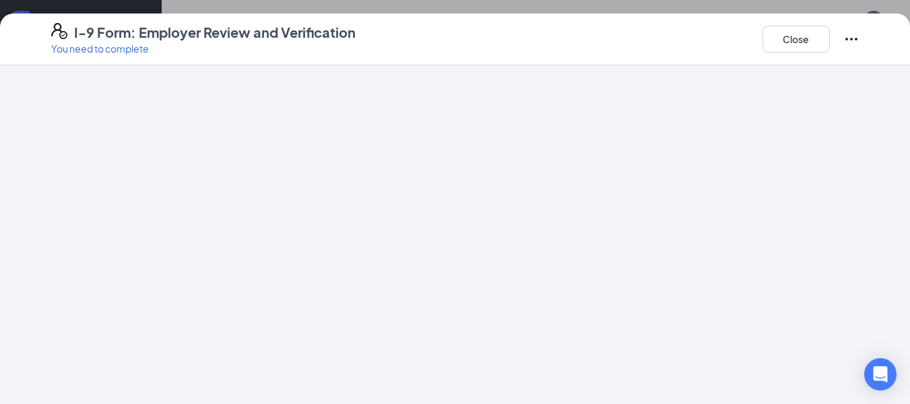
scroll to position [0, 0]
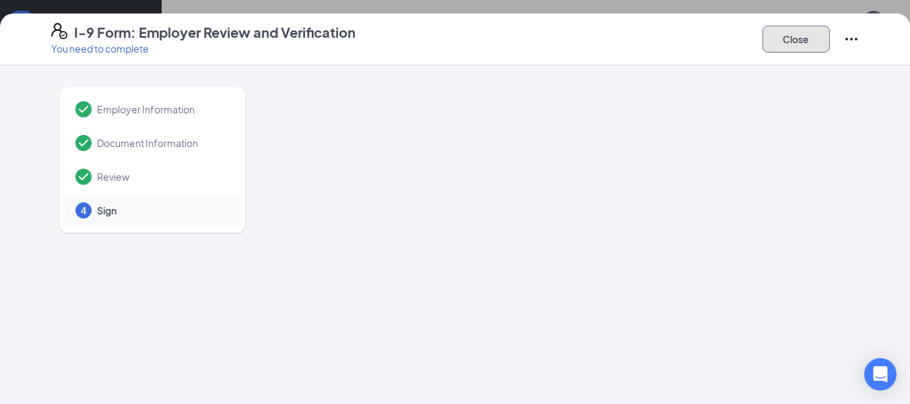
click at [794, 38] on button "Close" at bounding box center [796, 39] width 67 height 27
click at [809, 29] on button "Close" at bounding box center [796, 39] width 67 height 27
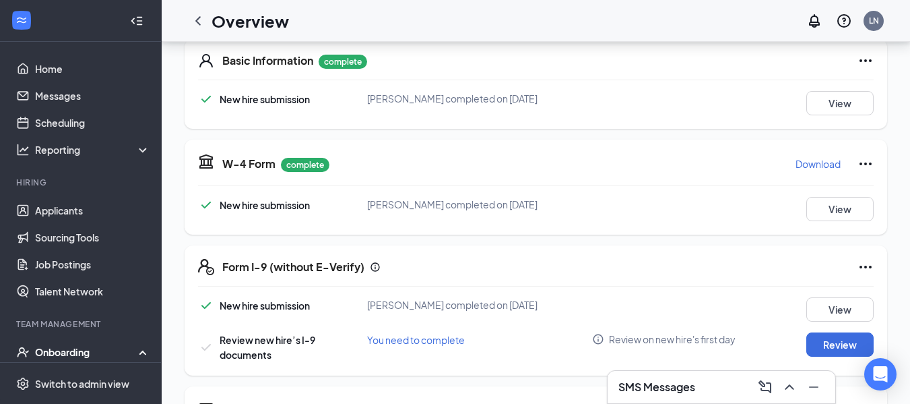
scroll to position [311, 0]
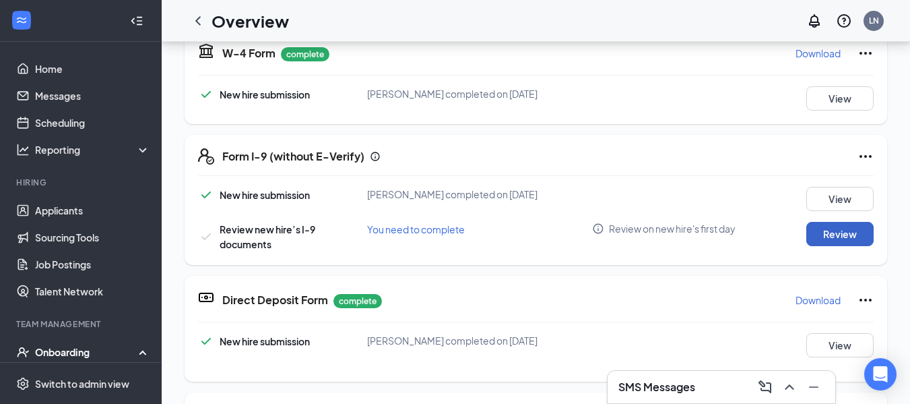
click at [823, 236] on button "Review" at bounding box center [839, 234] width 67 height 24
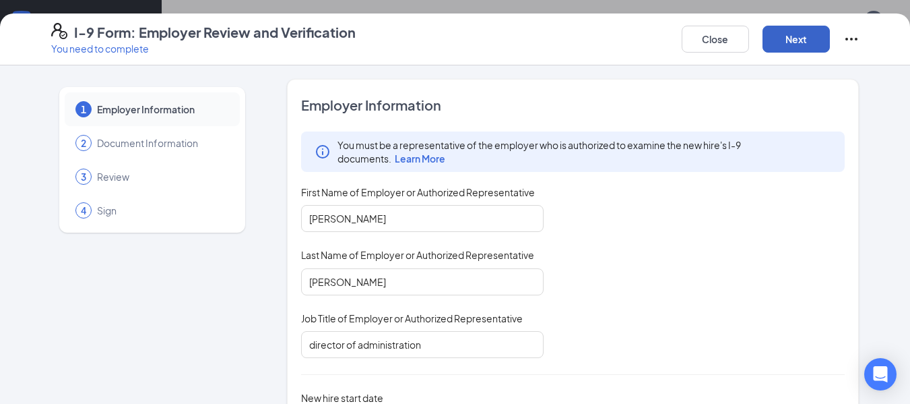
click at [812, 39] on button "Next" at bounding box center [796, 39] width 67 height 27
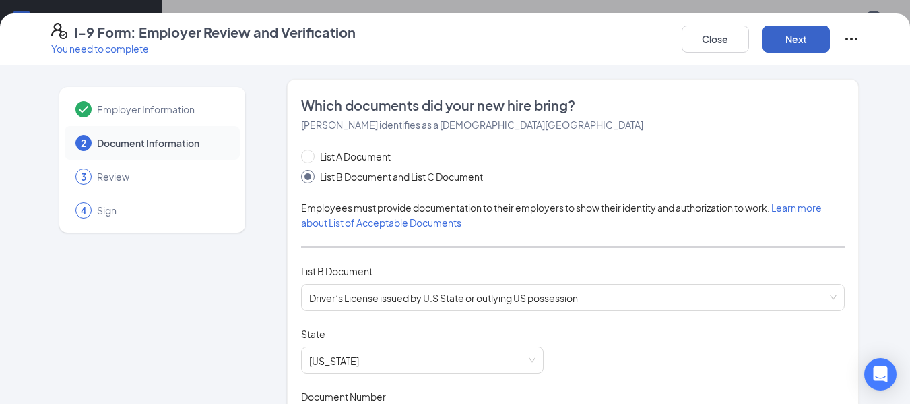
click at [787, 46] on button "Next" at bounding box center [796, 39] width 67 height 27
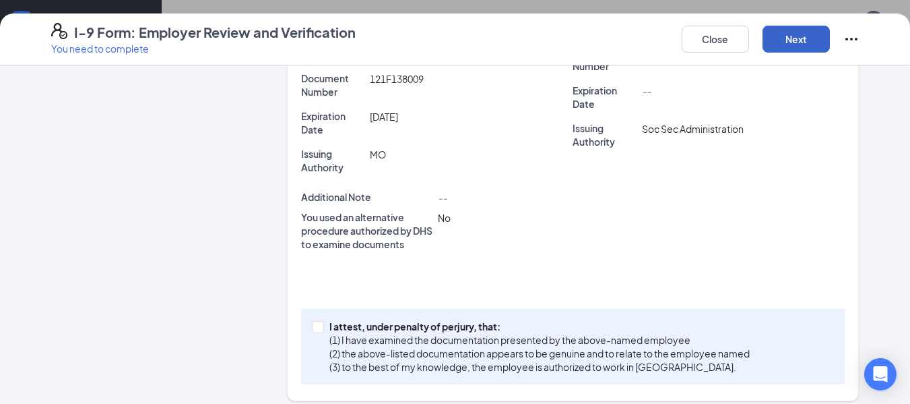
scroll to position [385, 0]
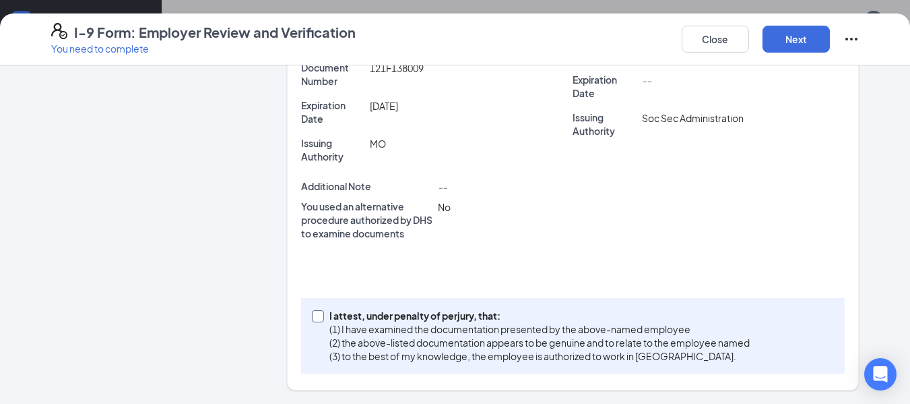
click at [313, 314] on input "I attest, under penalty of perjury, that: (1) I have examined the documentation…" at bounding box center [316, 314] width 9 height 9
checkbox input "true"
click at [783, 39] on button "Next" at bounding box center [796, 39] width 67 height 27
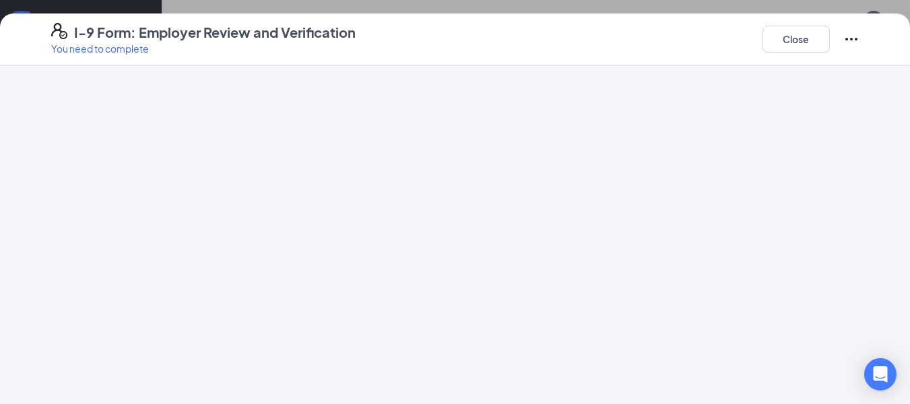
scroll to position [0, 0]
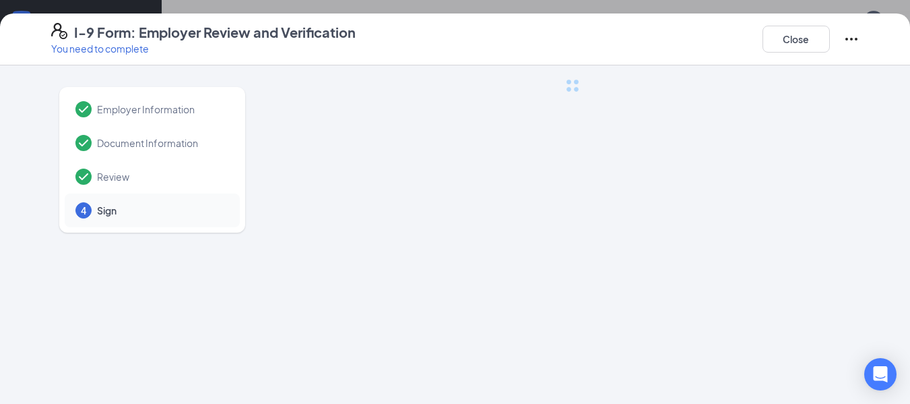
drag, startPoint x: 626, startPoint y: 15, endPoint x: 717, endPoint y: 57, distance: 100.7
click at [590, 43] on div "I-9 Form: Employer Review and Verification You need to complete Close" at bounding box center [455, 39] width 862 height 32
click at [847, 40] on icon "Ellipses" at bounding box center [851, 39] width 16 height 16
click at [812, 66] on span "Mark as complete" at bounding box center [800, 66] width 79 height 13
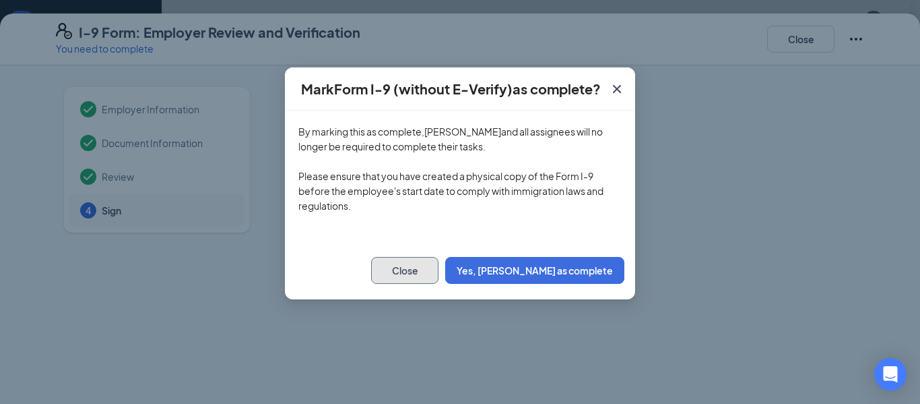
click at [439, 272] on button "Close" at bounding box center [404, 270] width 67 height 27
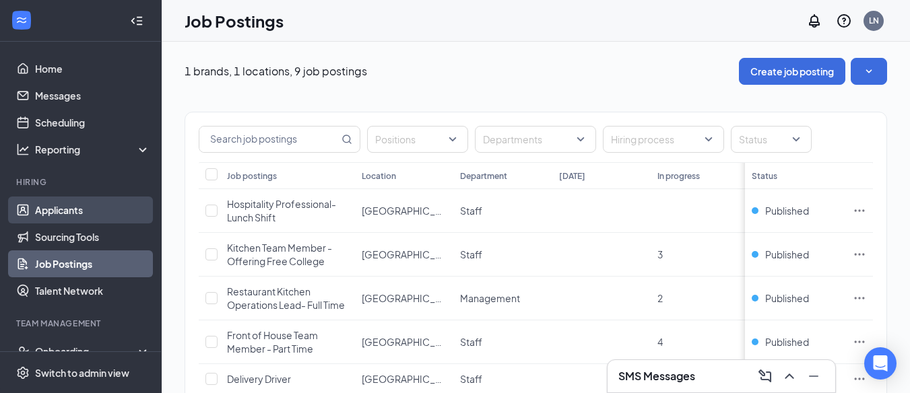
click at [70, 213] on link "Applicants" at bounding box center [92, 210] width 115 height 27
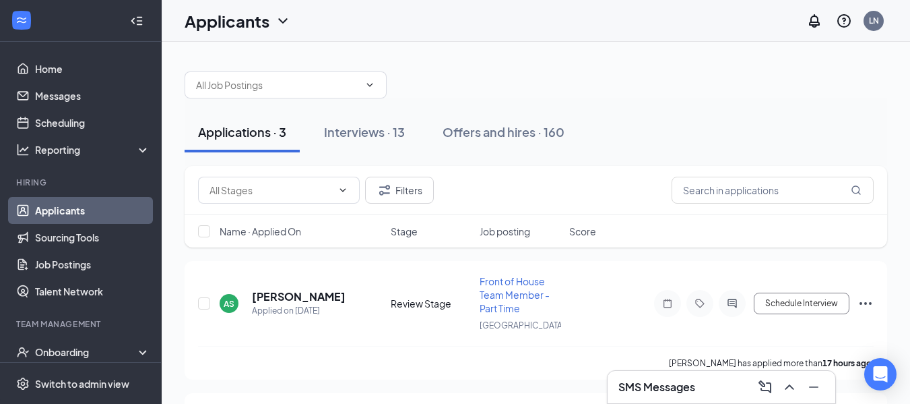
scroll to position [90, 0]
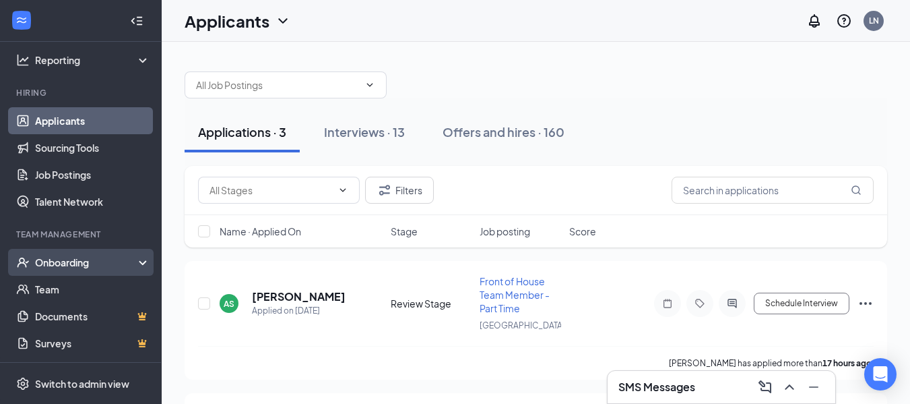
click at [52, 265] on div "Onboarding" at bounding box center [87, 261] width 104 height 13
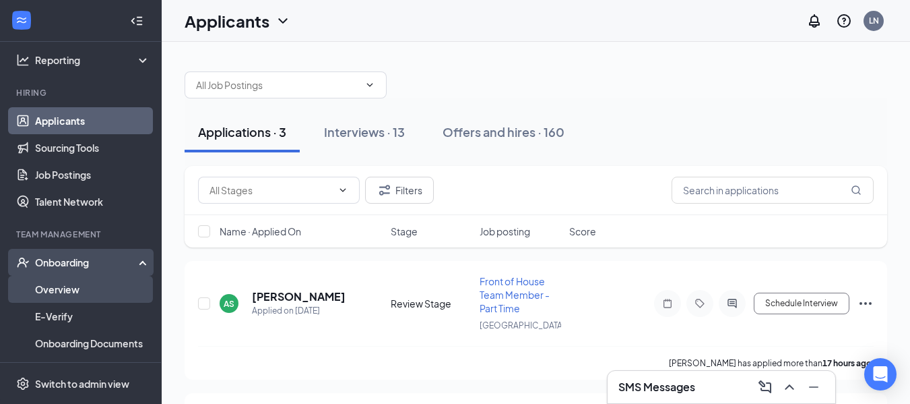
click at [59, 282] on link "Overview" at bounding box center [92, 289] width 115 height 27
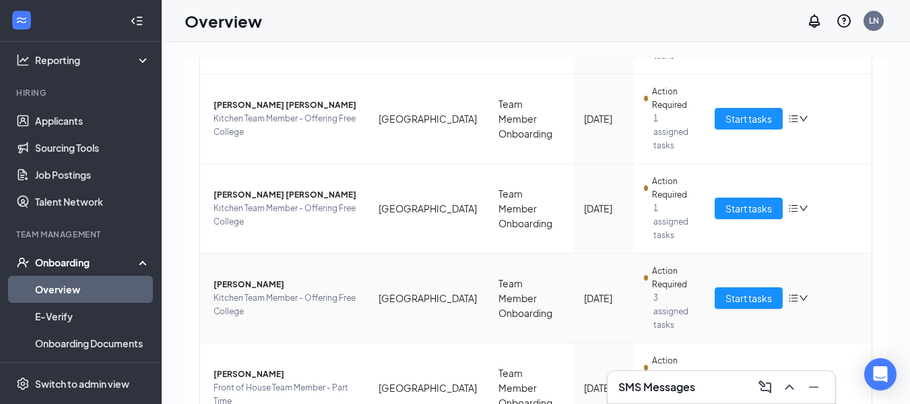
scroll to position [616, 0]
click at [744, 286] on button "Start tasks" at bounding box center [749, 297] width 68 height 22
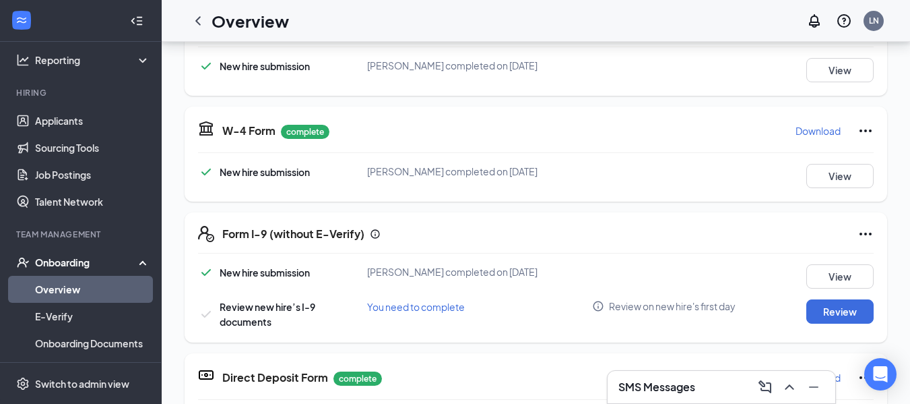
scroll to position [341, 0]
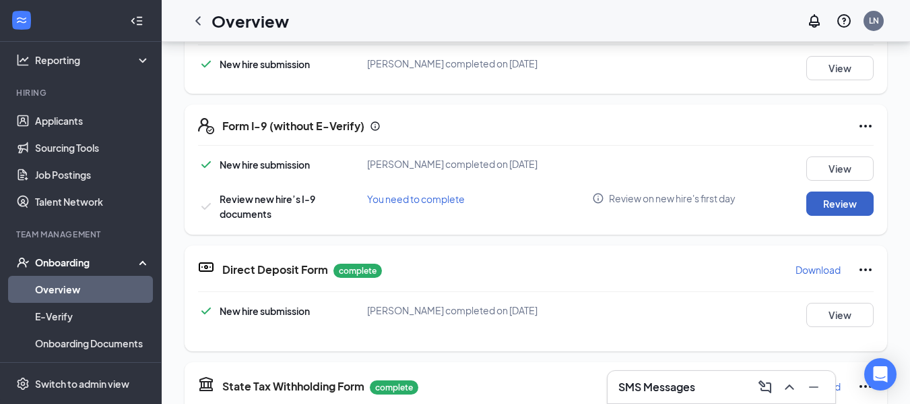
click at [842, 202] on button "Review" at bounding box center [839, 203] width 67 height 24
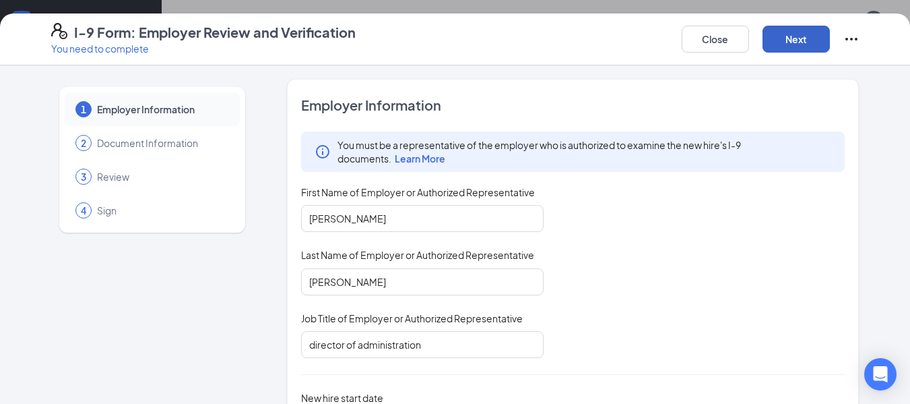
click at [790, 31] on button "Next" at bounding box center [796, 39] width 67 height 27
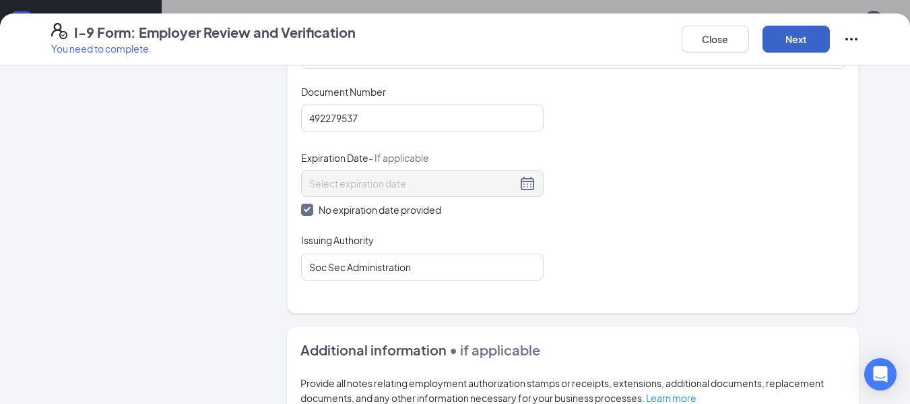
scroll to position [596, 0]
click at [796, 37] on button "Next" at bounding box center [796, 39] width 67 height 27
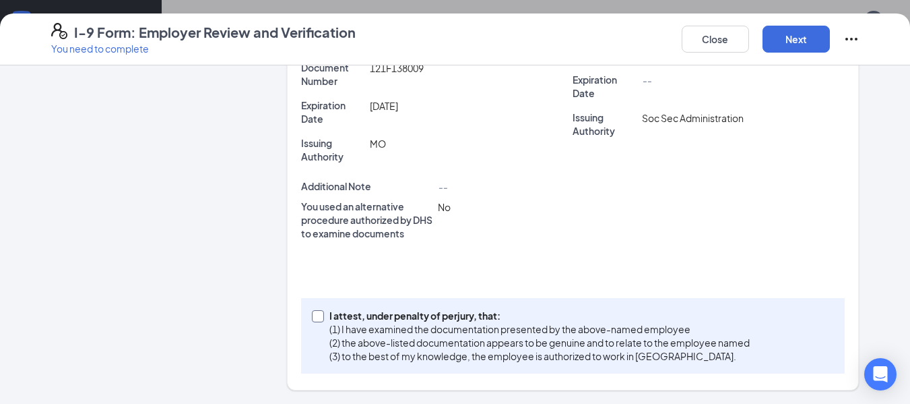
click at [312, 315] on input "I attest, under penalty of [PERSON_NAME], that: (1) I have examined the documen…" at bounding box center [316, 314] width 9 height 9
checkbox input "true"
click at [813, 38] on button "Next" at bounding box center [796, 39] width 67 height 27
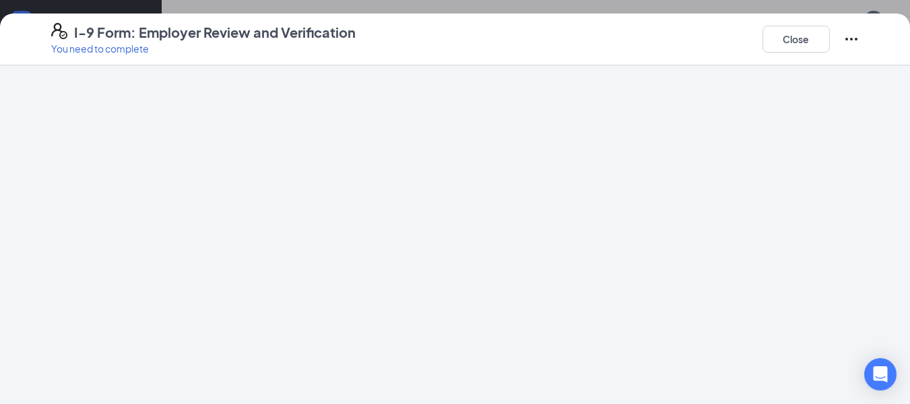
scroll to position [0, 0]
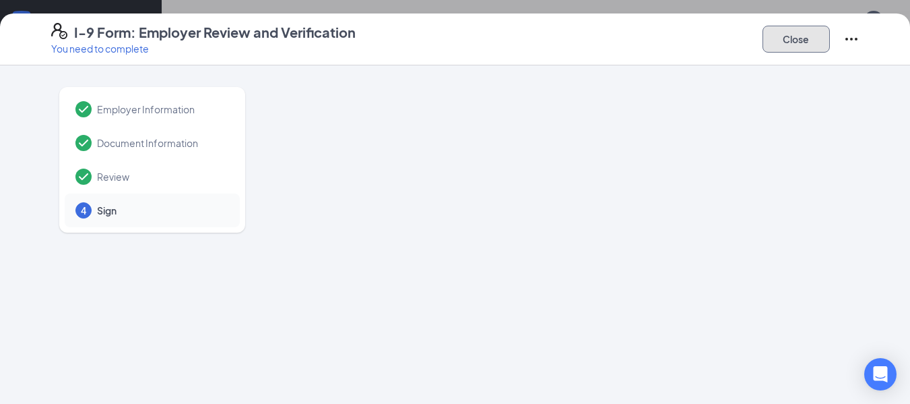
click at [792, 40] on button "Close" at bounding box center [796, 39] width 67 height 27
click at [798, 44] on button "Close" at bounding box center [796, 39] width 67 height 27
click at [800, 37] on button "Close" at bounding box center [796, 39] width 67 height 27
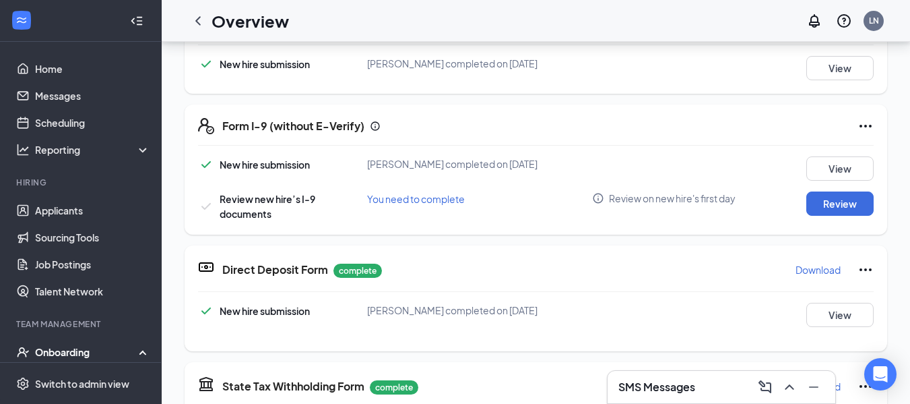
scroll to position [342, 0]
click at [821, 199] on button "Review" at bounding box center [839, 203] width 67 height 24
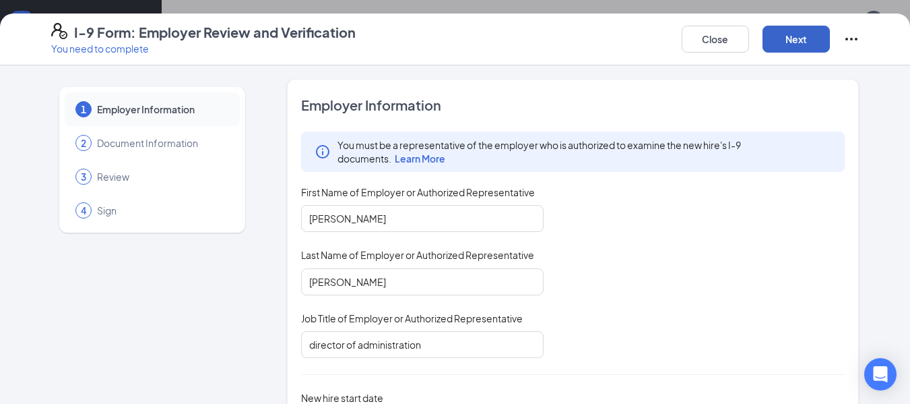
click at [814, 32] on button "Next" at bounding box center [796, 39] width 67 height 27
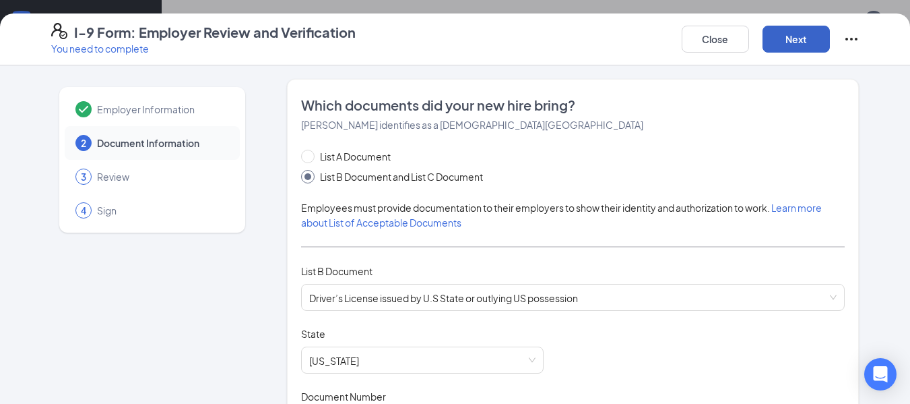
click at [814, 32] on button "Next" at bounding box center [796, 39] width 67 height 27
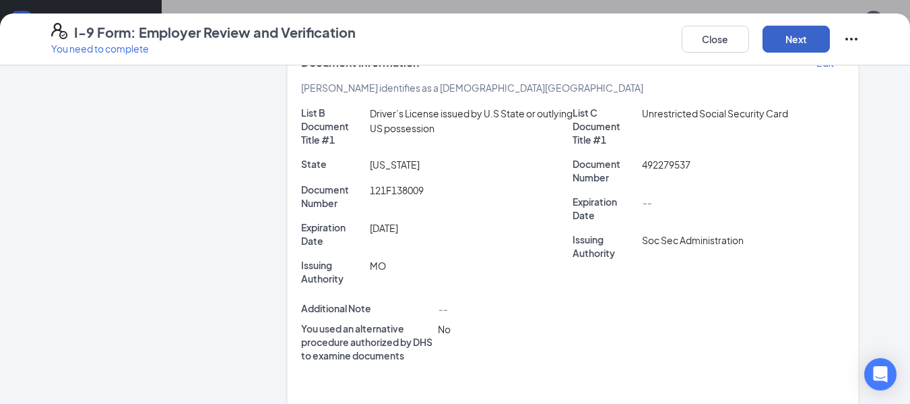
scroll to position [385, 0]
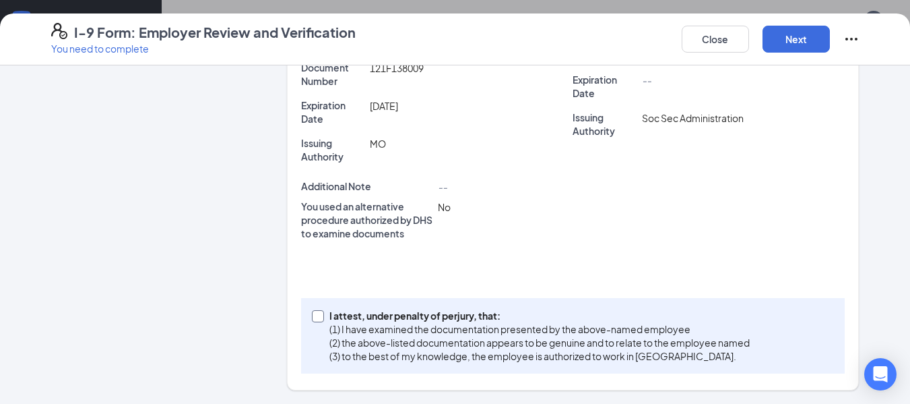
click at [315, 319] on input "I attest, under penalty of [PERSON_NAME], that: (1) I have examined the documen…" at bounding box center [316, 314] width 9 height 9
checkbox input "true"
click at [799, 38] on button "Next" at bounding box center [796, 39] width 67 height 27
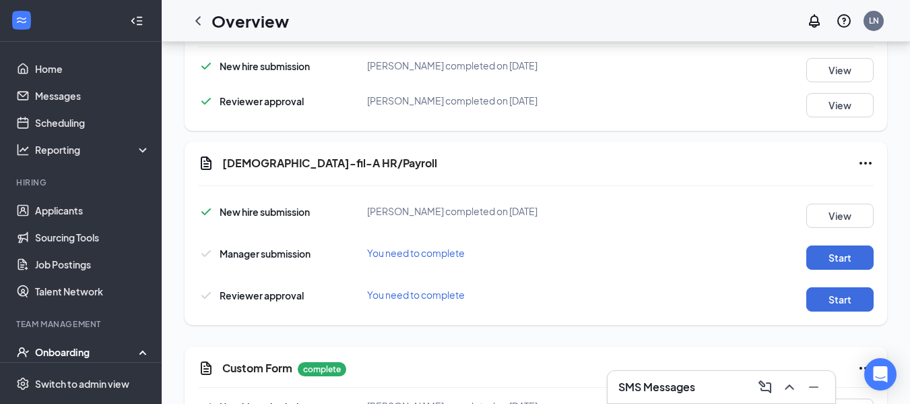
scroll to position [969, 0]
click at [829, 260] on button "Start" at bounding box center [839, 257] width 67 height 24
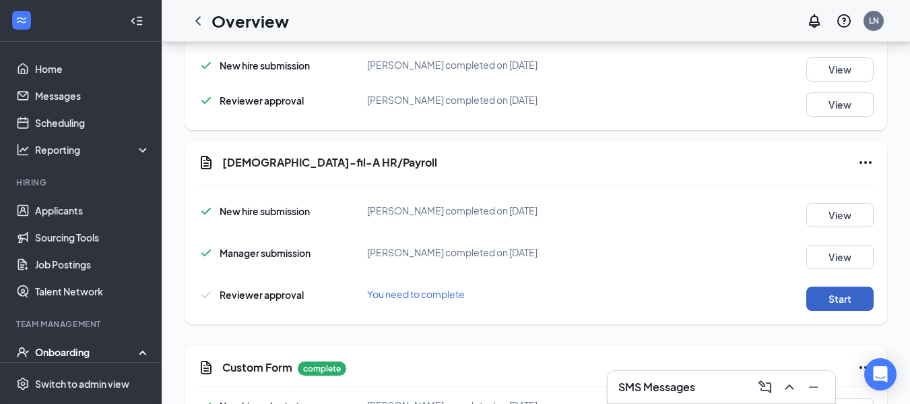
click at [822, 298] on button "Start" at bounding box center [839, 298] width 67 height 24
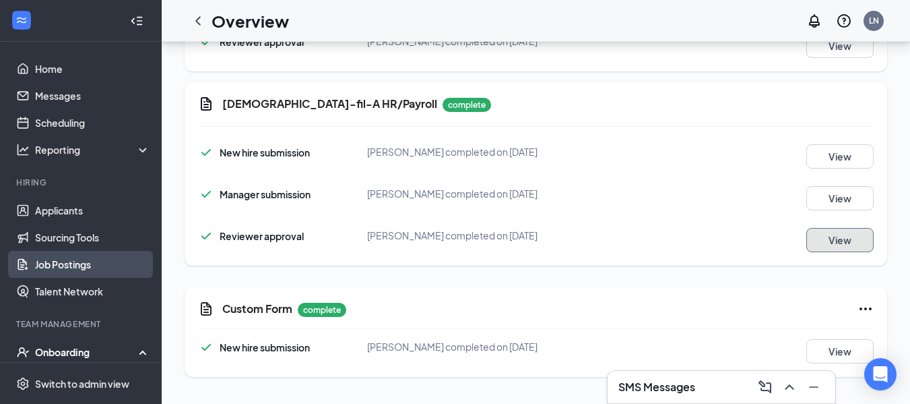
scroll to position [197, 0]
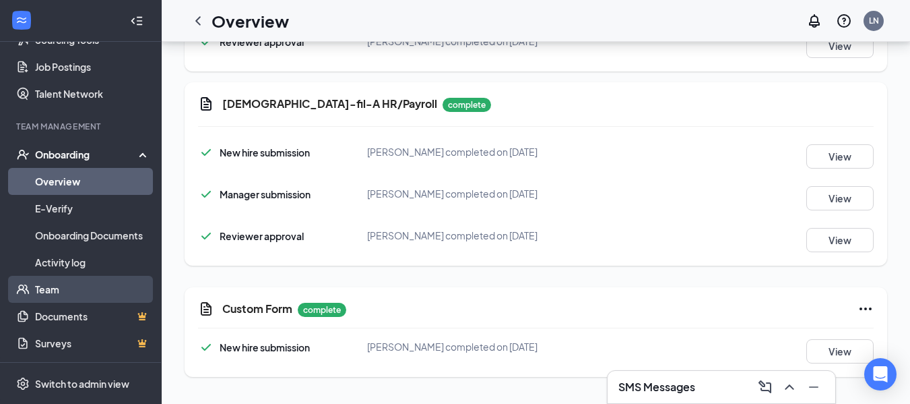
click at [71, 280] on link "Team" at bounding box center [92, 289] width 115 height 27
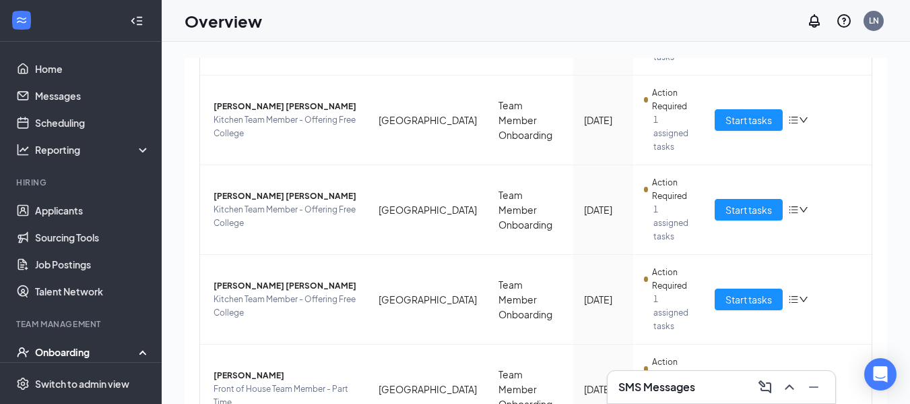
scroll to position [646, 0]
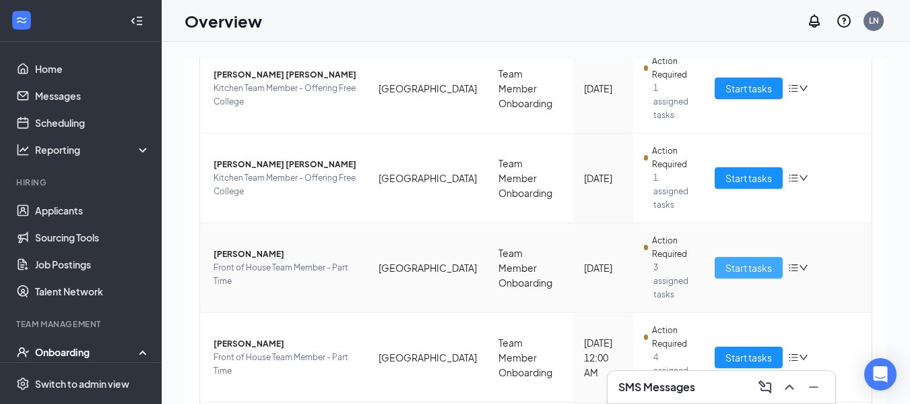
click at [728, 260] on span "Start tasks" at bounding box center [749, 267] width 46 height 15
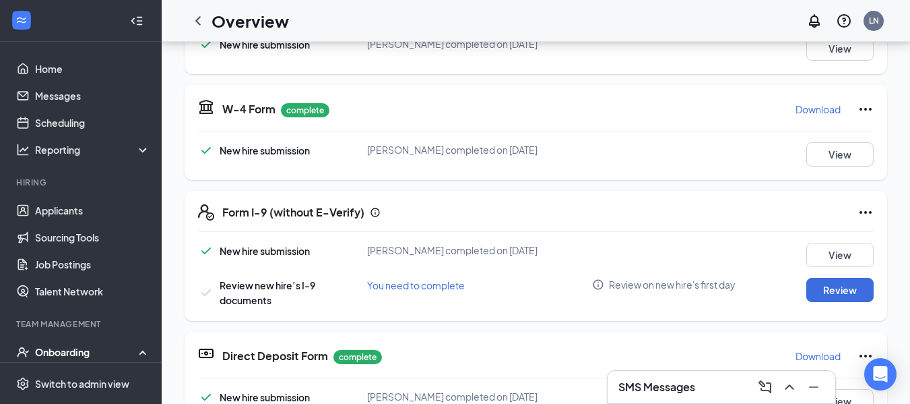
scroll to position [180, 0]
click at [820, 285] on button "Review" at bounding box center [839, 289] width 67 height 24
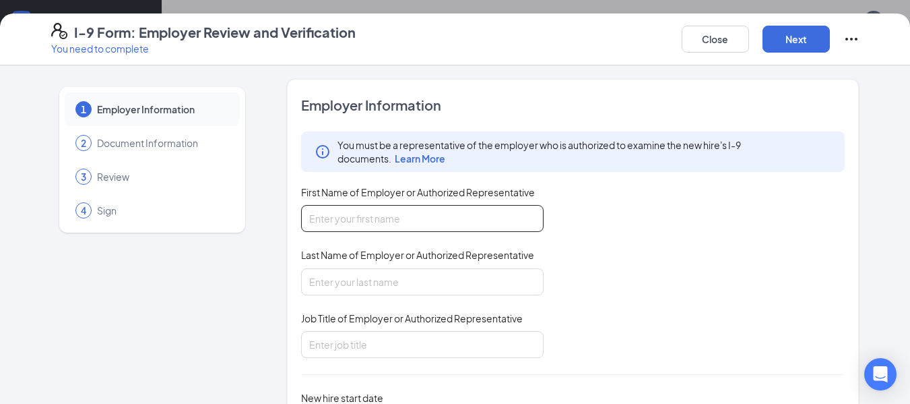
click at [421, 222] on input "First Name of Employer or Authorized Representative" at bounding box center [422, 218] width 243 height 27
type input "Lisa"
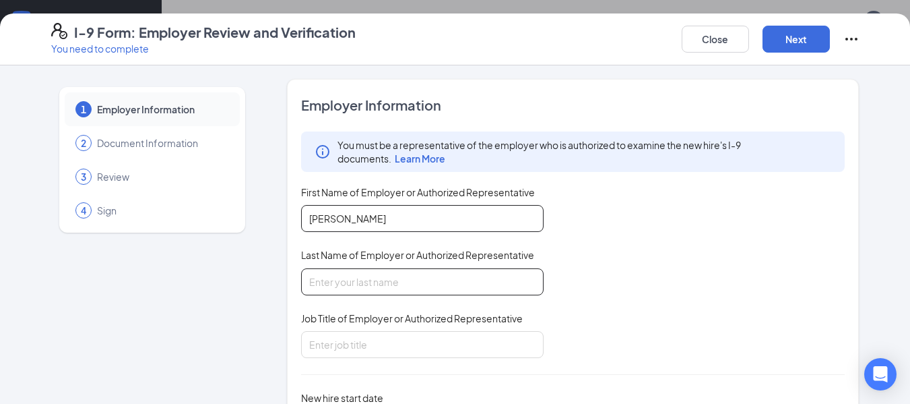
type input "Niemeyer"
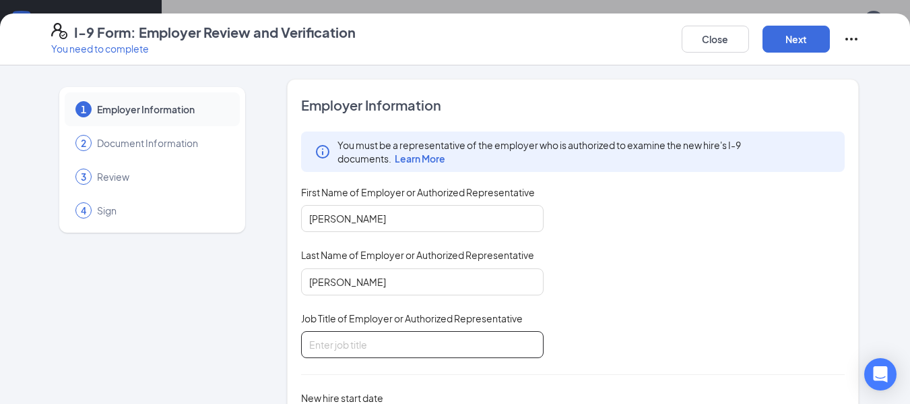
click at [379, 343] on input "Job Title of Employer or Authorized Representative" at bounding box center [422, 344] width 243 height 27
type input "director of administration"
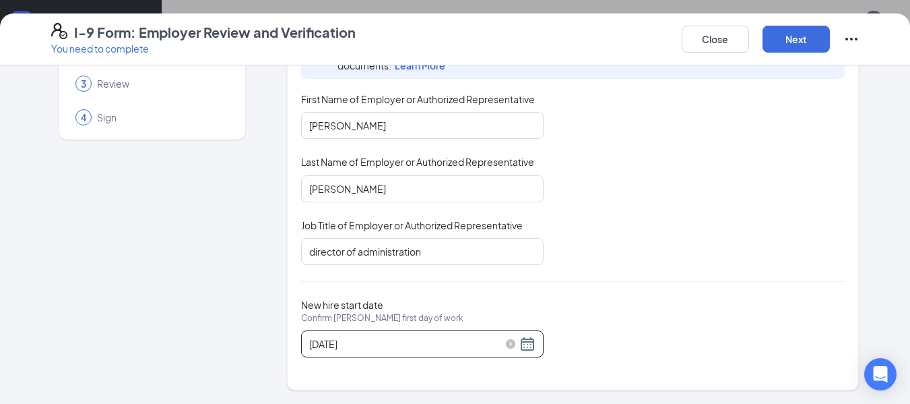
click at [381, 342] on input "09/08/2025" at bounding box center [412, 343] width 207 height 15
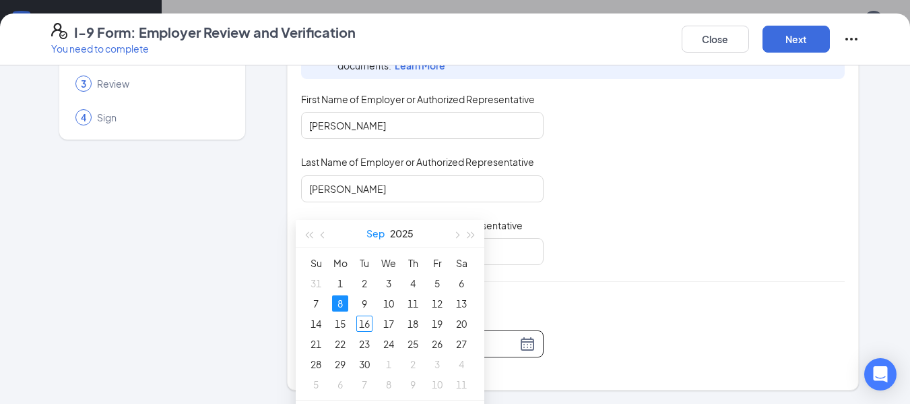
scroll to position [327, 0]
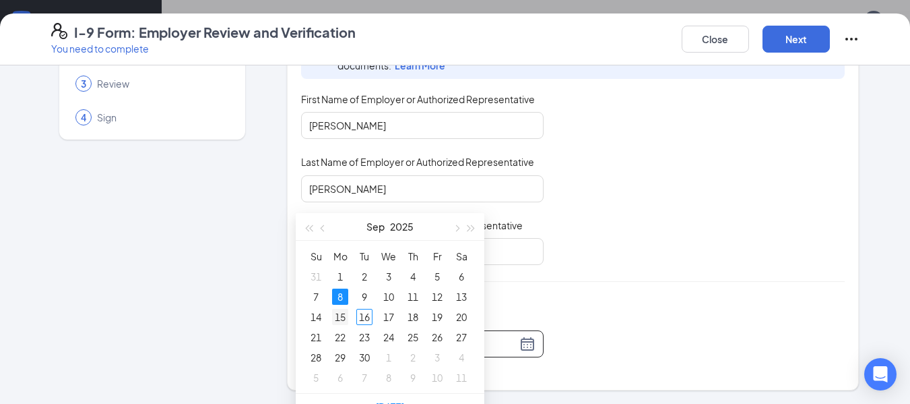
type input "09/15/2025"
click at [340, 316] on div "15" at bounding box center [340, 317] width 16 height 16
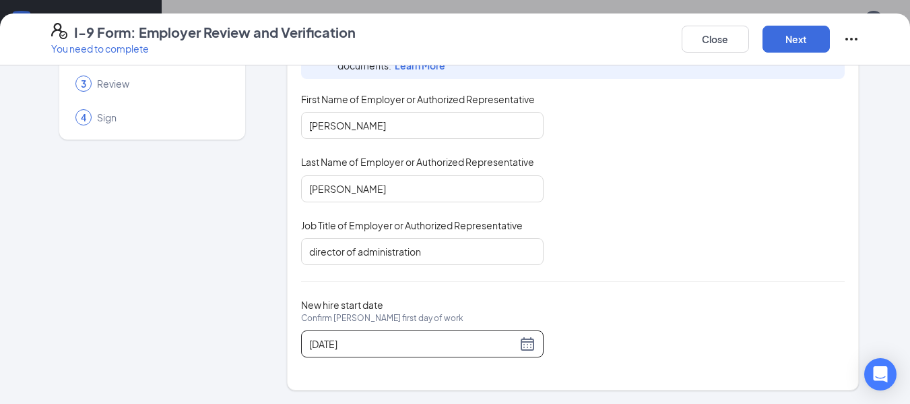
click at [796, 53] on div "Close Next" at bounding box center [771, 39] width 178 height 32
click at [794, 42] on button "Next" at bounding box center [796, 39] width 67 height 27
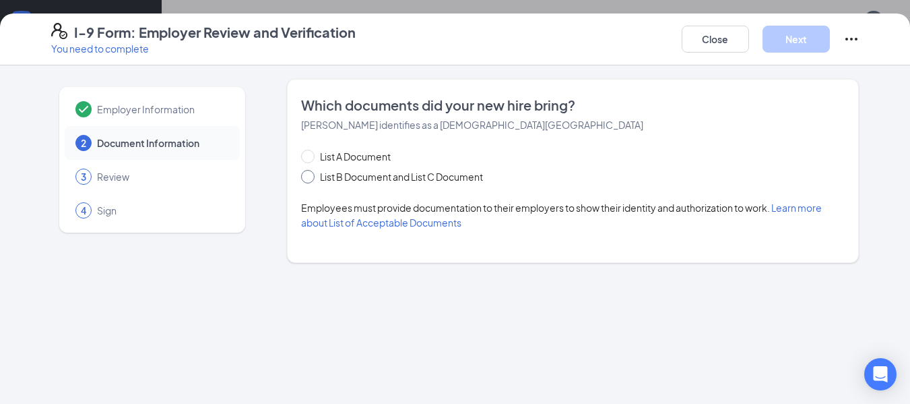
click at [447, 183] on span "List B Document and List C Document" at bounding box center [402, 176] width 174 height 15
click at [311, 179] on input "List B Document and List C Document" at bounding box center [305, 174] width 9 height 9
radio input "true"
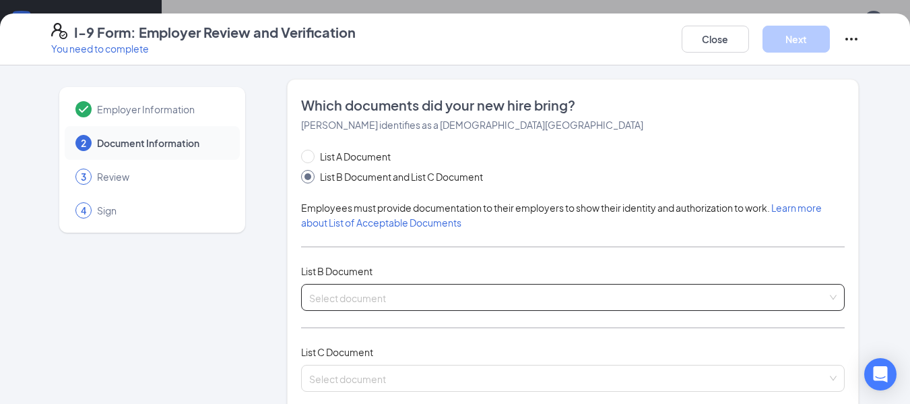
click at [420, 290] on input "search" at bounding box center [568, 294] width 519 height 20
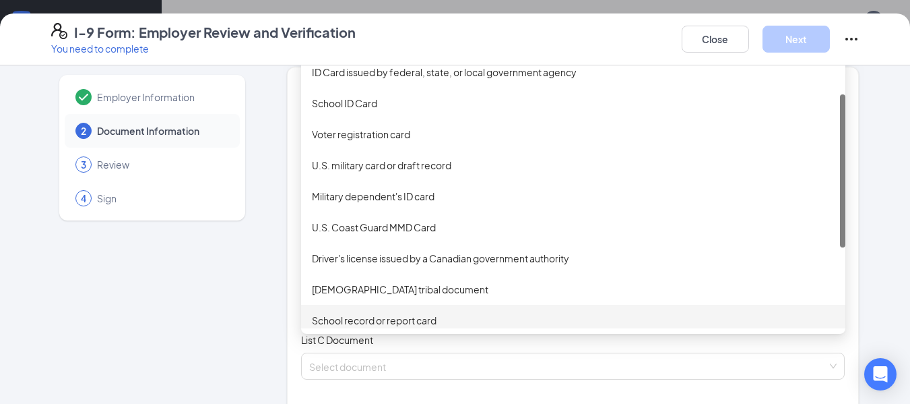
scroll to position [63, 0]
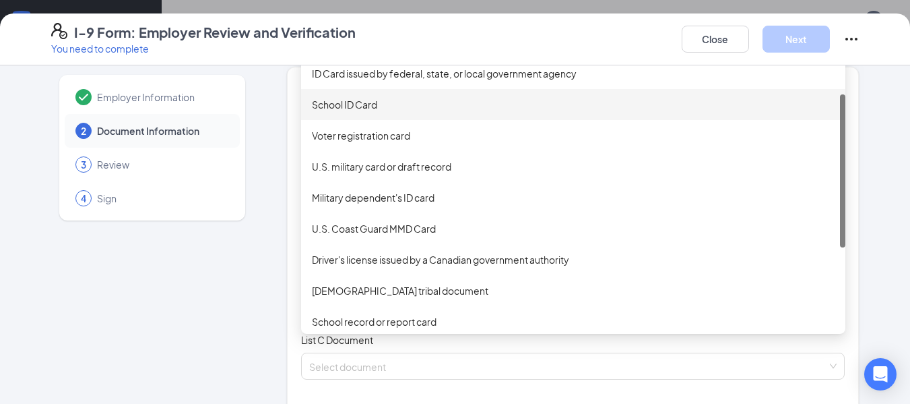
click at [378, 104] on div "School ID Card" at bounding box center [573, 104] width 523 height 15
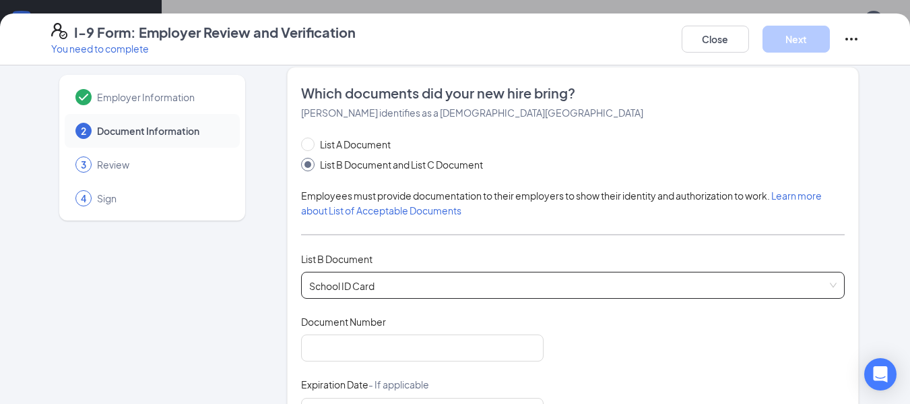
scroll to position [94, 0]
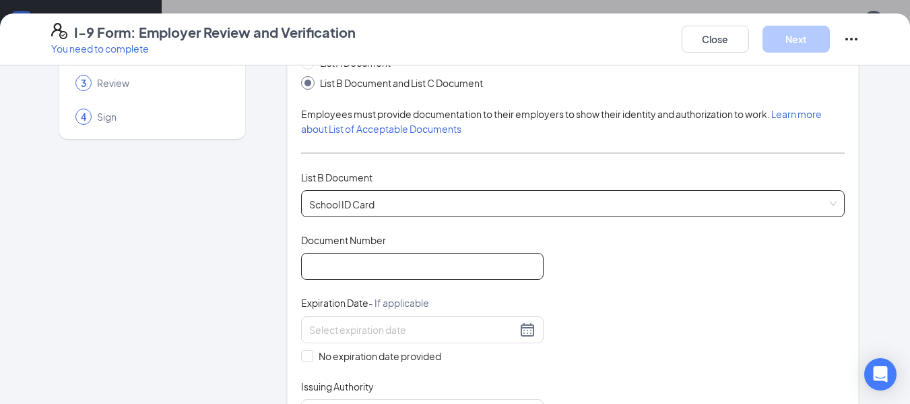
click at [353, 263] on input "Document Number" at bounding box center [422, 266] width 243 height 27
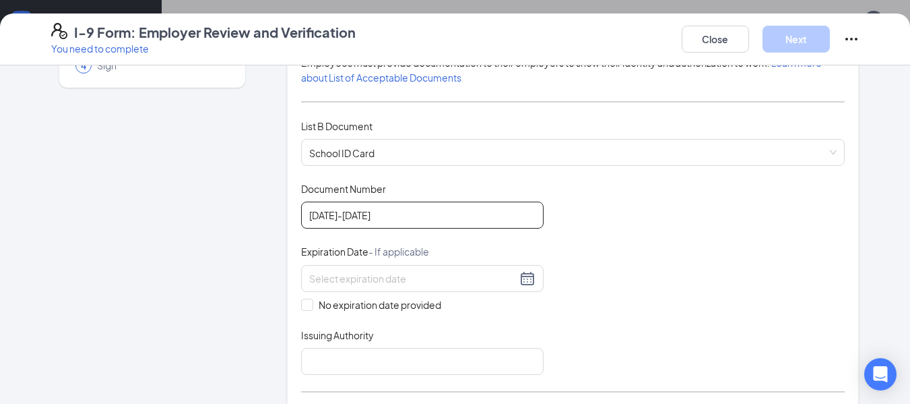
scroll to position [148, 0]
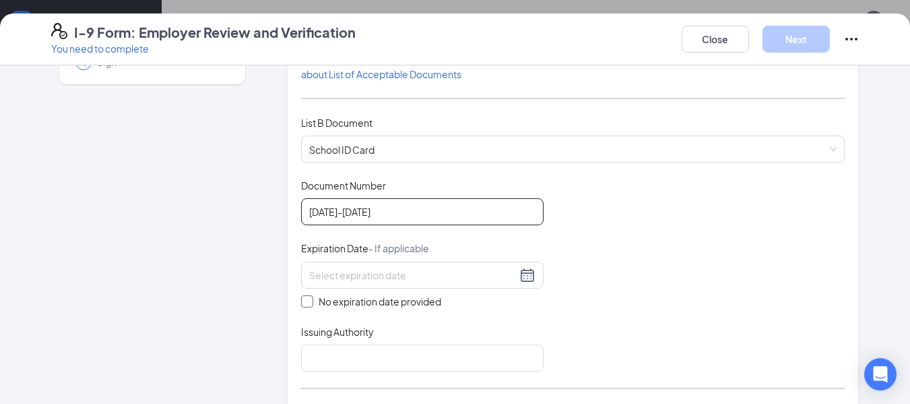
type input "2025-2026"
click at [301, 298] on input "No expiration date provided" at bounding box center [305, 299] width 9 height 9
checkbox input "true"
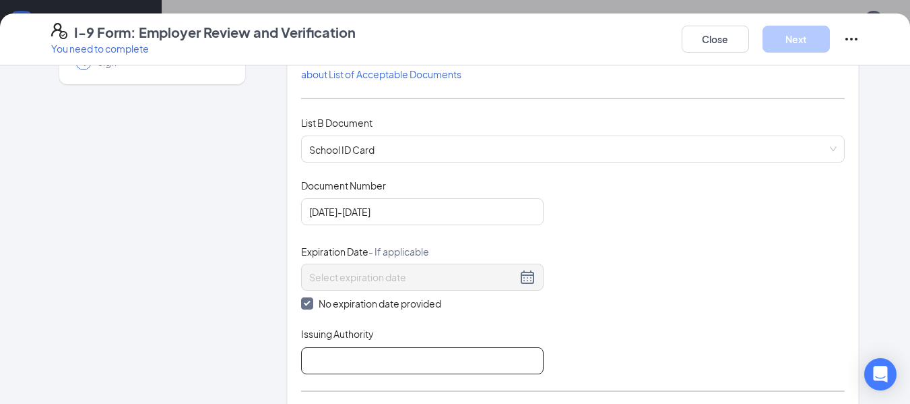
click at [356, 364] on input "Issuing Authority" at bounding box center [422, 360] width 243 height 27
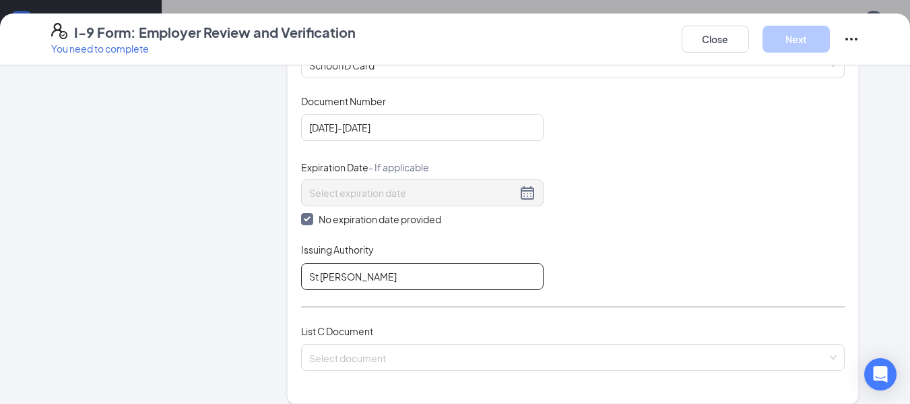
scroll to position [344, 0]
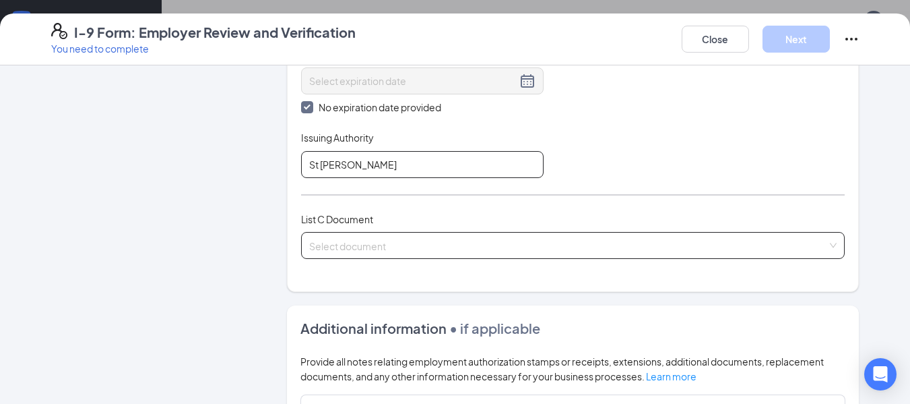
type input "St Dominic"
click at [348, 246] on input "search" at bounding box center [568, 242] width 519 height 20
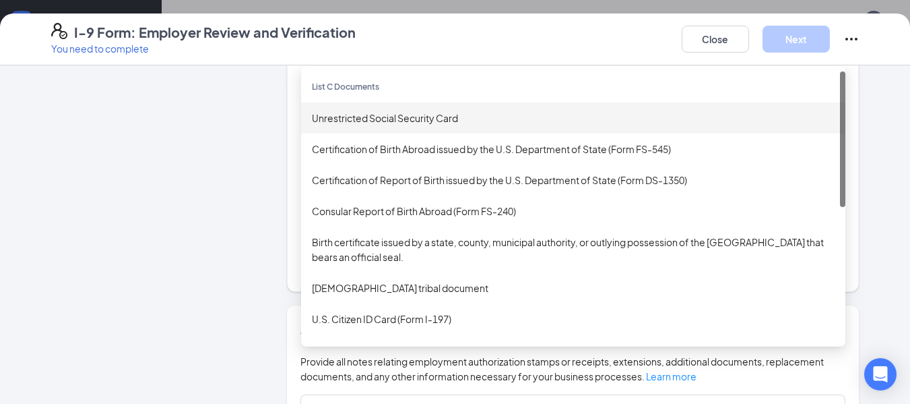
click at [385, 110] on div "Unrestricted Social Security Card" at bounding box center [573, 117] width 523 height 15
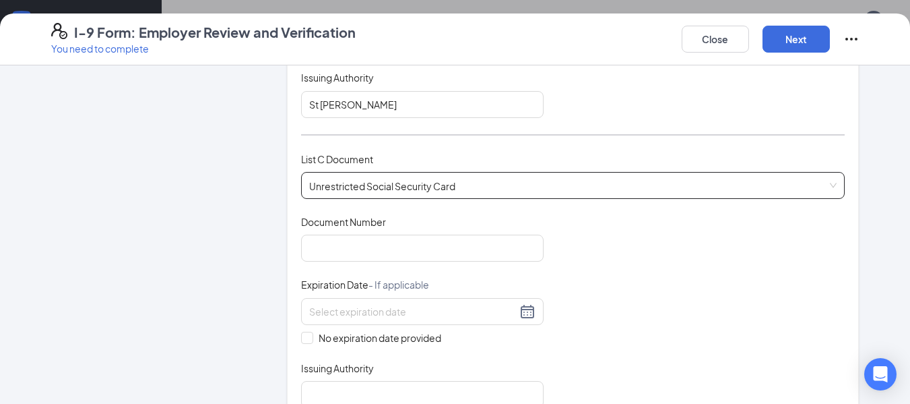
scroll to position [405, 0]
click at [363, 243] on input "Document Number" at bounding box center [422, 247] width 243 height 27
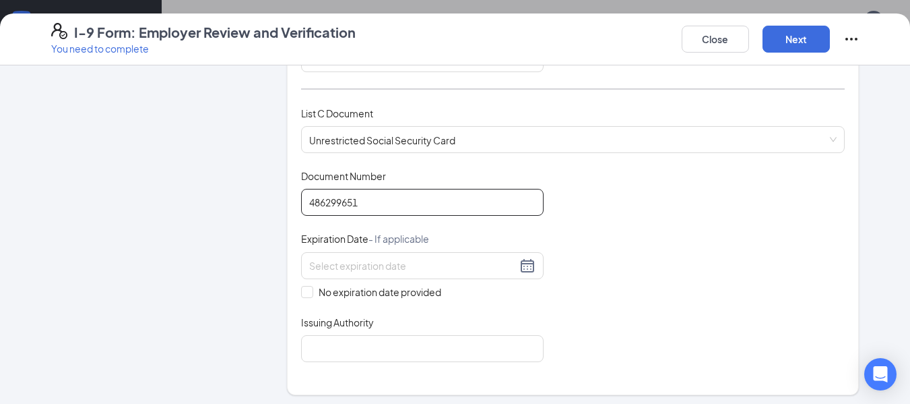
scroll to position [451, 0]
type input "486299651"
click at [304, 288] on input "No expiration date provided" at bounding box center [305, 288] width 9 height 9
checkbox input "true"
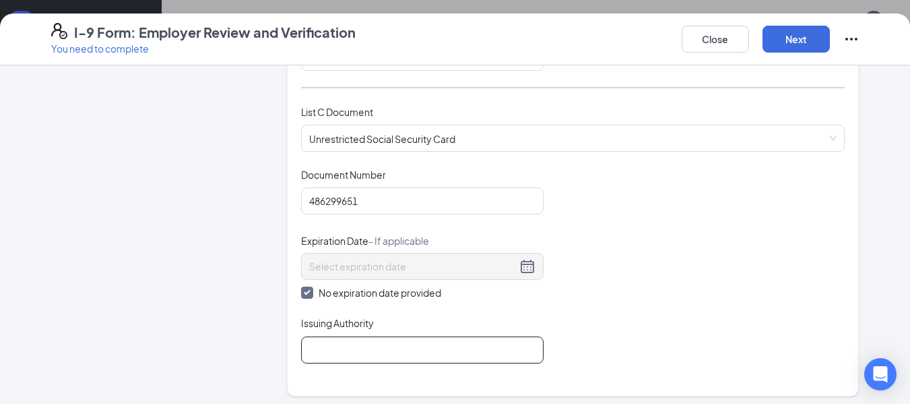
click at [337, 345] on input "Issuing Authority" at bounding box center [422, 349] width 243 height 27
type input "Soc Sec Administration"
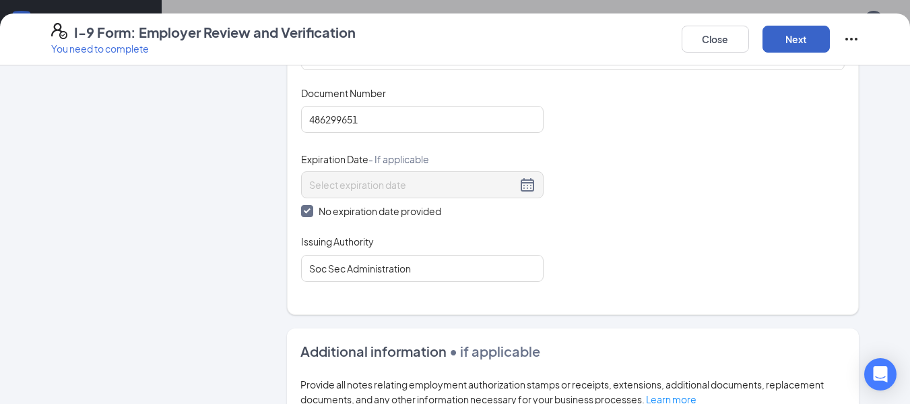
click at [798, 34] on button "Next" at bounding box center [796, 39] width 67 height 27
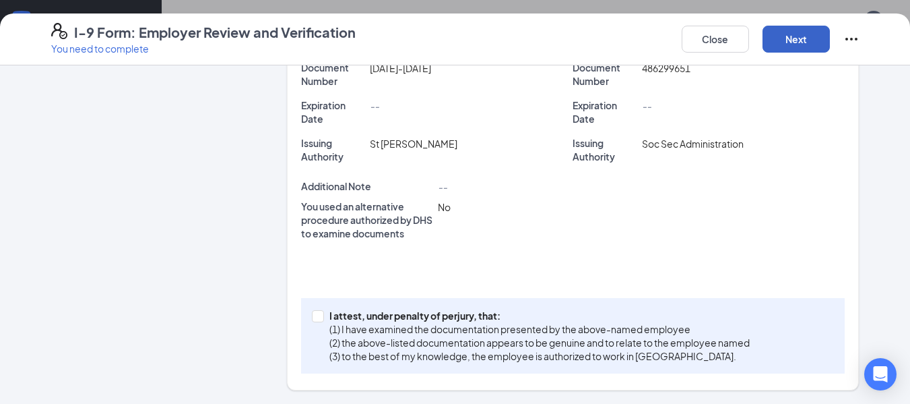
scroll to position [359, 0]
click at [329, 315] on p "I attest, under penalty of perjury, that:" at bounding box center [539, 315] width 420 height 13
click at [321, 315] on input "I attest, under penalty of perjury, that: (1) I have examined the documentation…" at bounding box center [316, 314] width 9 height 9
checkbox input "true"
click at [797, 43] on button "Next" at bounding box center [796, 39] width 67 height 27
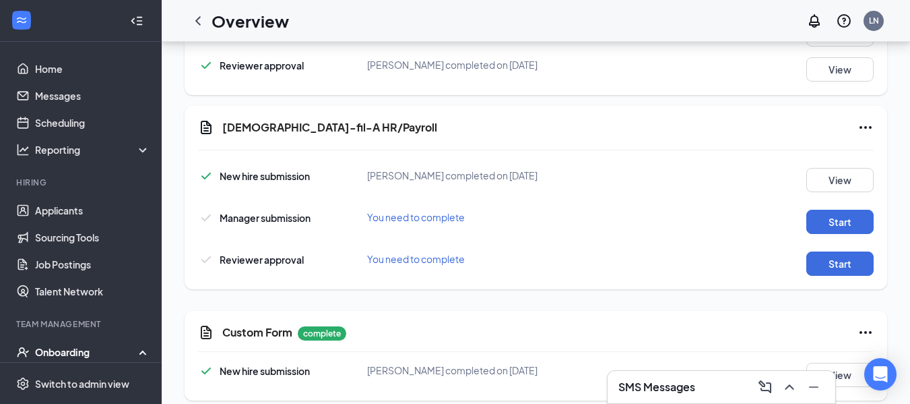
scroll to position [930, 0]
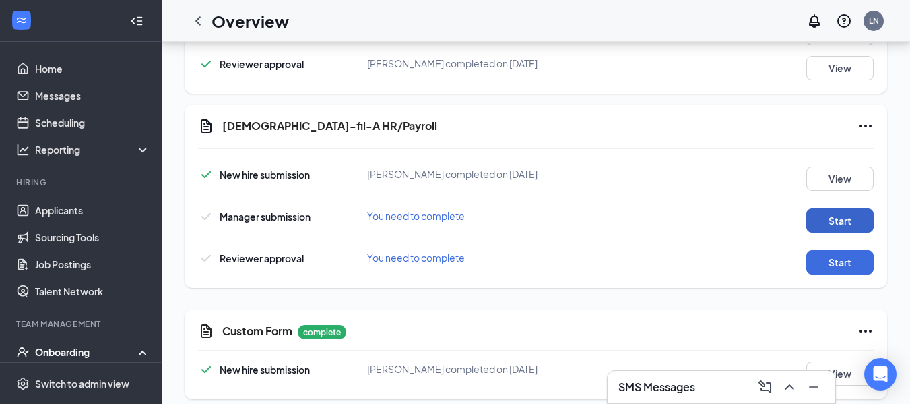
click at [823, 216] on button "Start" at bounding box center [839, 220] width 67 height 24
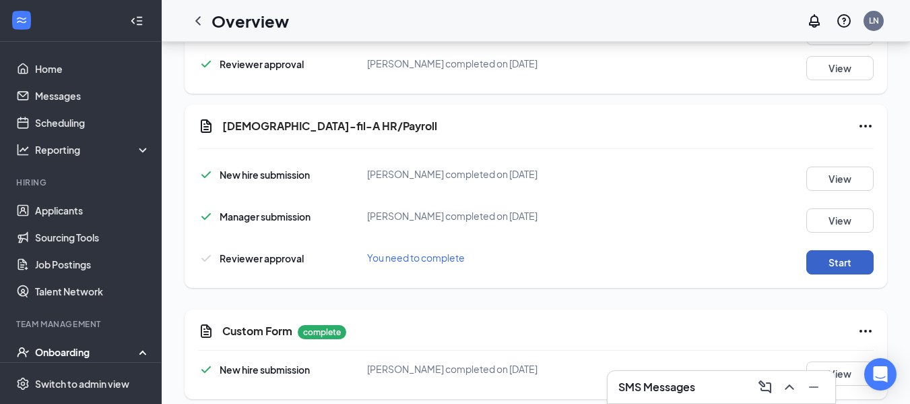
click at [837, 265] on button "Start" at bounding box center [839, 262] width 67 height 24
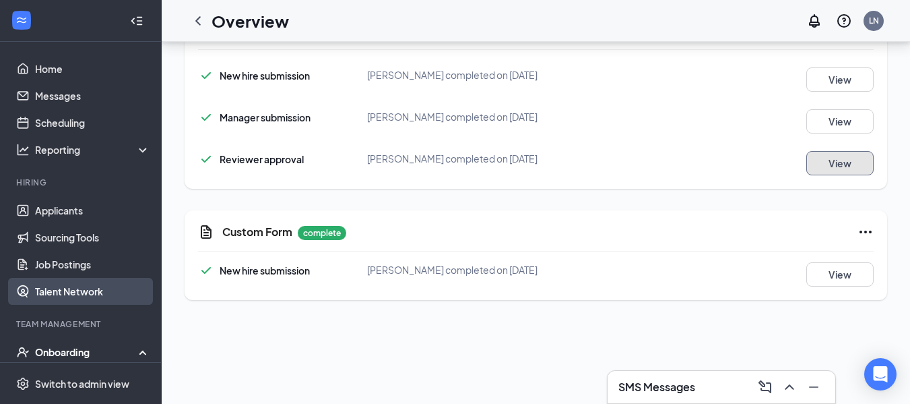
scroll to position [197, 0]
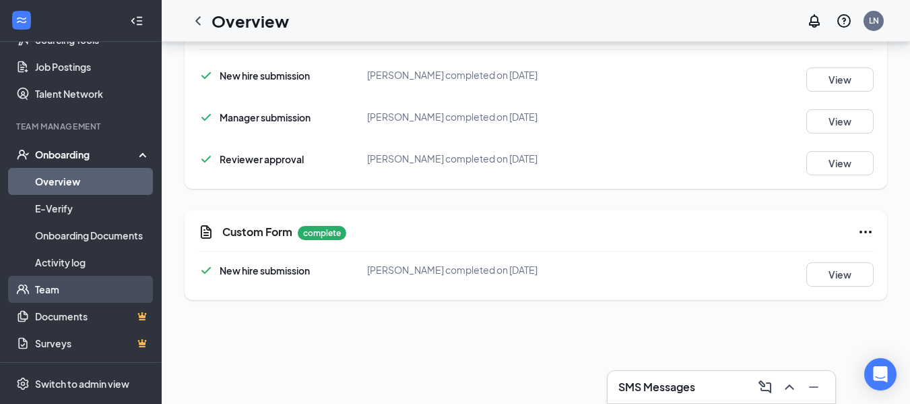
click at [61, 292] on link "Team" at bounding box center [92, 289] width 115 height 27
